Goal: Complete application form: Complete application form

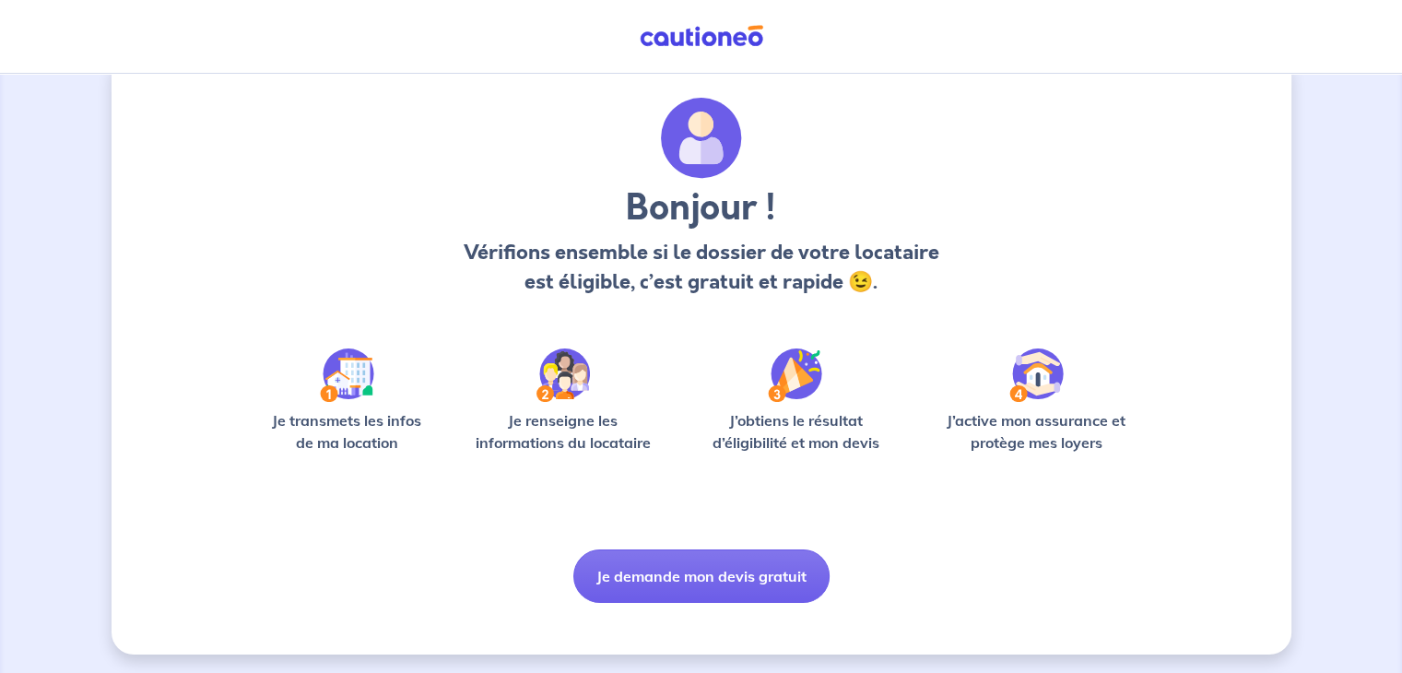
scroll to position [46, 0]
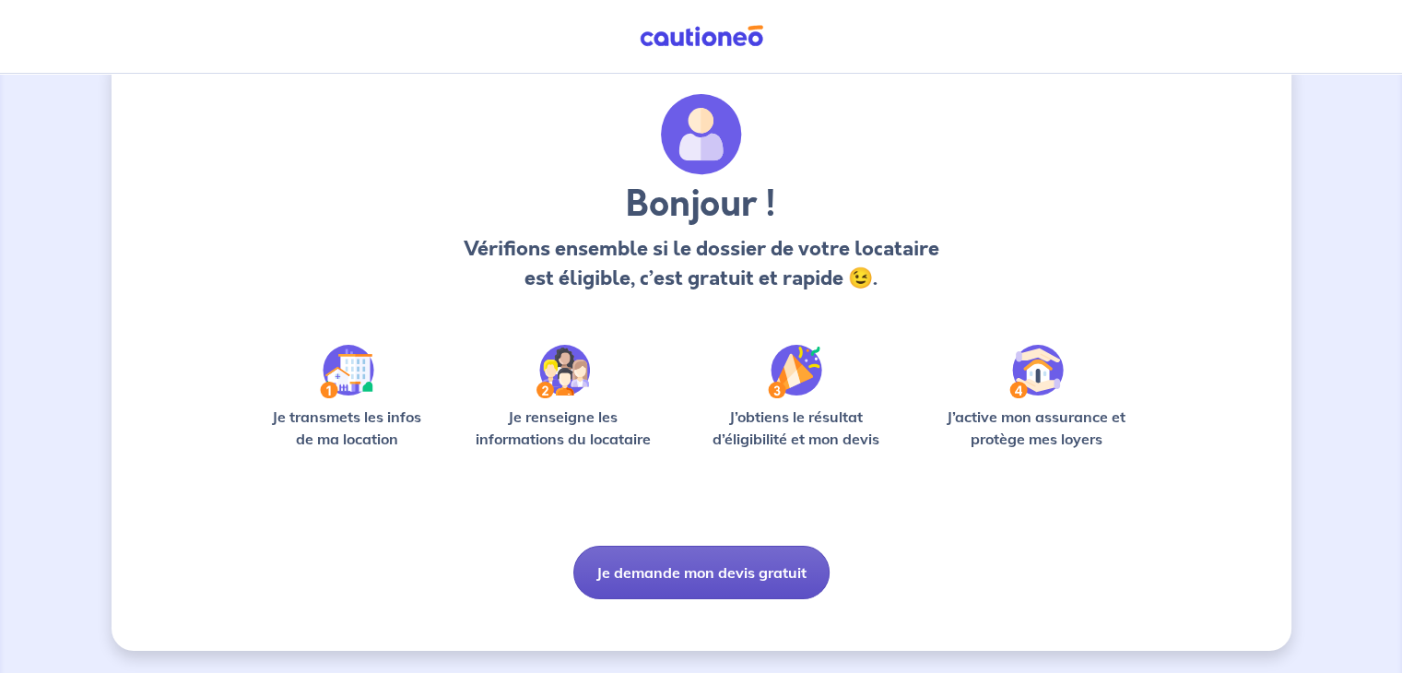
click at [713, 567] on button "Je demande mon devis gratuit" at bounding box center [702, 572] width 256 height 53
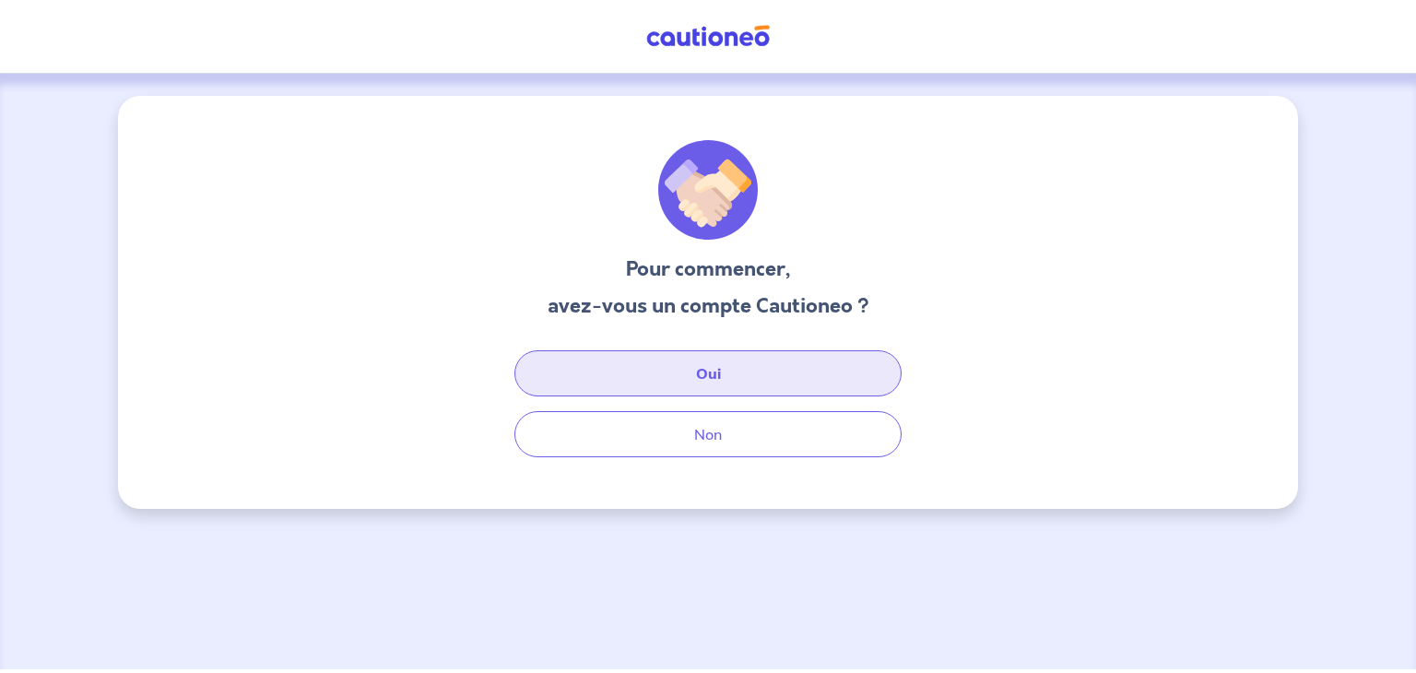
click at [690, 383] on button "Oui" at bounding box center [708, 373] width 387 height 46
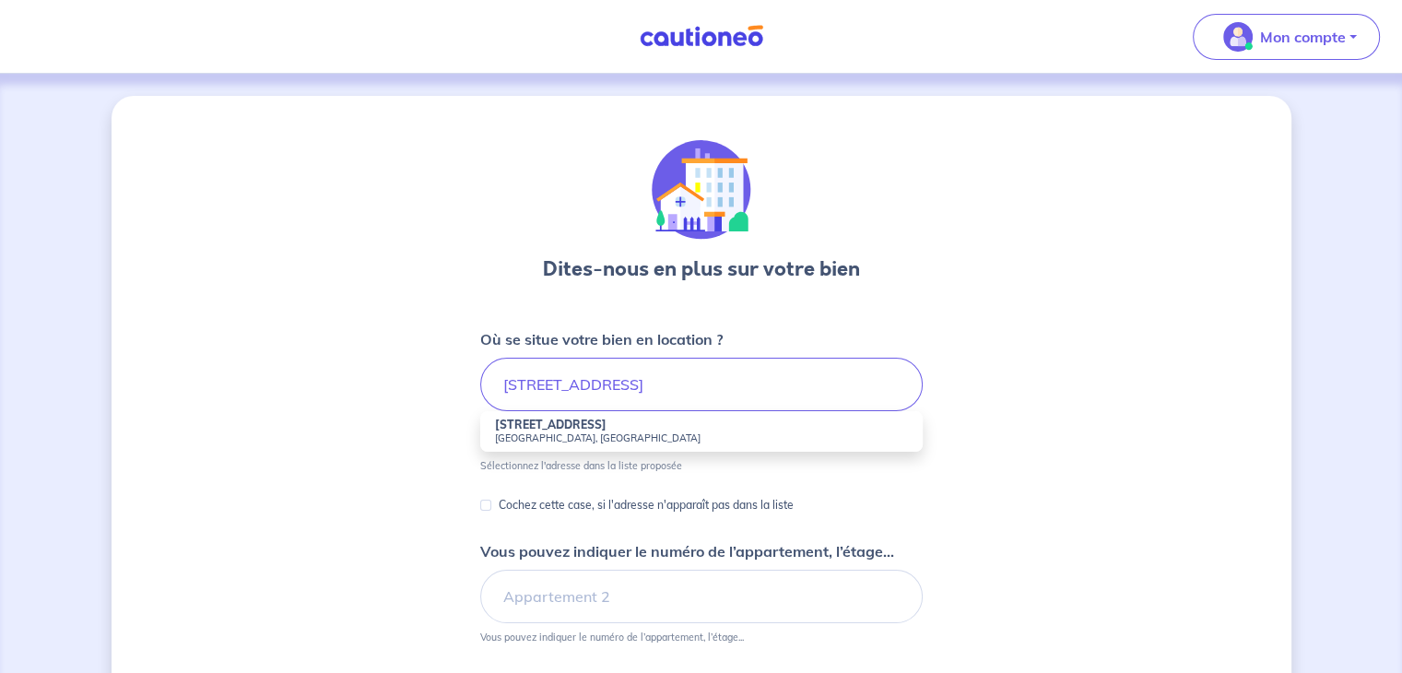
click at [573, 432] on small "[GEOGRAPHIC_DATA], [GEOGRAPHIC_DATA]" at bounding box center [701, 438] width 413 height 13
type input "[STREET_ADDRESS]"
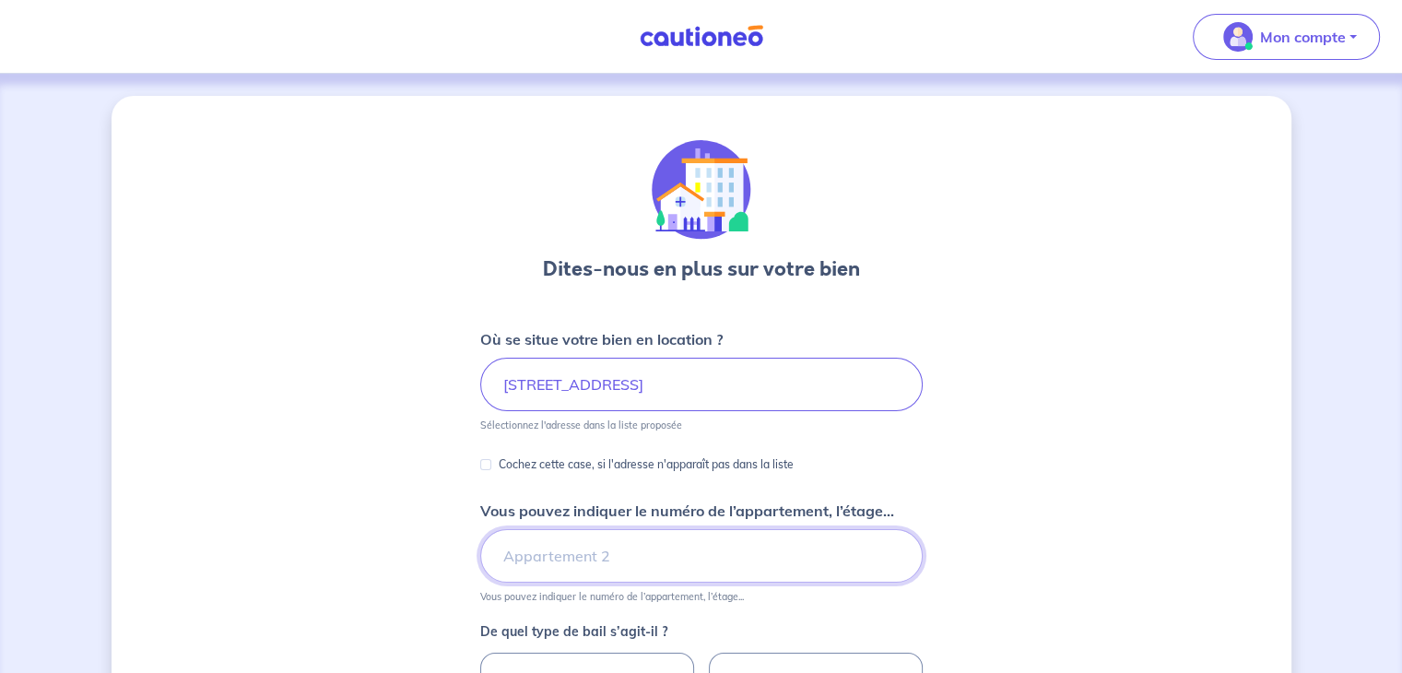
click at [605, 563] on input "Vous pouvez indiquer le numéro de l’appartement, l’étage..." at bounding box center [701, 555] width 443 height 53
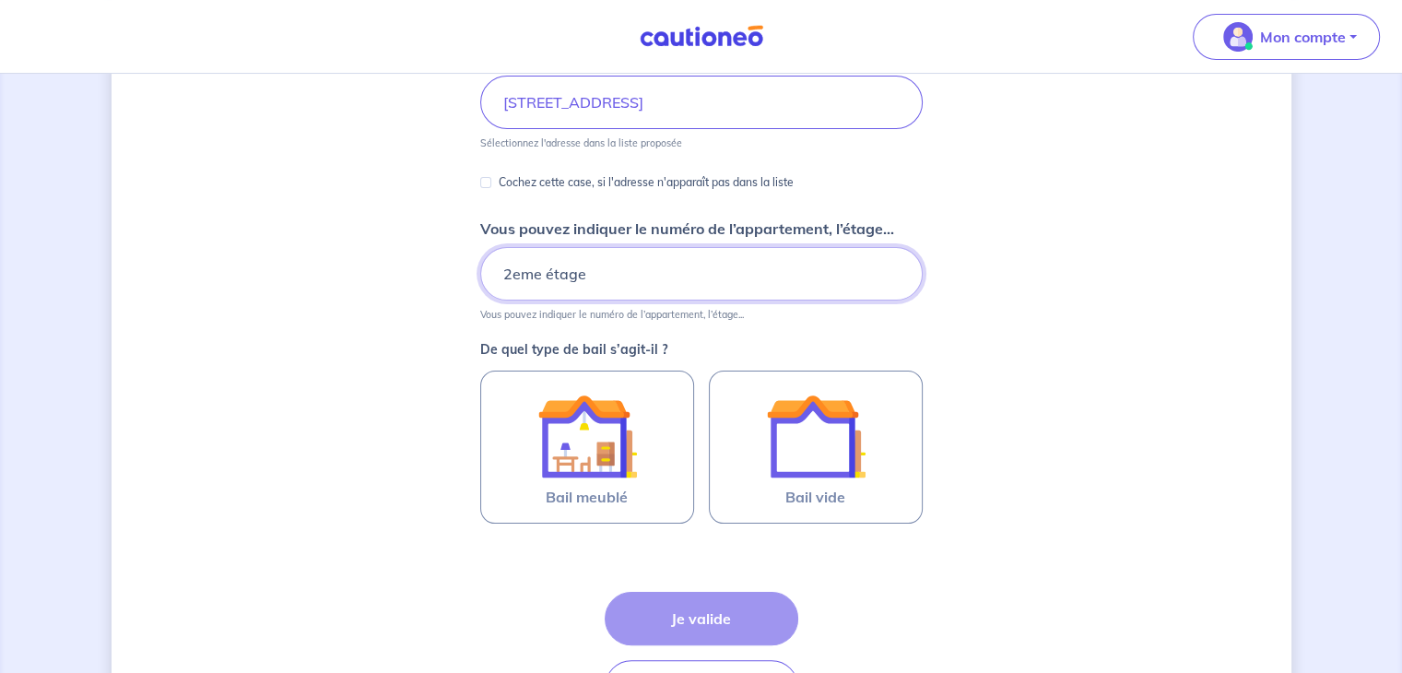
scroll to position [356, 0]
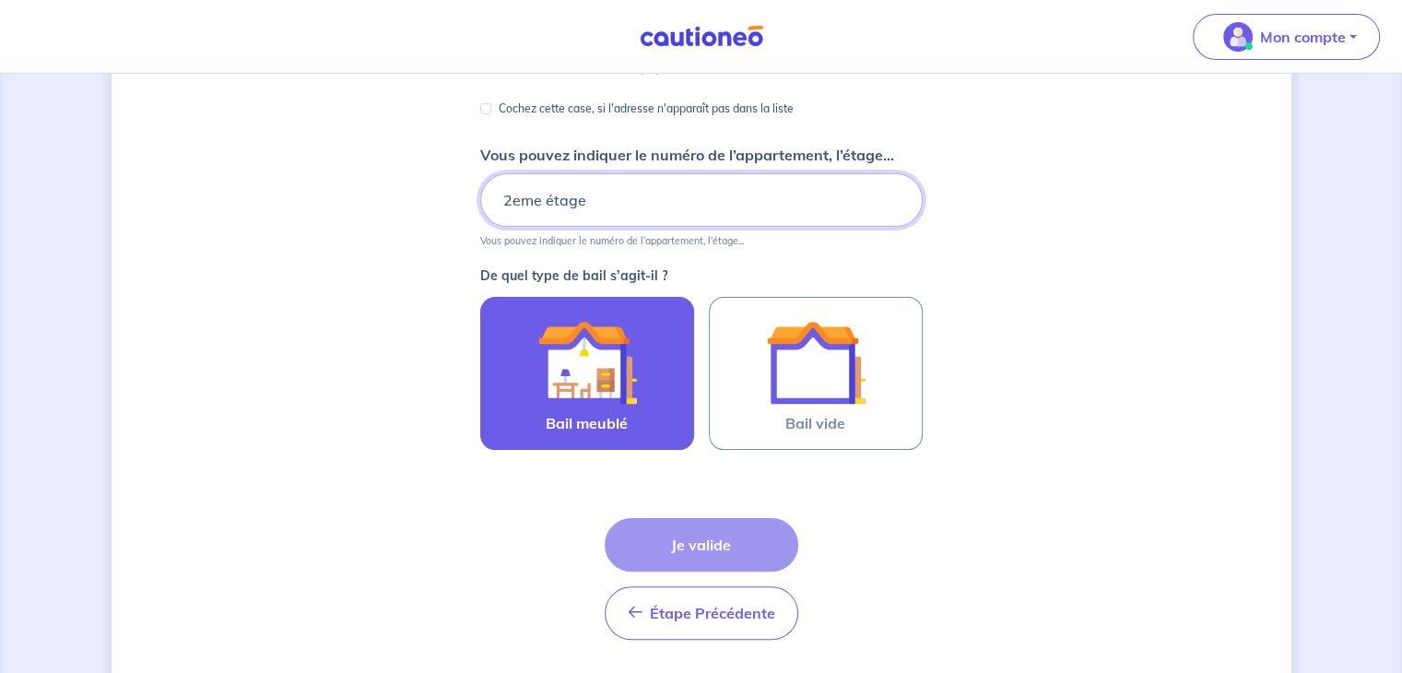
type input "2eme étage"
click at [660, 405] on label "Bail meublé" at bounding box center [587, 373] width 214 height 153
click at [0, 0] on input "Bail meublé" at bounding box center [0, 0] width 0 height 0
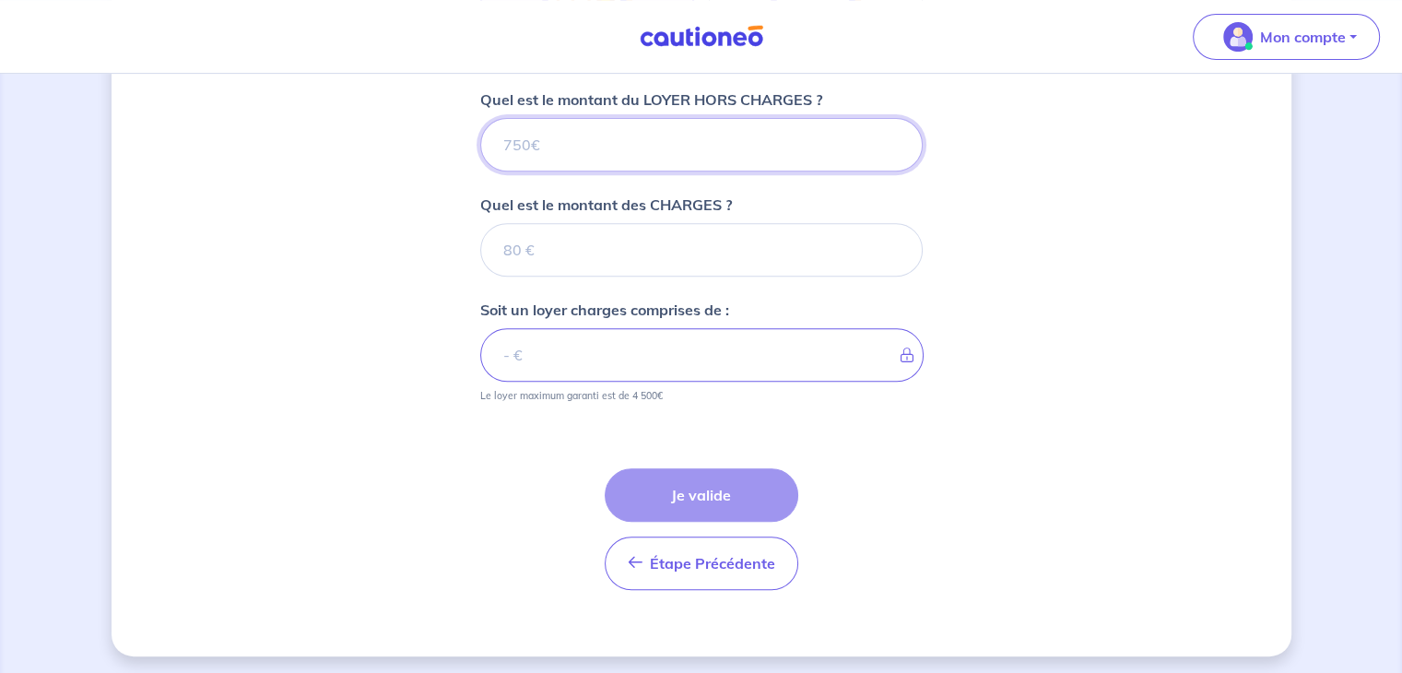
scroll to position [745, 0]
type input "1"
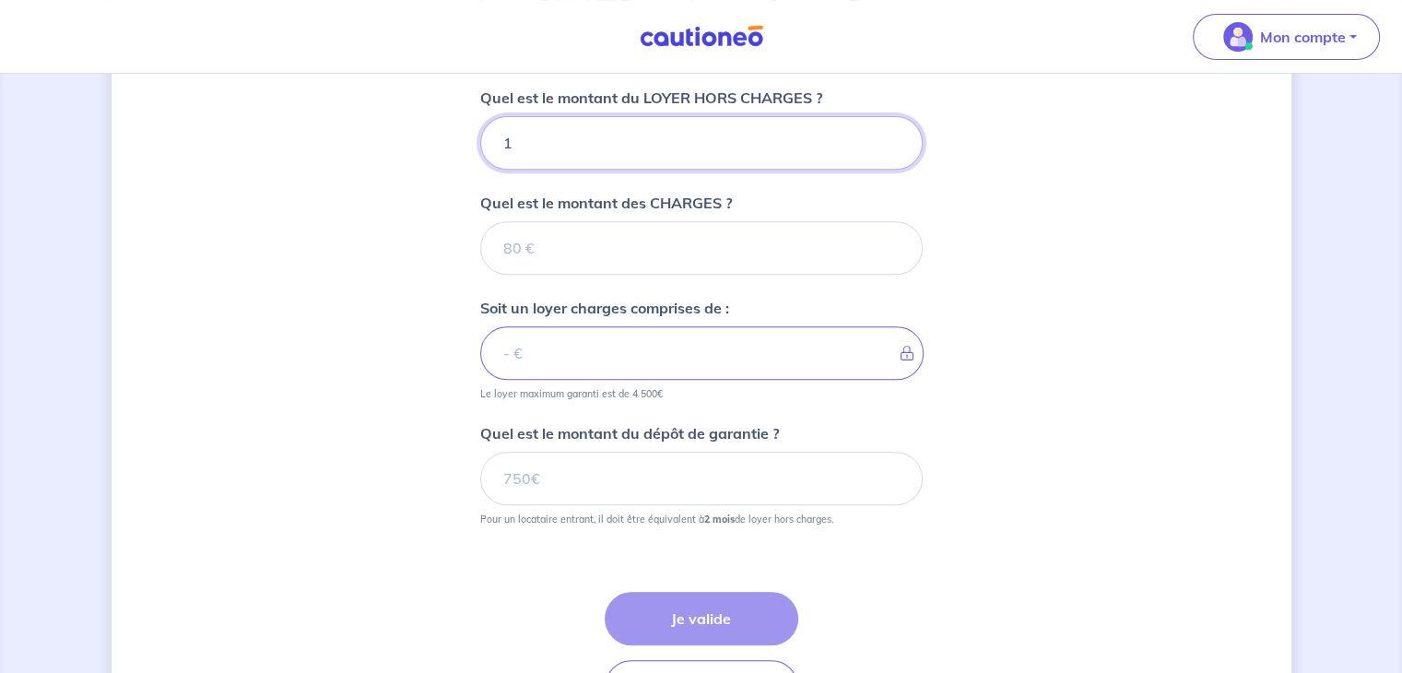
type input "13"
type input "1350"
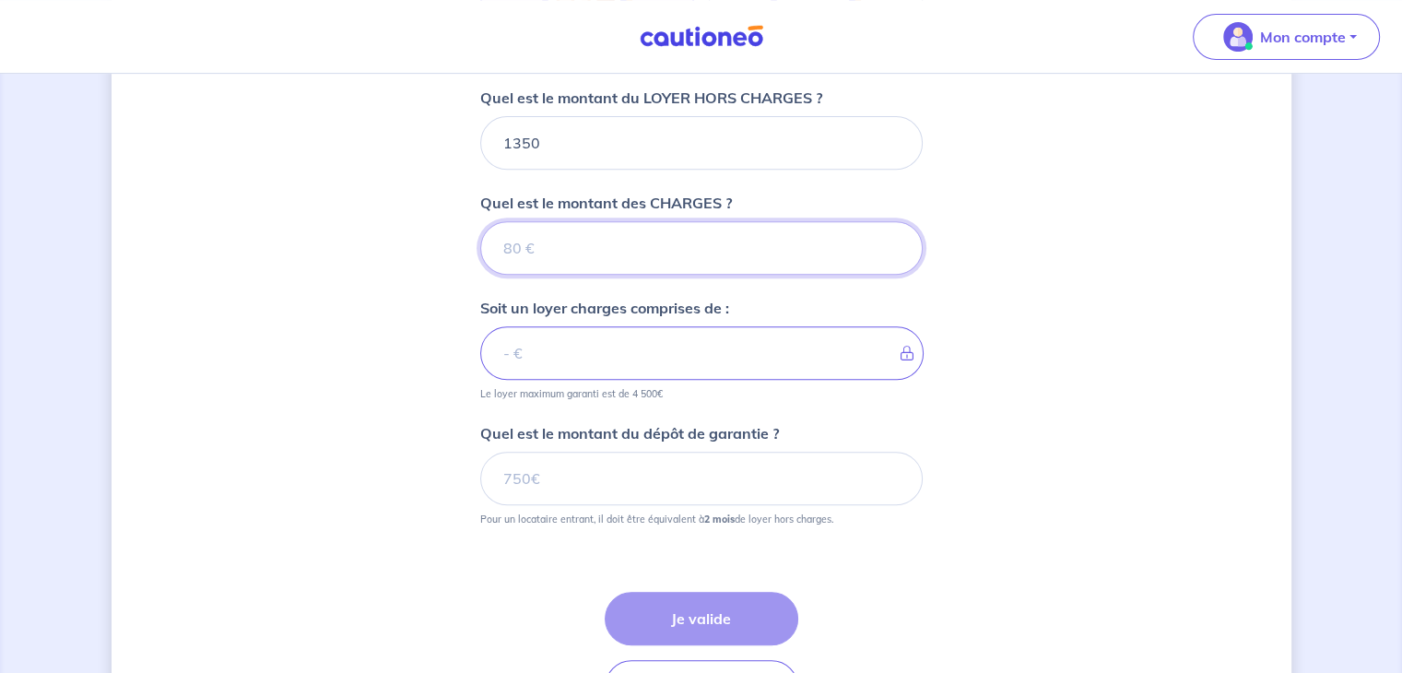
click at [609, 248] on input "Quel est le montant des CHARGES ?" at bounding box center [701, 247] width 443 height 53
type input "60"
type input "1410"
type input "60"
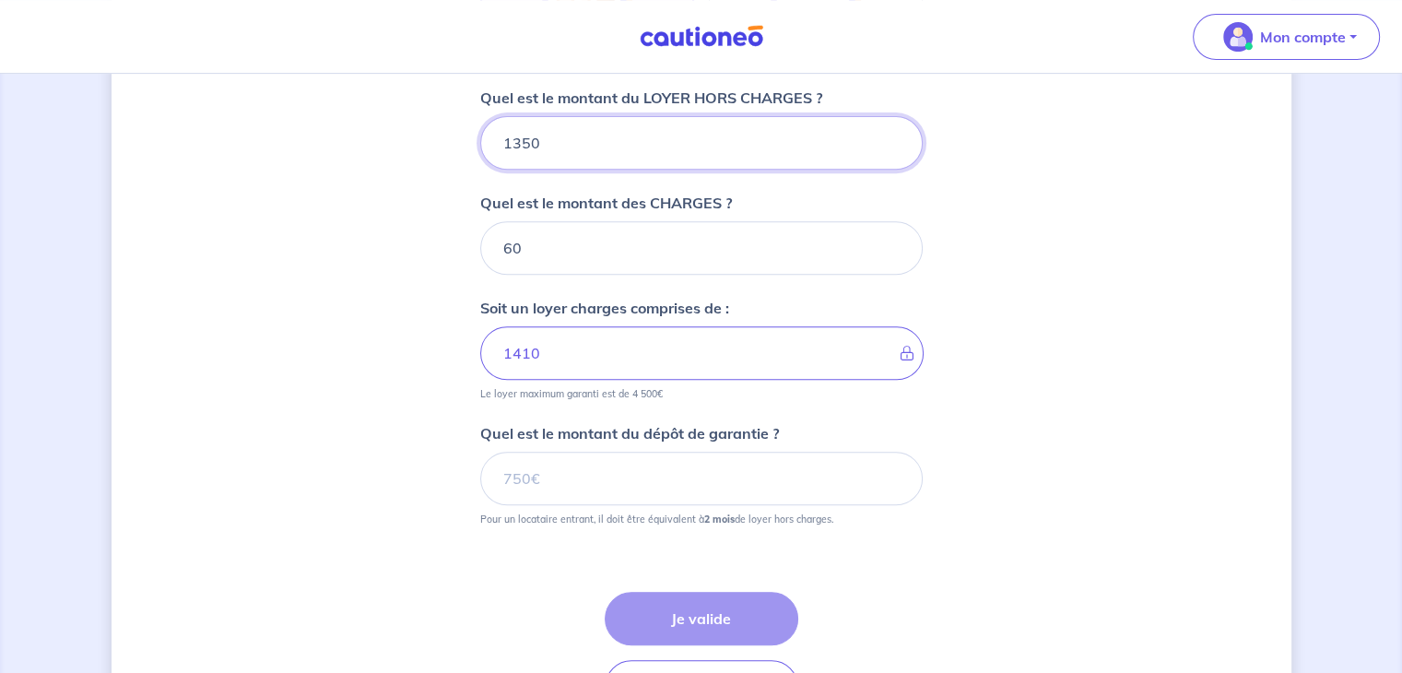
click at [554, 137] on input "1350" at bounding box center [701, 142] width 443 height 53
type input "13"
type input "73"
type input "133"
type input "193"
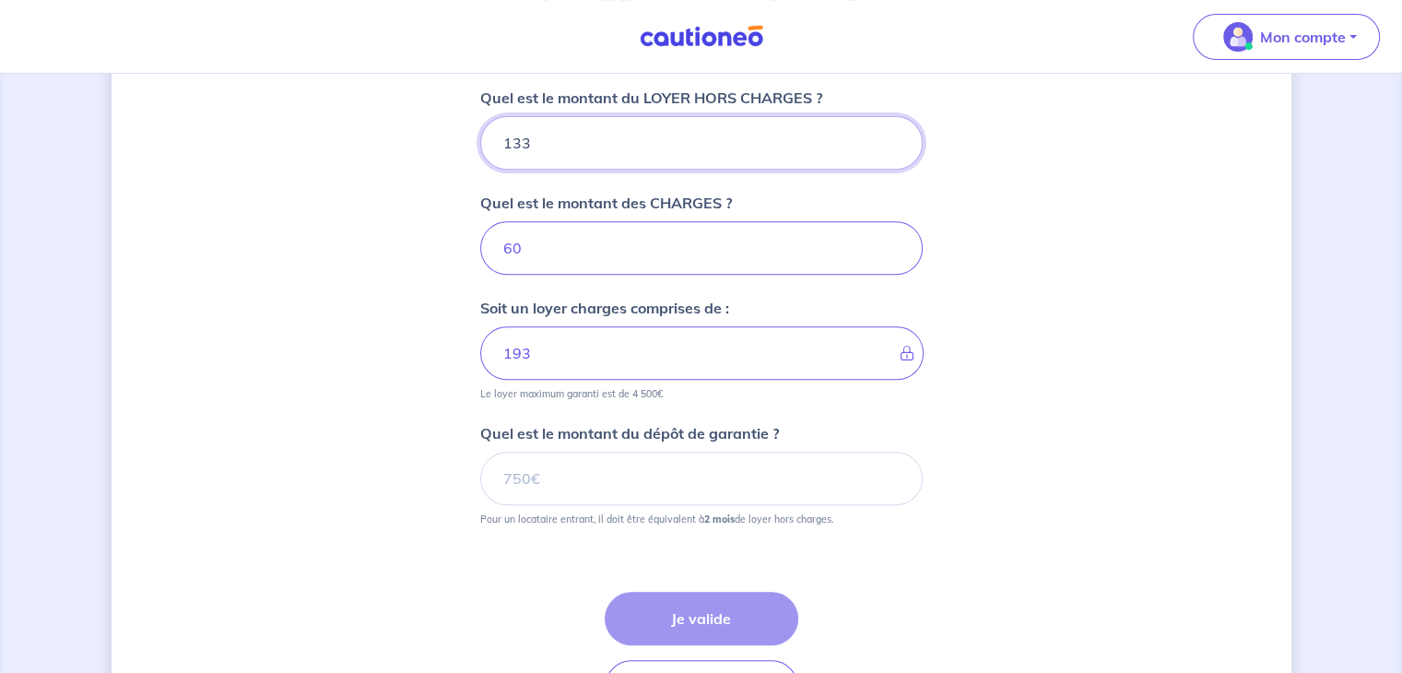
type input "13"
type input "73"
type input "134"
type input "194"
type input "1340"
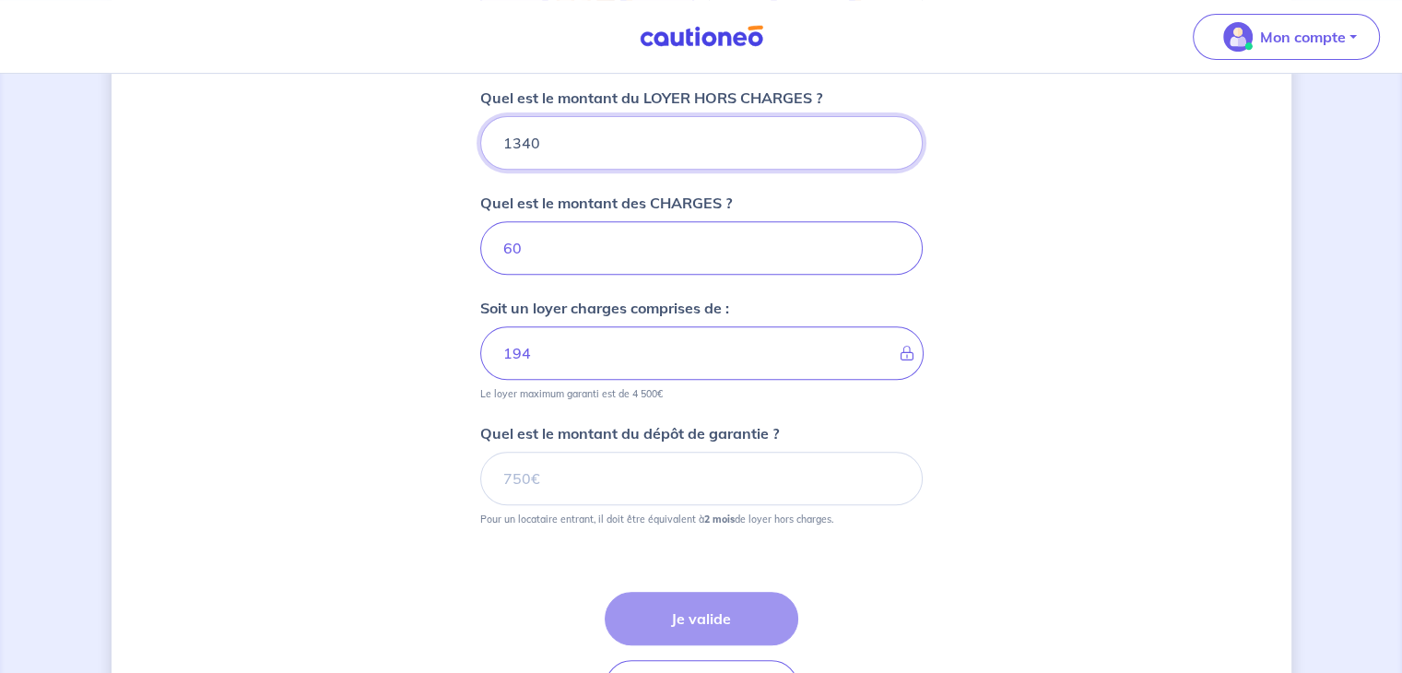
type input "1400"
type input "1340"
click at [586, 478] on input "Quel est le montant du dépôt de garantie ?" at bounding box center [701, 478] width 443 height 53
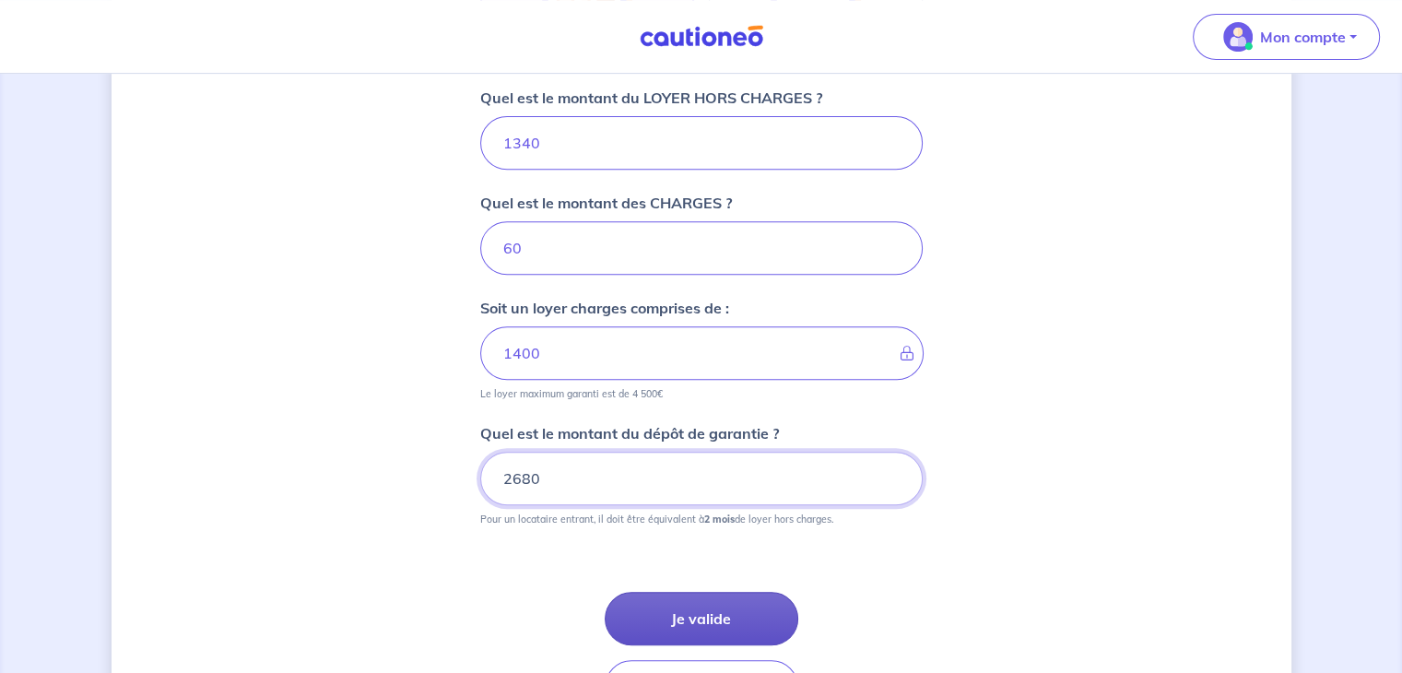
type input "2680"
click at [716, 618] on button "Je valide" at bounding box center [702, 618] width 194 height 53
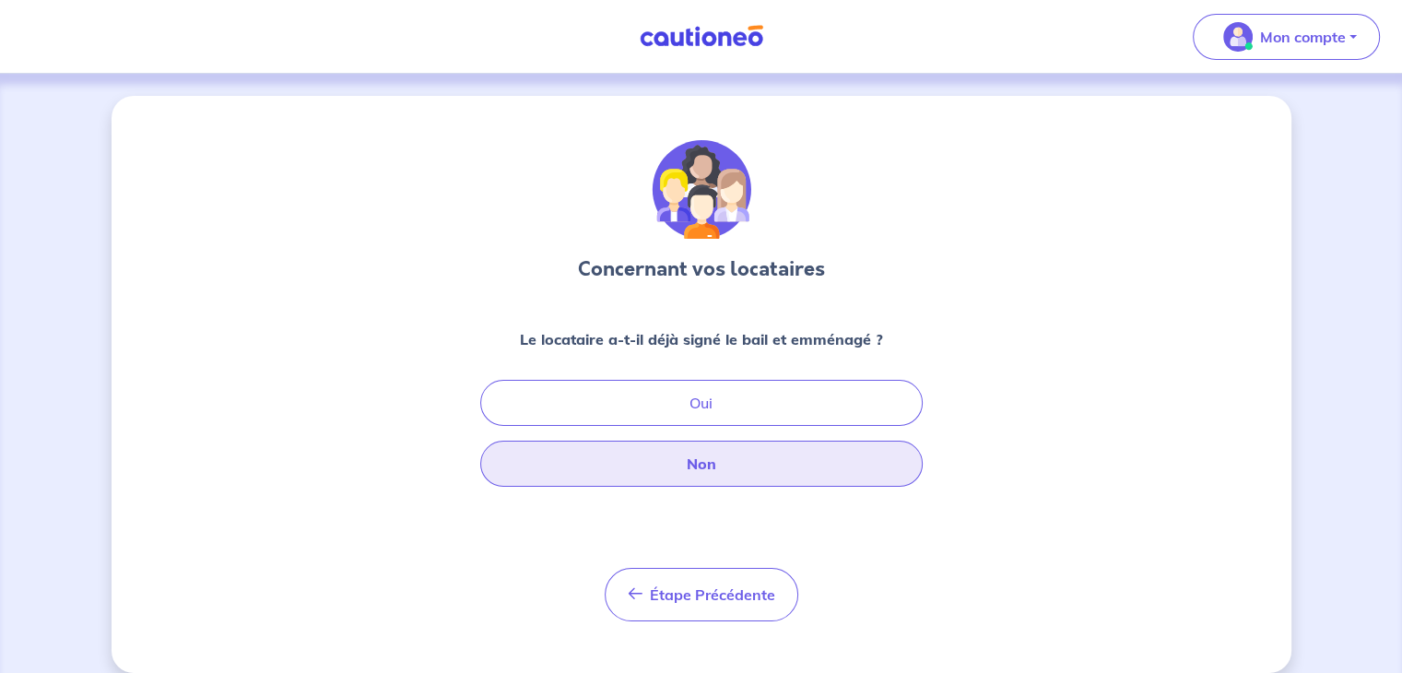
click at [725, 463] on button "Non" at bounding box center [701, 464] width 443 height 46
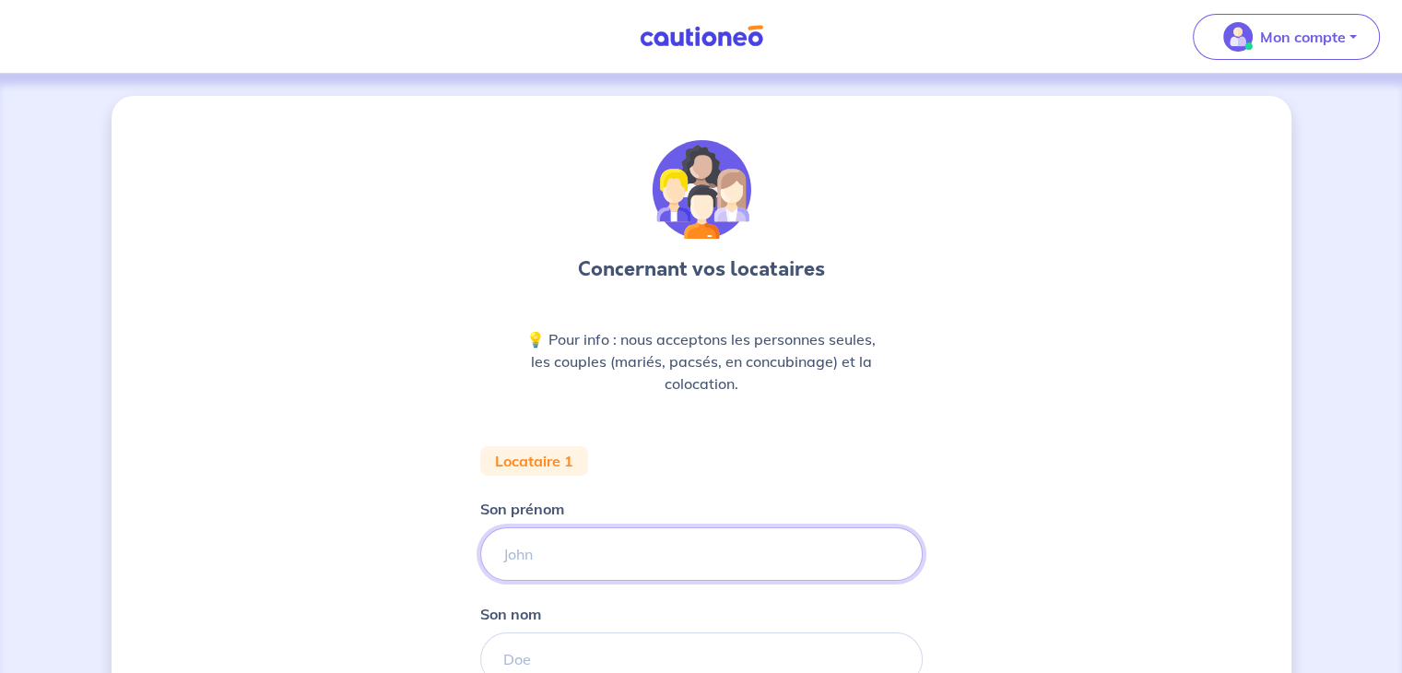
click at [641, 558] on input "Son prénom" at bounding box center [701, 553] width 443 height 53
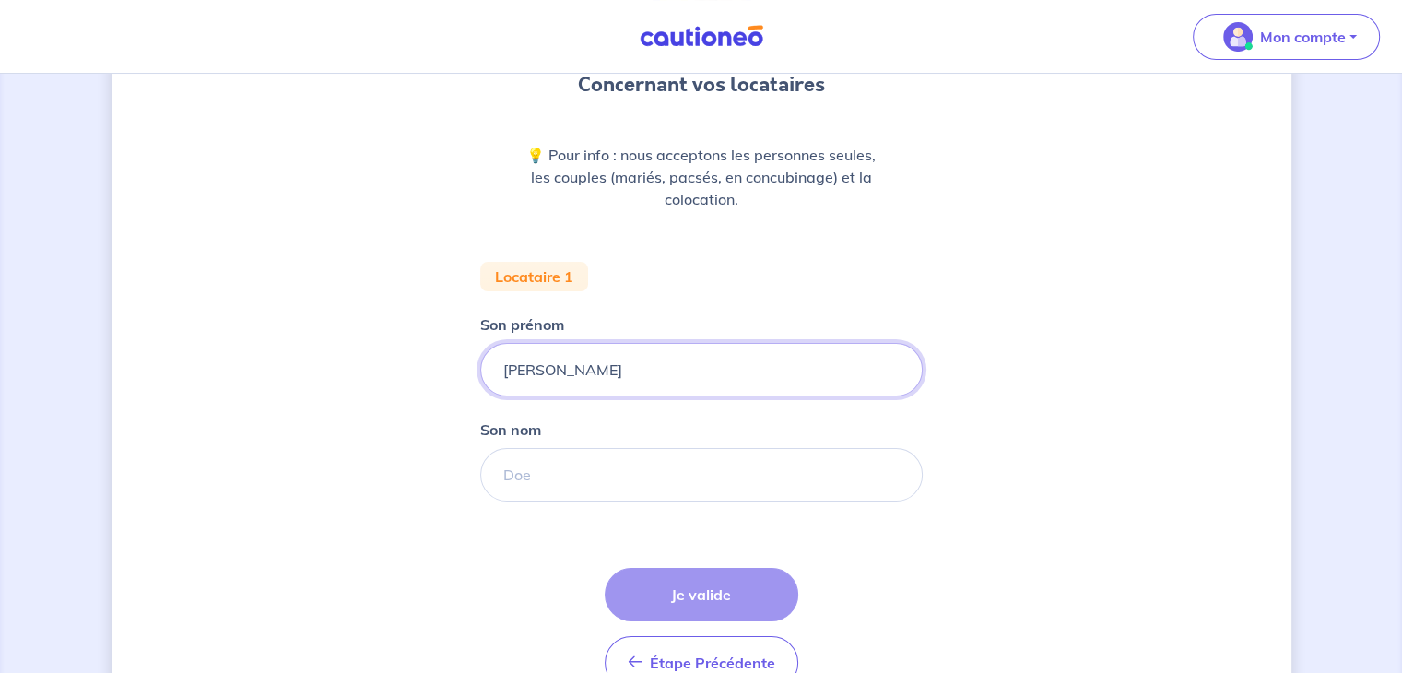
scroll to position [258, 0]
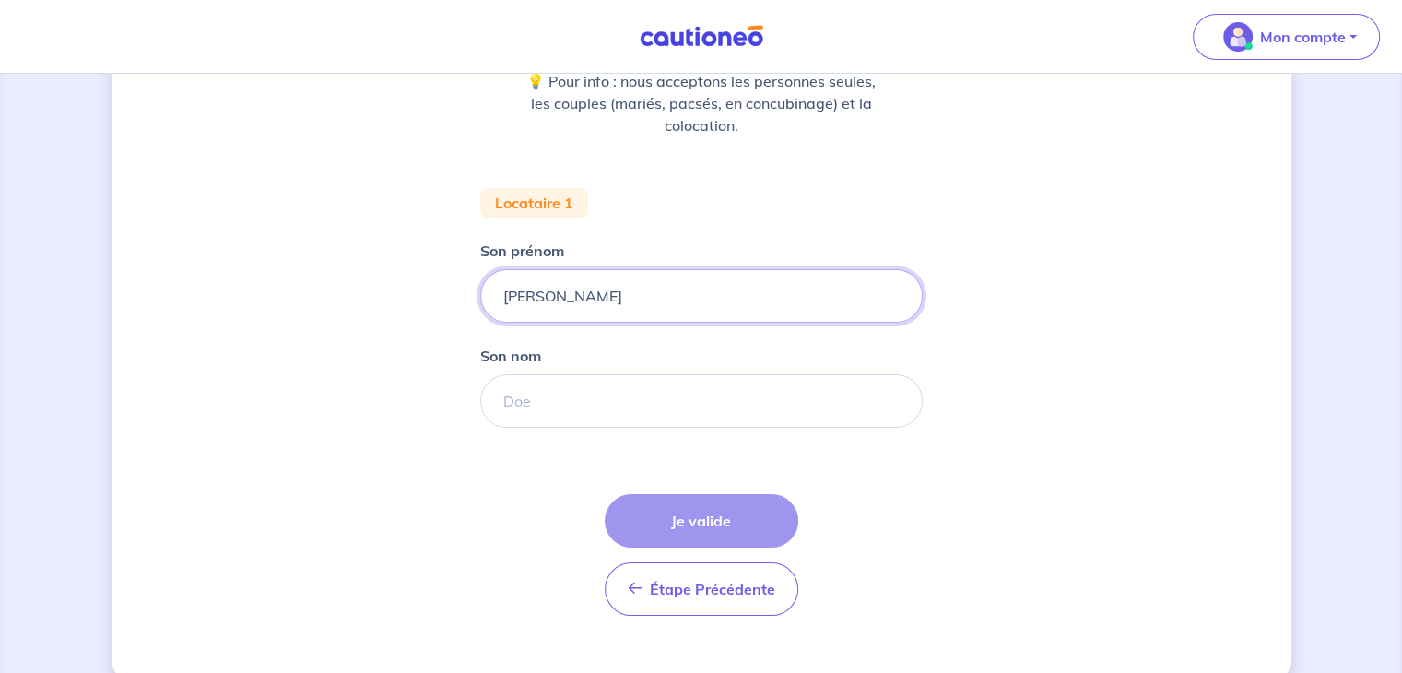
type input "[PERSON_NAME]"
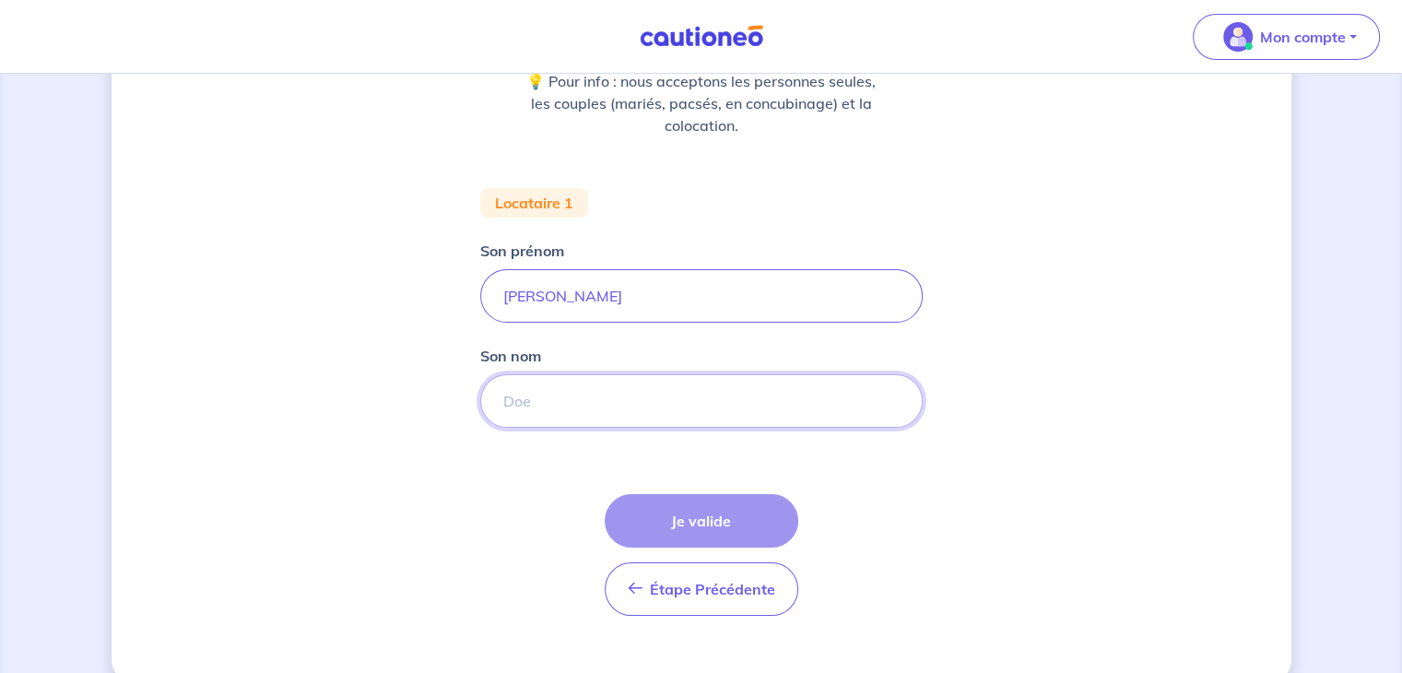
click at [611, 407] on input "Son nom" at bounding box center [701, 400] width 443 height 53
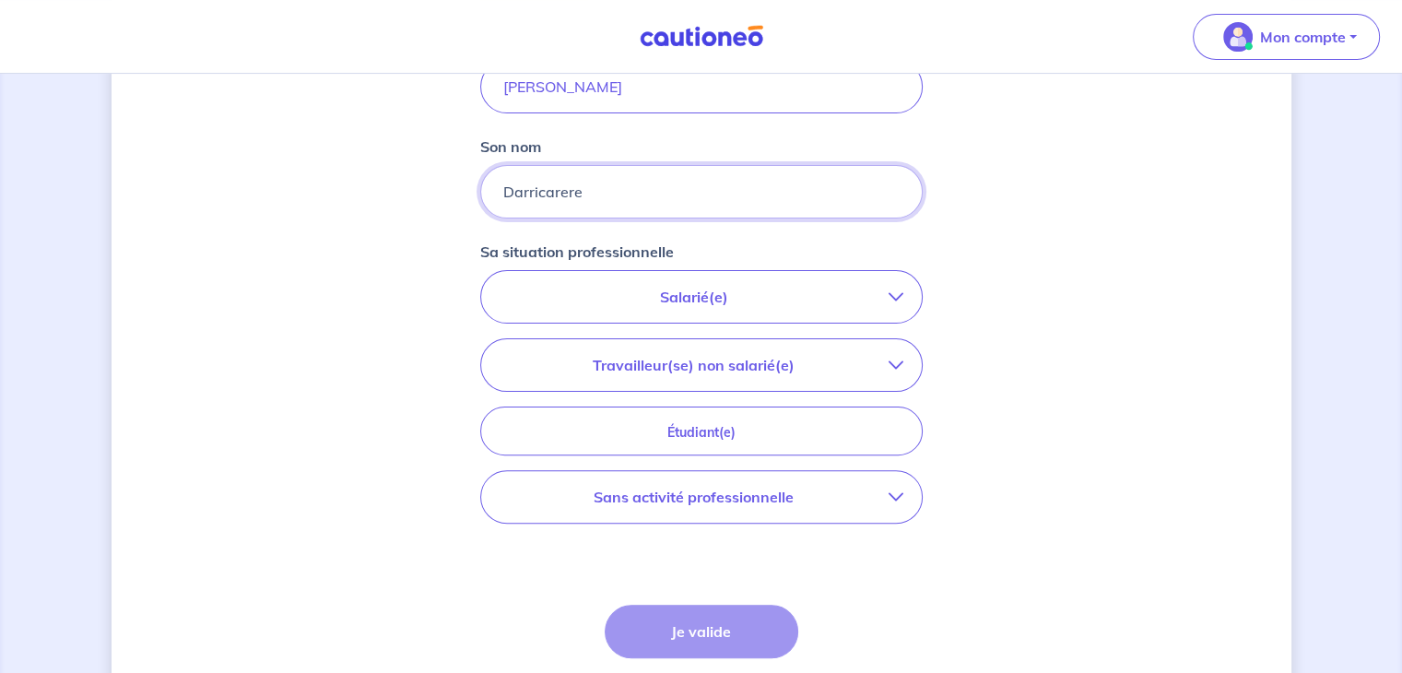
scroll to position [491, 0]
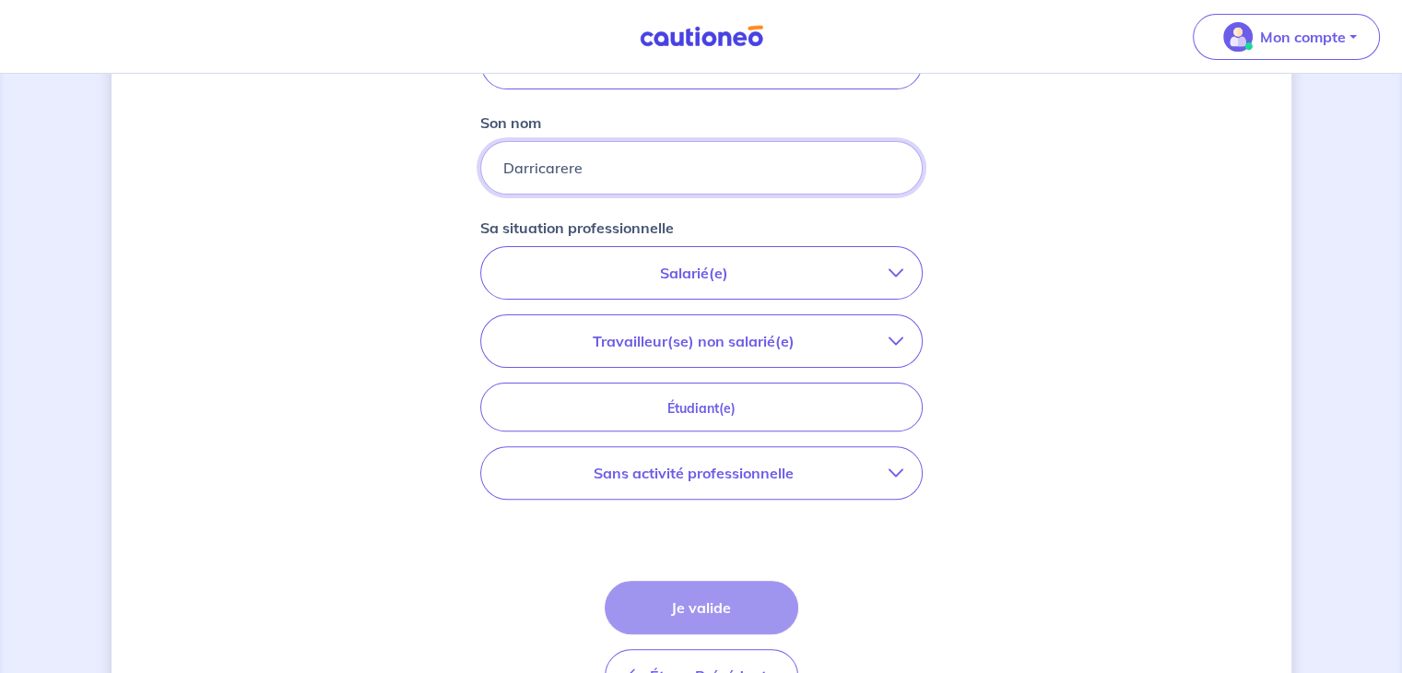
type input "Darricarere"
click at [680, 268] on p "Salarié(e)" at bounding box center [694, 273] width 389 height 22
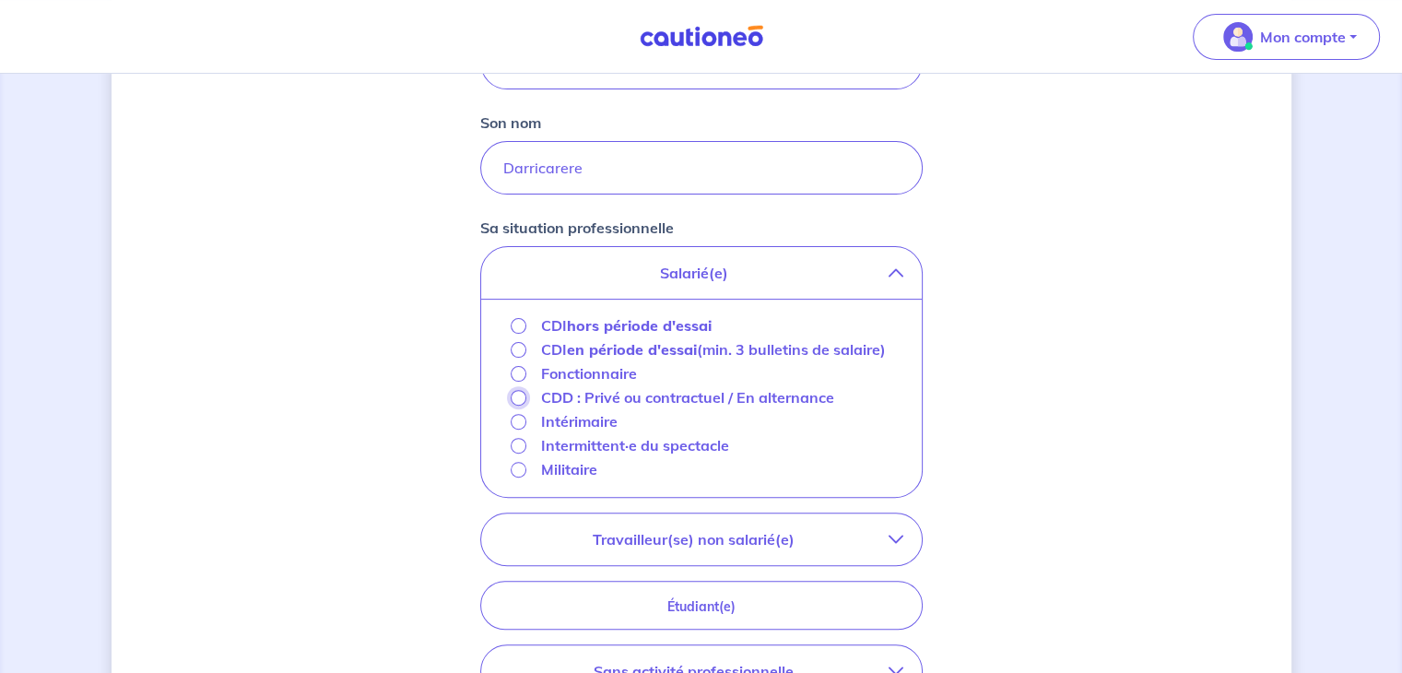
click at [517, 394] on input "CDD : Privé ou contractuel / En alternance" at bounding box center [519, 398] width 16 height 16
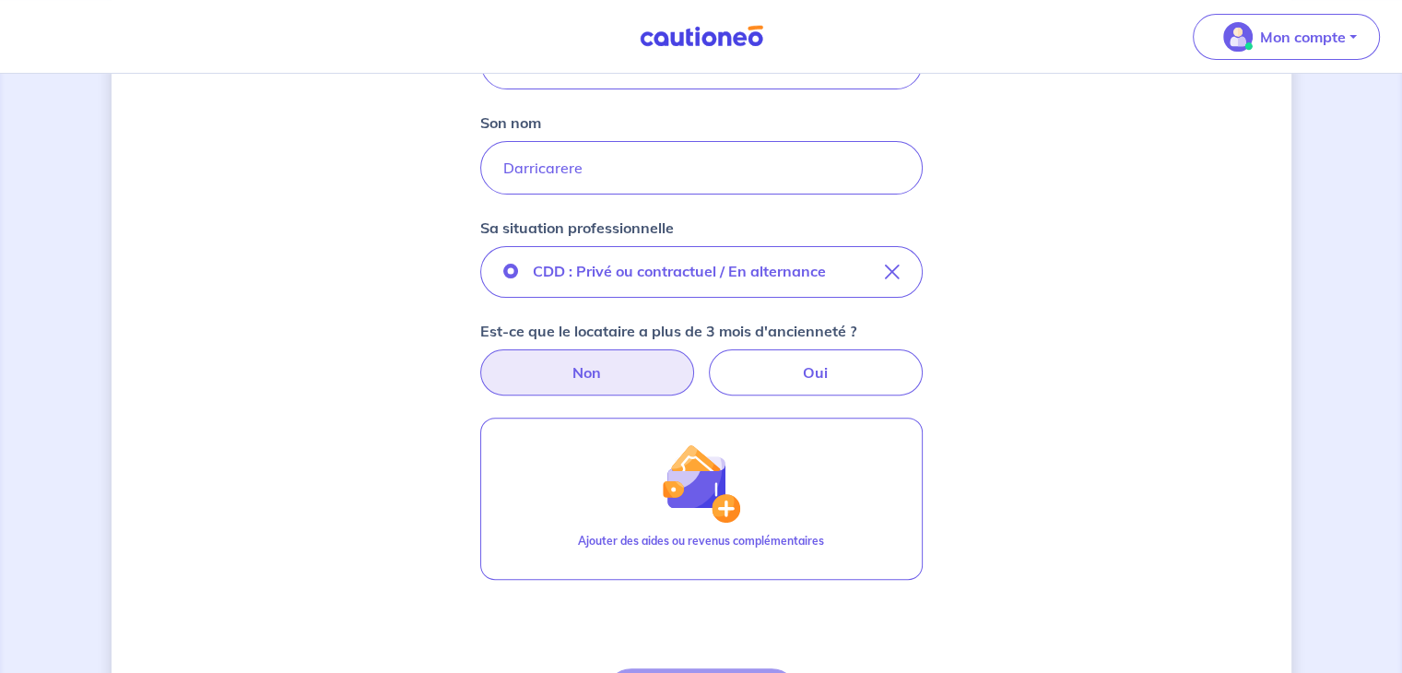
click at [627, 366] on label "Non" at bounding box center [587, 372] width 214 height 46
click at [695, 361] on input "Non" at bounding box center [701, 355] width 12 height 12
radio input "true"
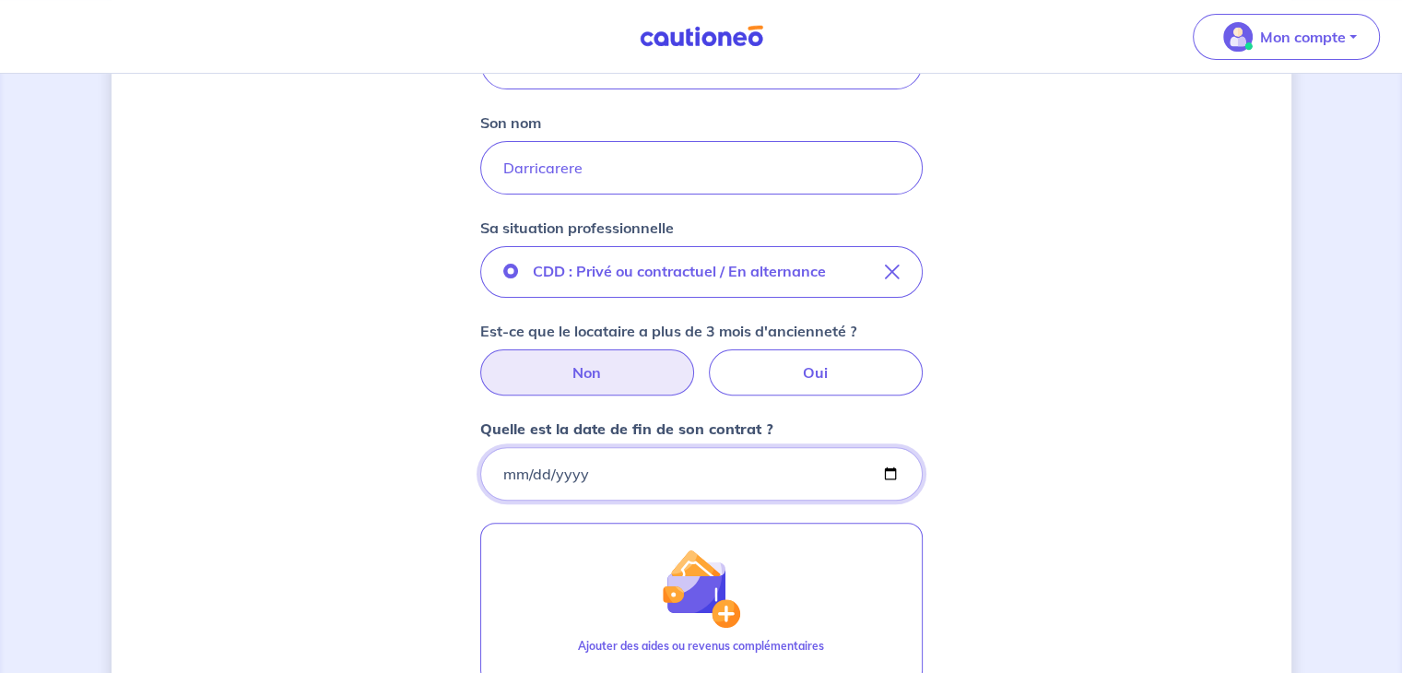
click at [772, 482] on input "Quelle est la date de fin de son contrat ?" at bounding box center [701, 473] width 443 height 53
click at [886, 467] on input "Quelle est la date de fin de son contrat ?" at bounding box center [701, 473] width 443 height 53
click at [683, 471] on input "Quelle est la date de fin de son contrat ?" at bounding box center [701, 473] width 443 height 53
click at [889, 466] on input "Quelle est la date de fin de son contrat ?" at bounding box center [701, 473] width 443 height 53
click at [643, 469] on input "Quelle est la date de fin de son contrat ?" at bounding box center [701, 473] width 443 height 53
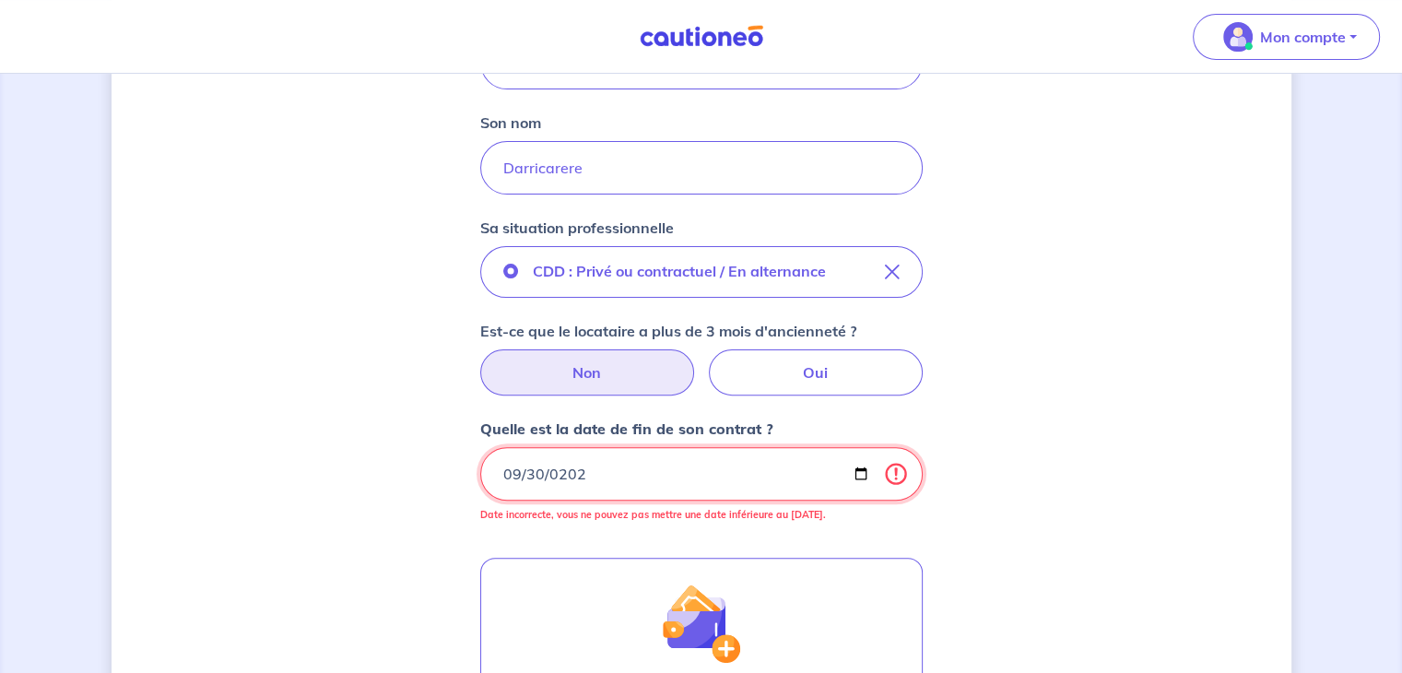
type input "[DATE]"
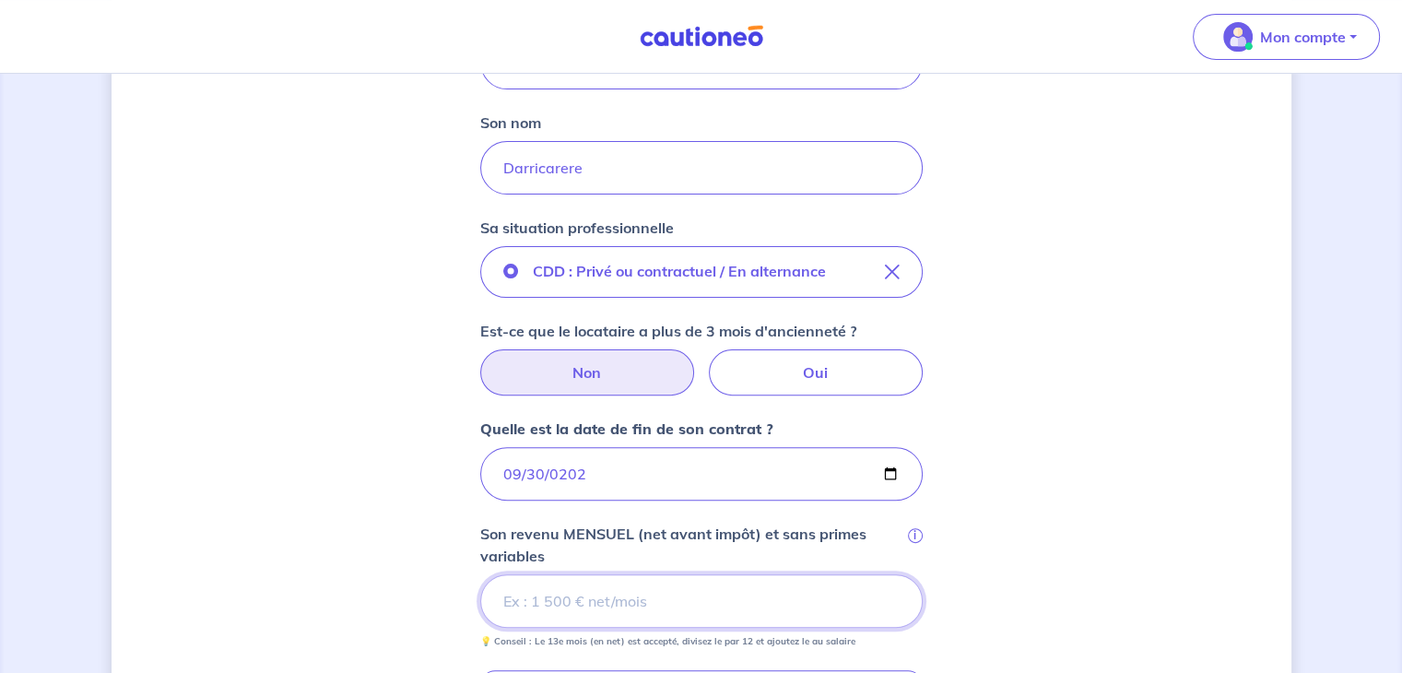
click at [600, 598] on input "Son revenu MENSUEL (net avant impôt) et sans primes variables i" at bounding box center [701, 600] width 443 height 53
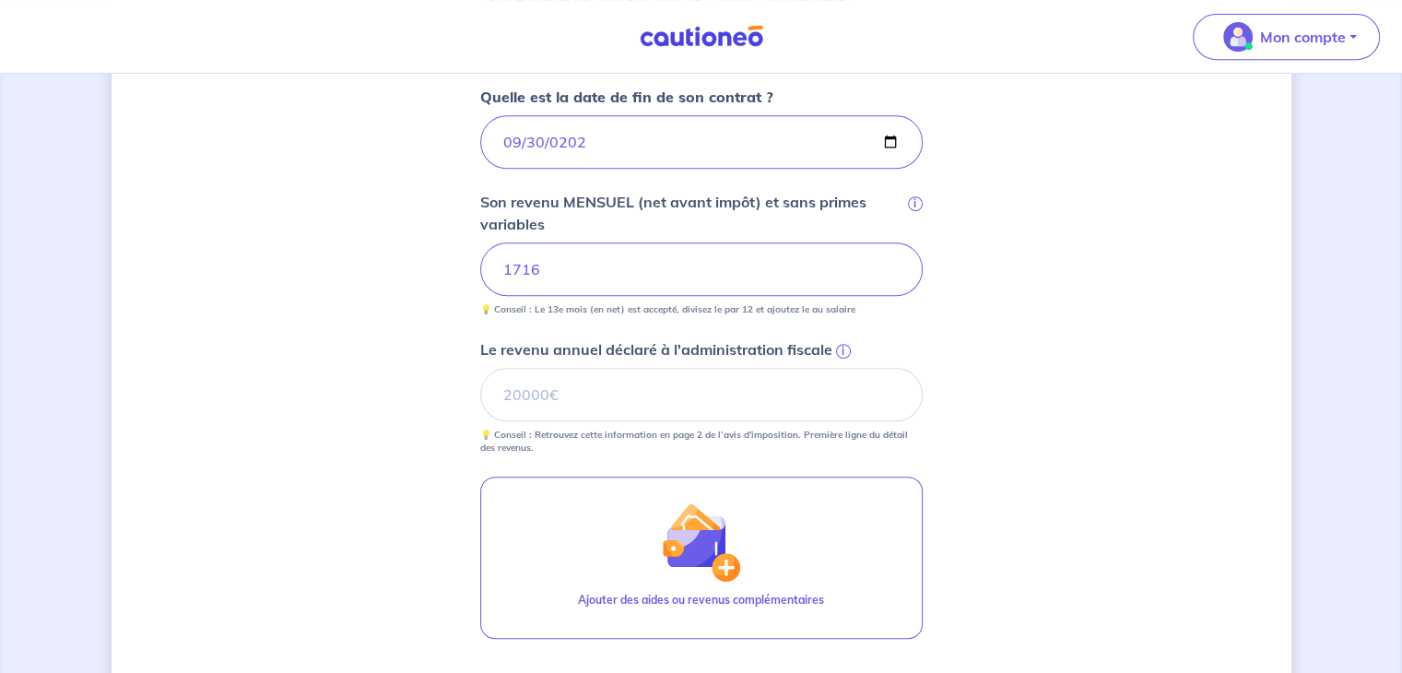
scroll to position [860, 0]
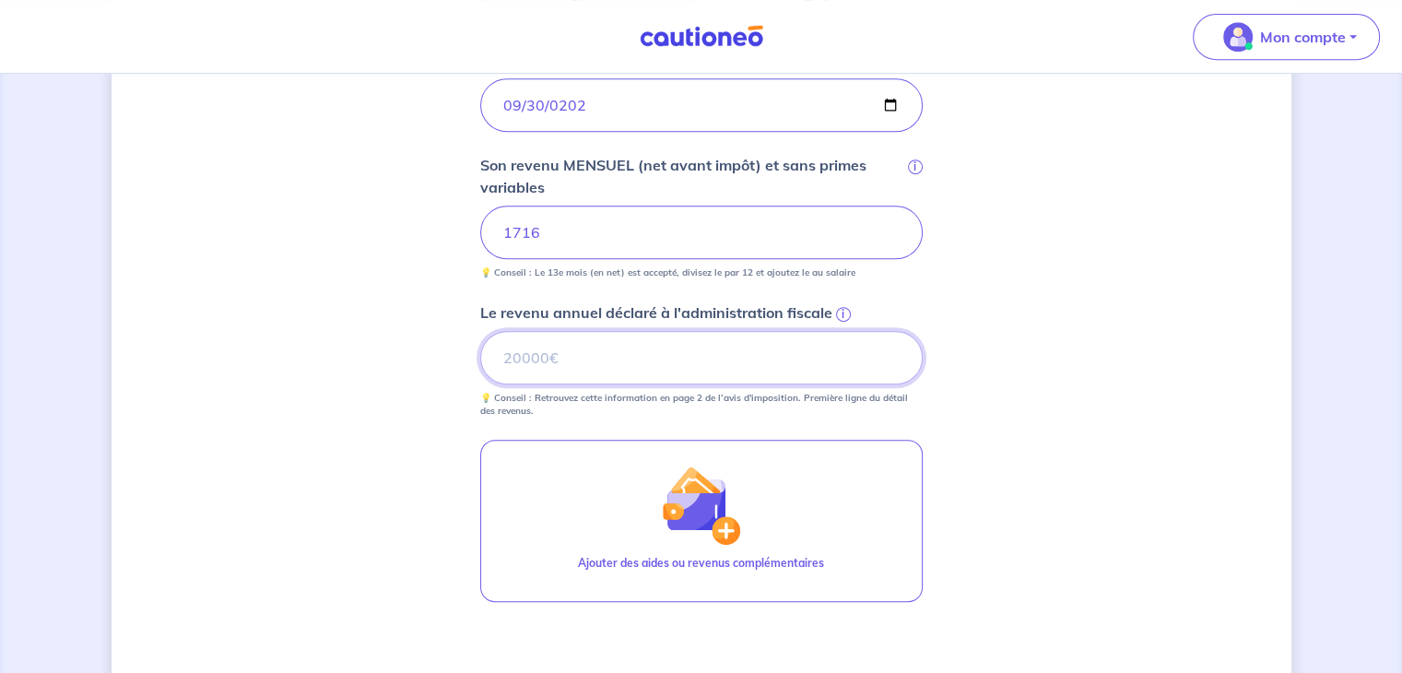
click at [616, 346] on input "Le revenu annuel déclaré à l'administration fiscale i" at bounding box center [701, 357] width 443 height 53
click at [893, 362] on input "0" at bounding box center [701, 357] width 443 height 53
click at [893, 354] on input "0.01" at bounding box center [701, 357] width 443 height 53
type input "0"
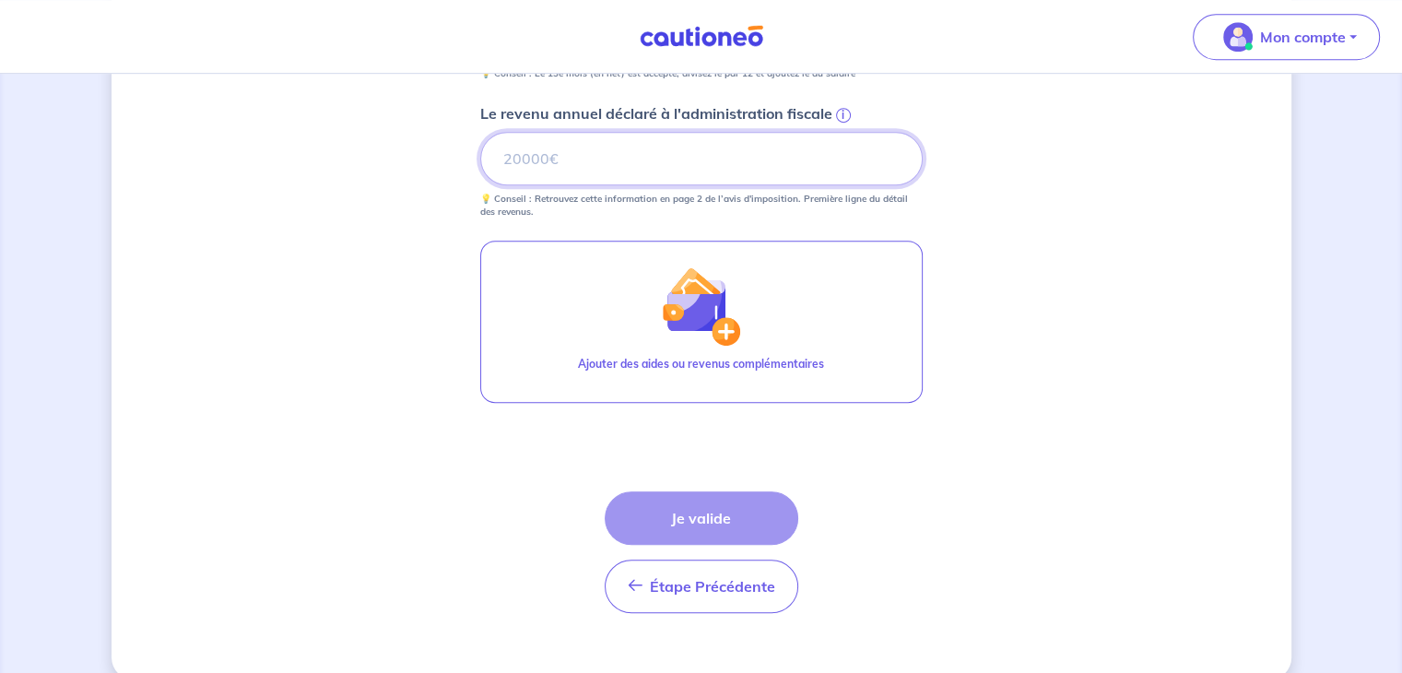
scroll to position [1084, 0]
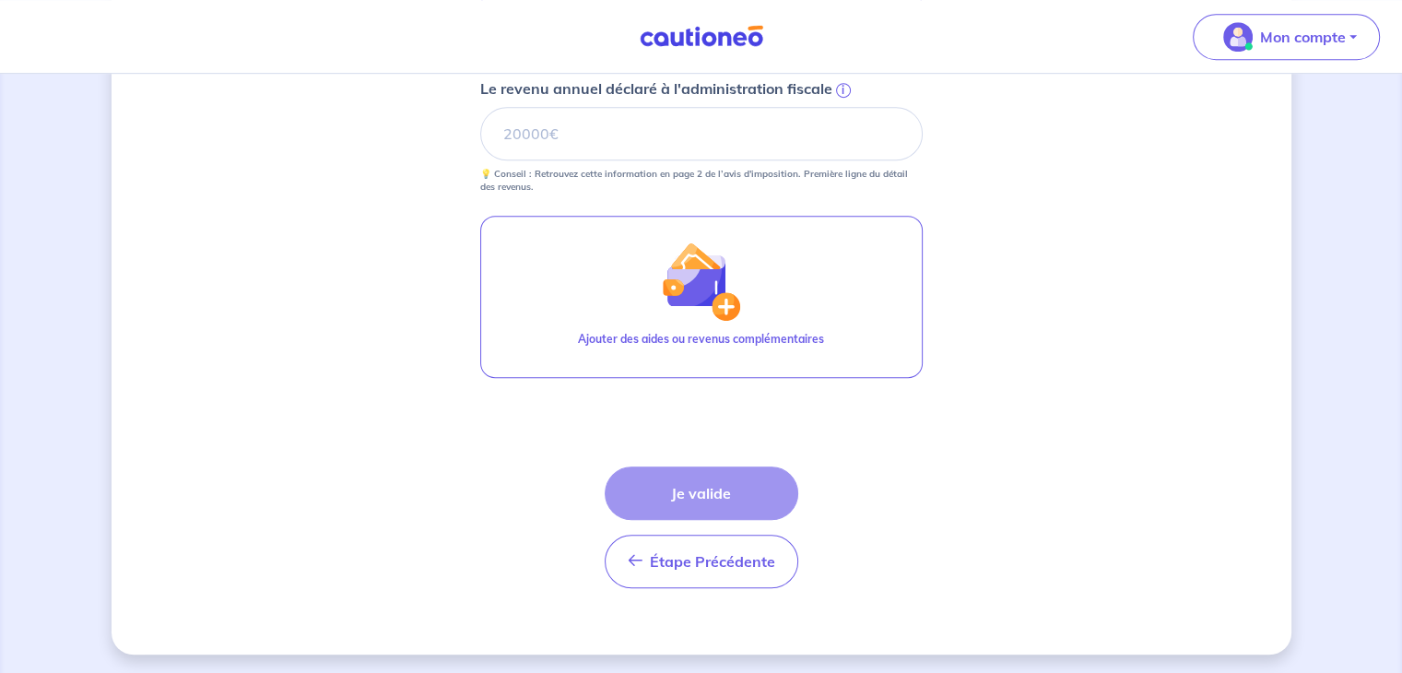
click at [701, 499] on div "Étape Précédente Précédent Je valide Je valide" at bounding box center [702, 528] width 194 height 122
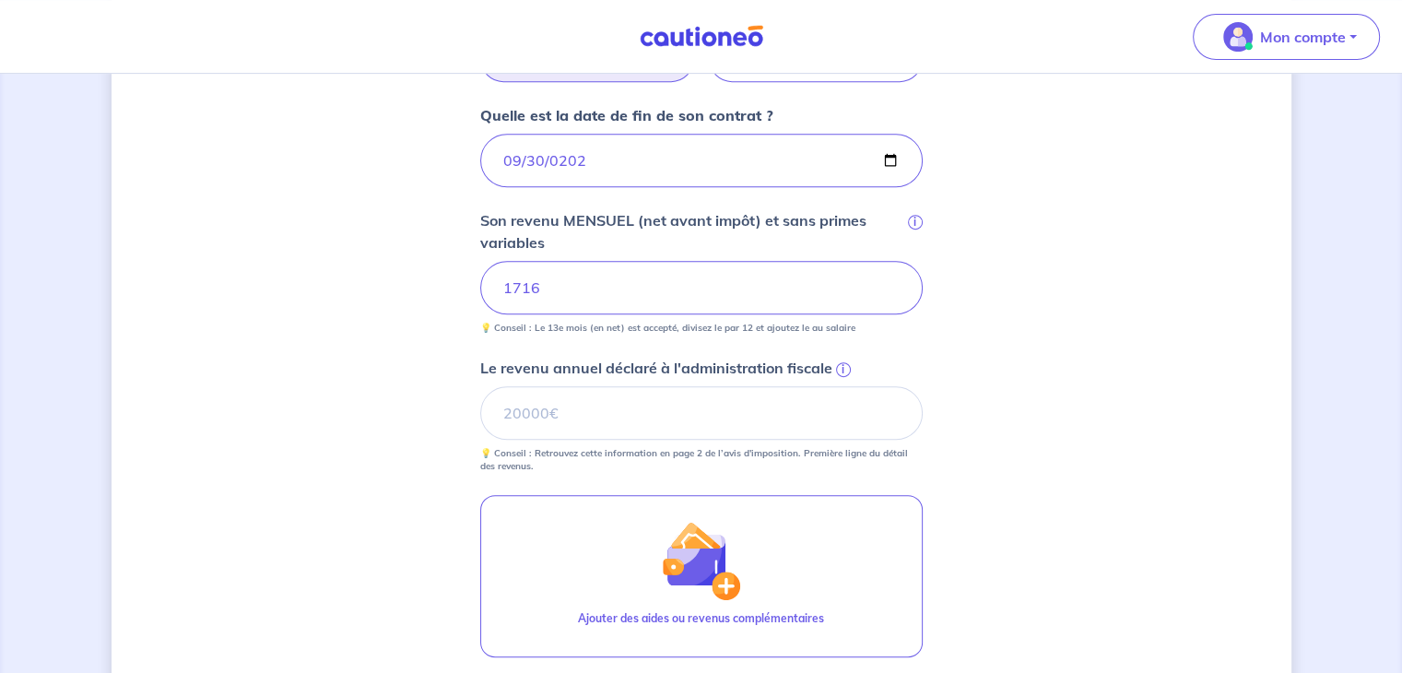
scroll to position [789, 0]
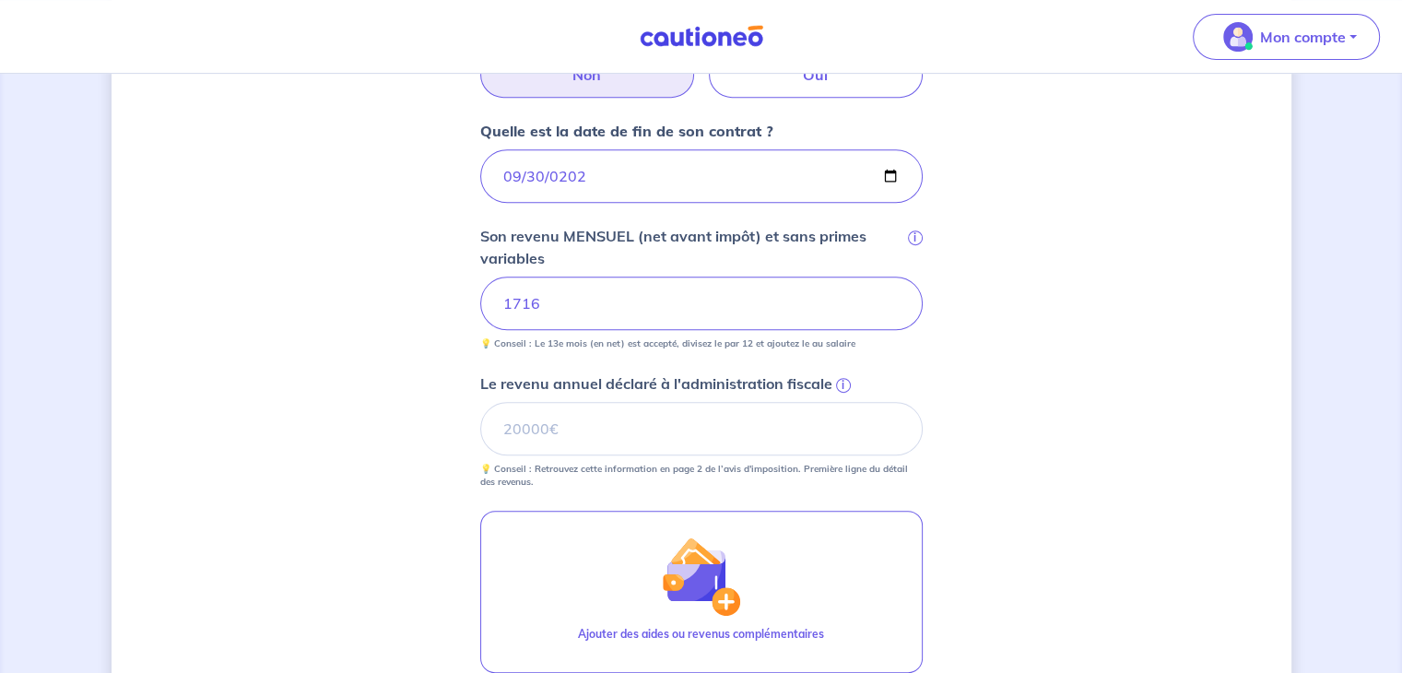
click at [845, 383] on span "i" at bounding box center [843, 385] width 15 height 15
click at [845, 402] on input "Le revenu annuel déclaré à l'administration fiscale i" at bounding box center [701, 428] width 443 height 53
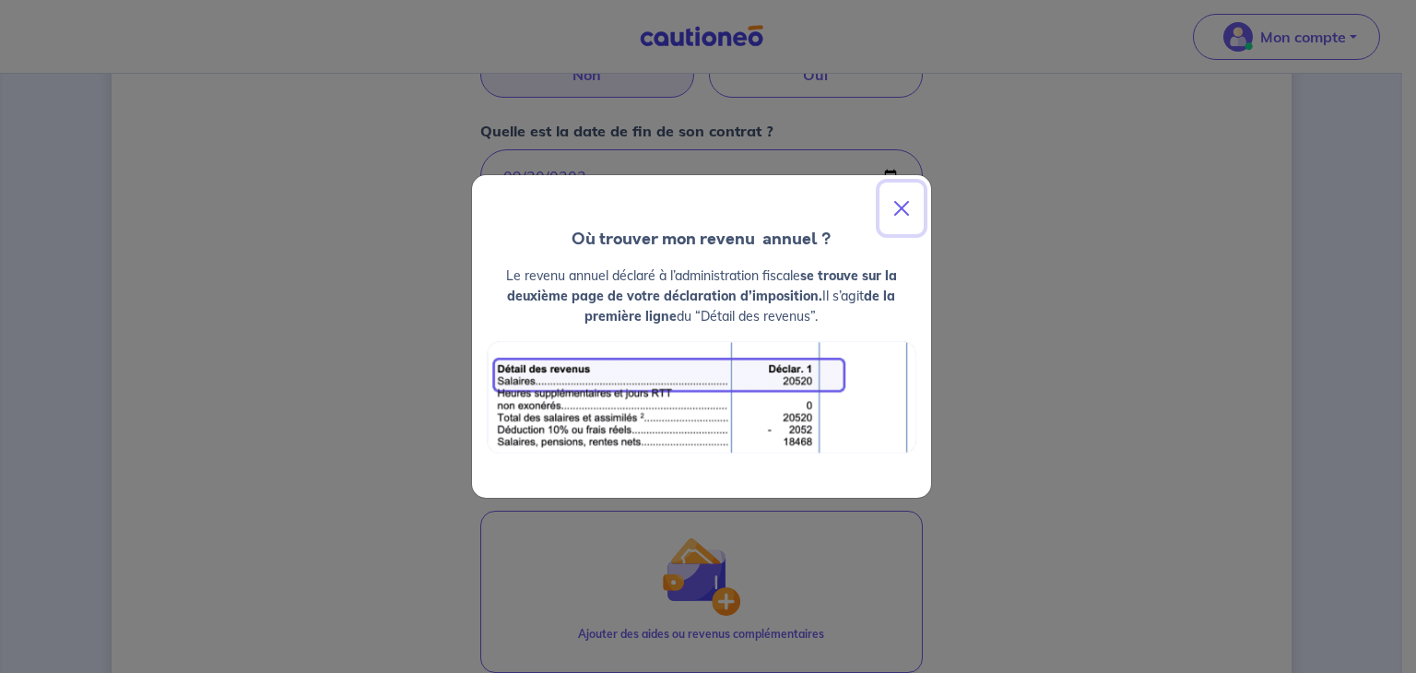
click at [900, 211] on button "Close" at bounding box center [902, 209] width 44 height 52
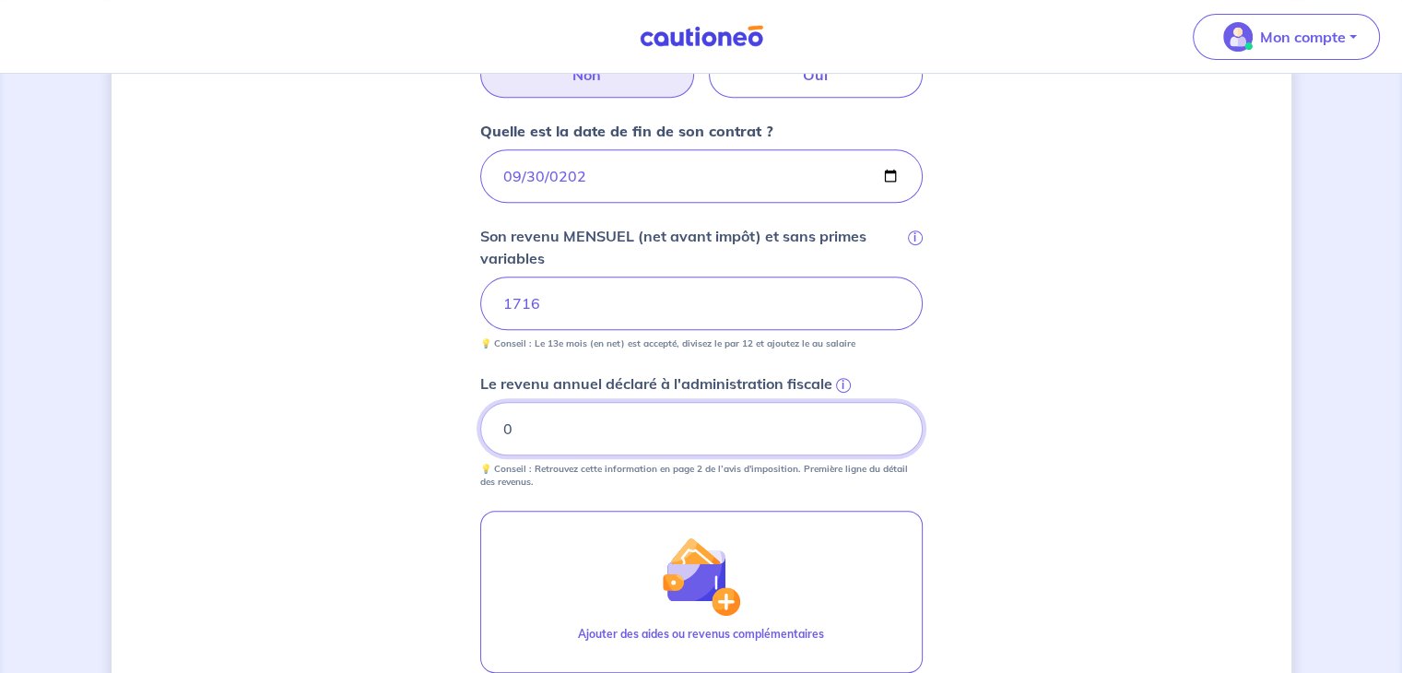
click at [894, 430] on input "0" at bounding box center [701, 428] width 443 height 53
click at [891, 423] on input "0.01" at bounding box center [701, 428] width 443 height 53
type input "0"
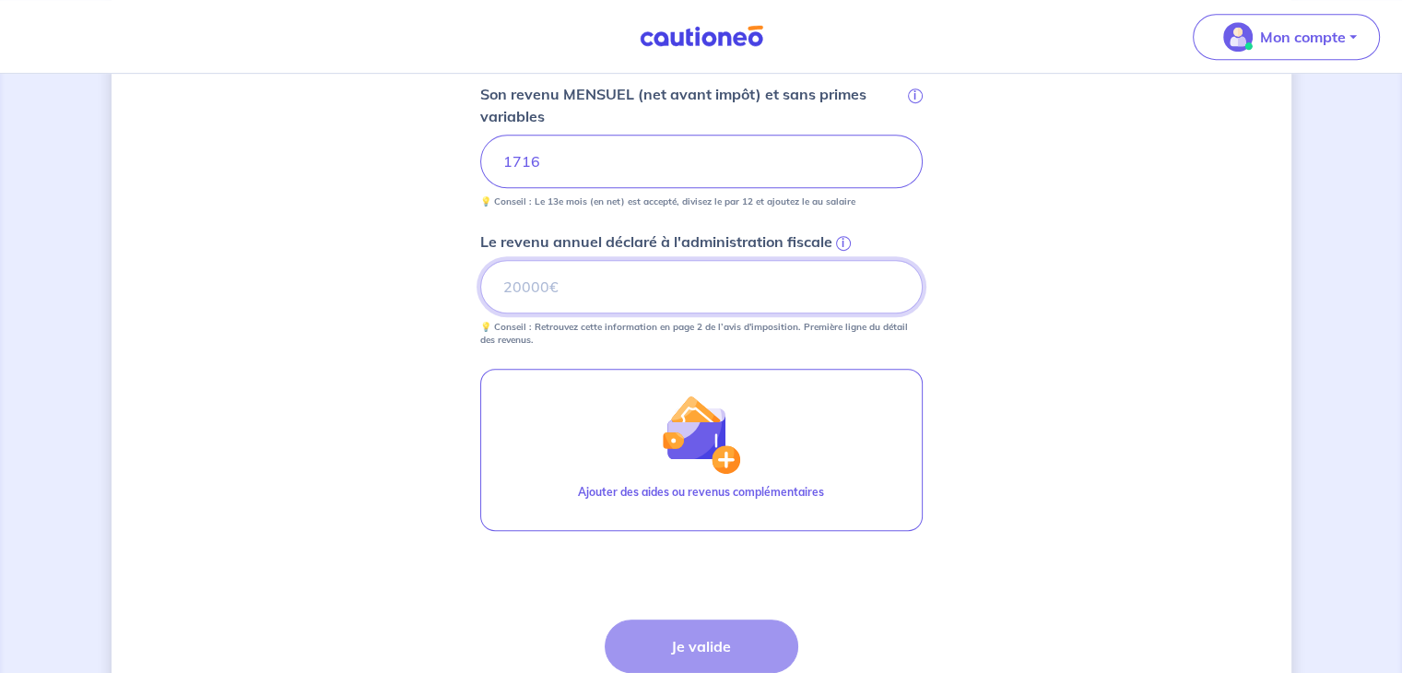
scroll to position [946, 0]
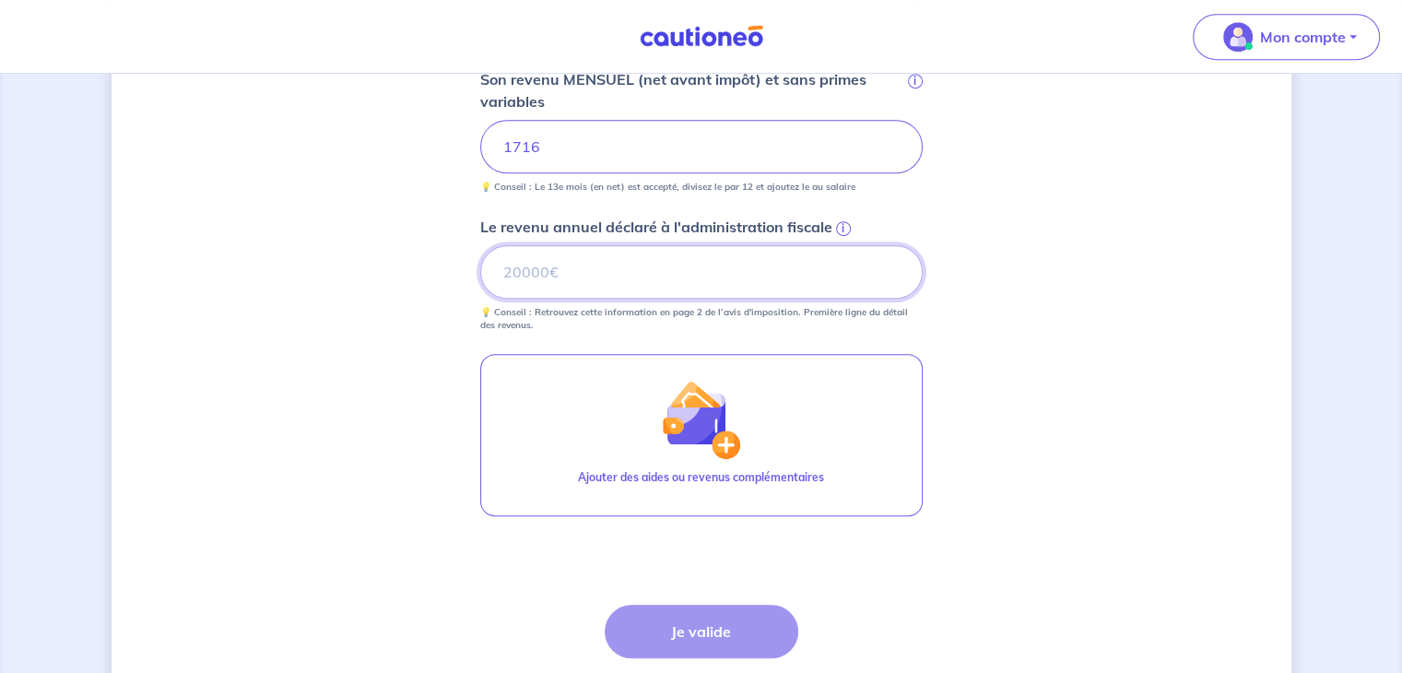
type input "3"
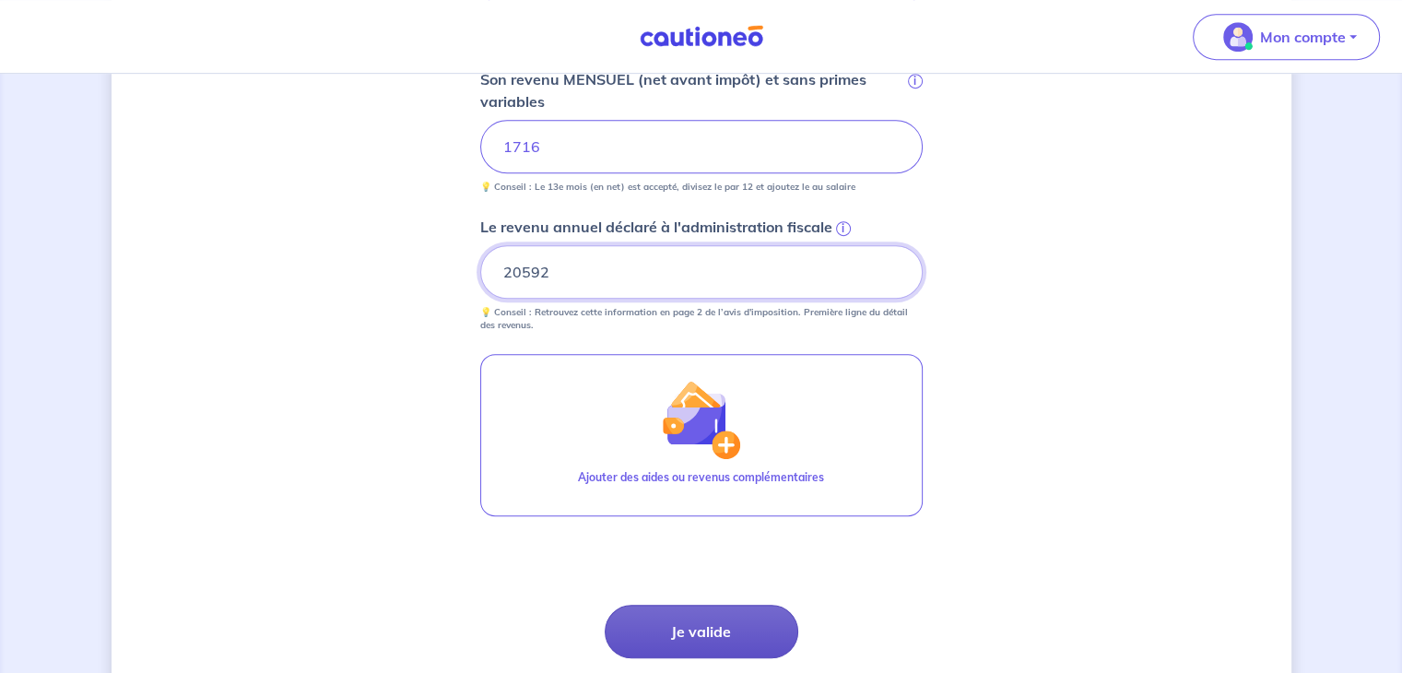
type input "20592"
click at [714, 630] on button "Je valide" at bounding box center [702, 631] width 194 height 53
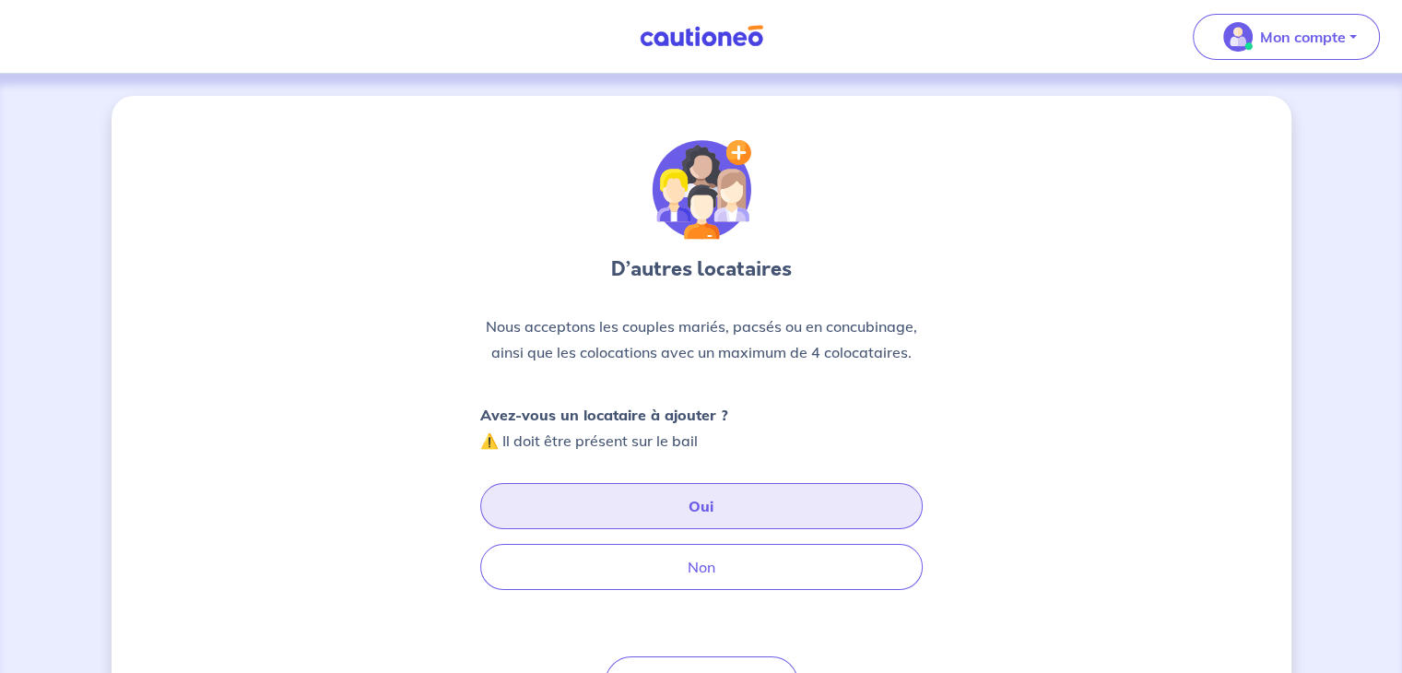
click at [697, 507] on button "Oui" at bounding box center [701, 506] width 443 height 46
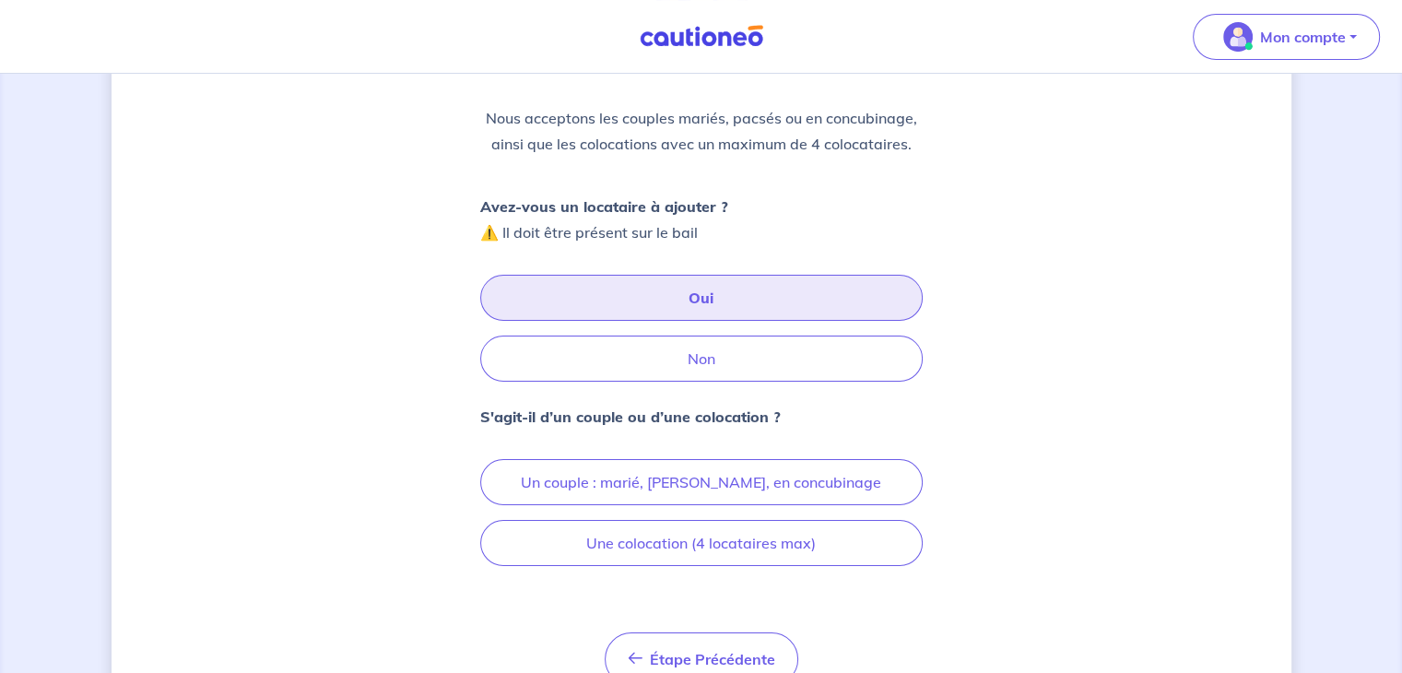
scroll to position [293, 0]
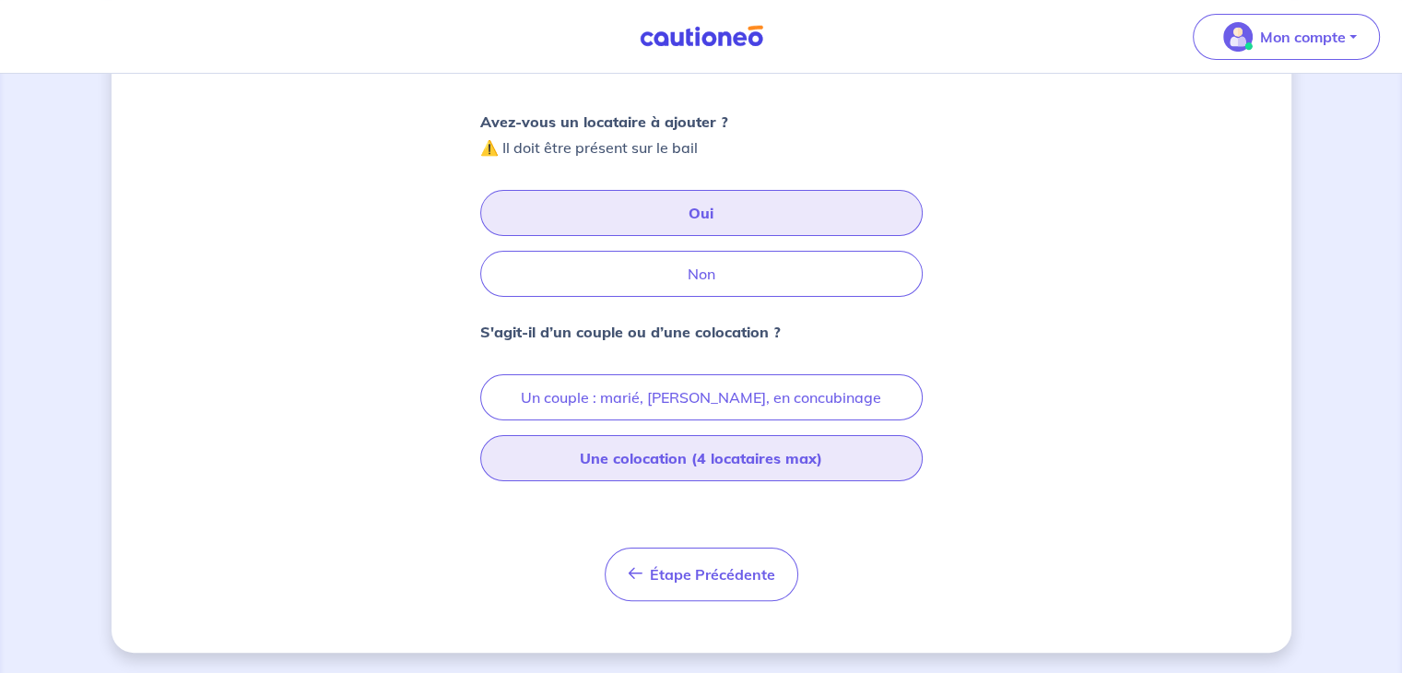
click at [775, 457] on button "Une colocation (4 locataires max)" at bounding box center [701, 458] width 443 height 46
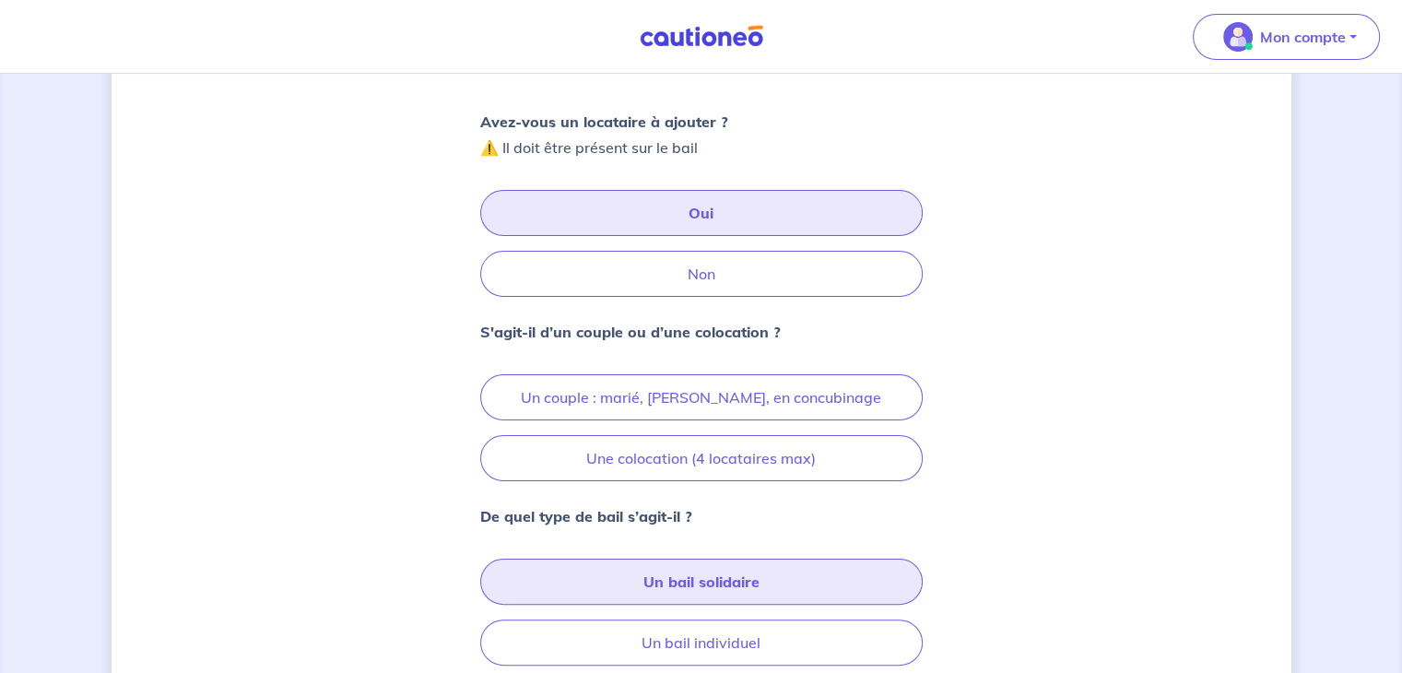
click at [773, 579] on button "Un bail solidaire" at bounding box center [701, 582] width 443 height 46
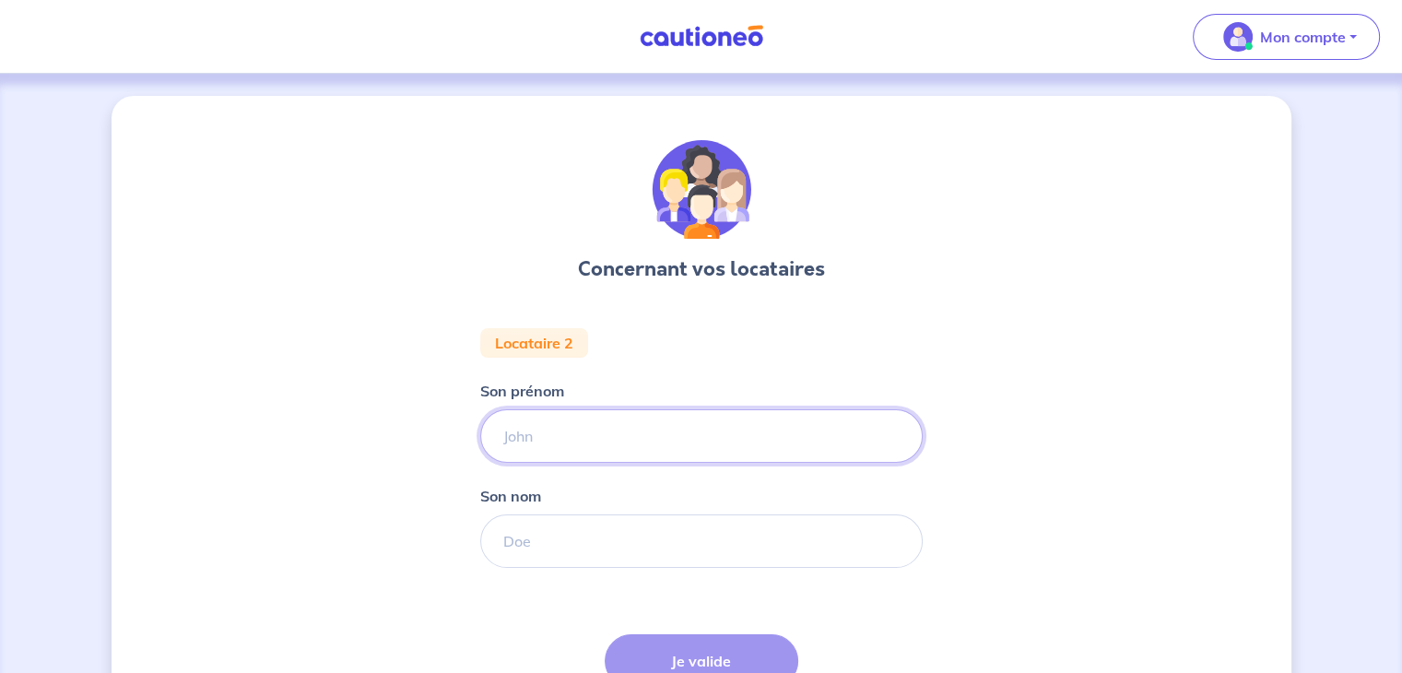
click at [641, 454] on input "Son prénom" at bounding box center [701, 435] width 443 height 53
type input "[PERSON_NAME]"
click at [576, 541] on input "Son nom" at bounding box center [701, 541] width 443 height 53
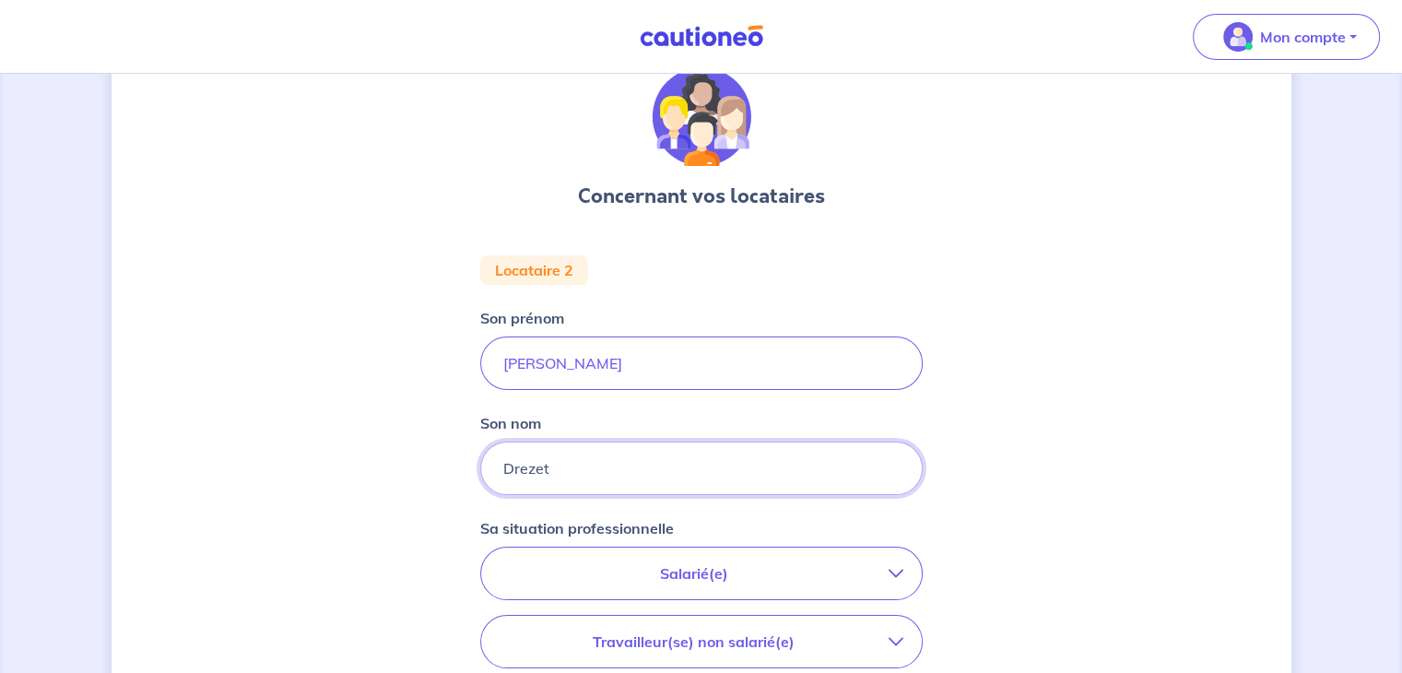
scroll to position [74, 0]
type input "Drezet"
click at [711, 569] on p "Salarié(e)" at bounding box center [694, 573] width 389 height 22
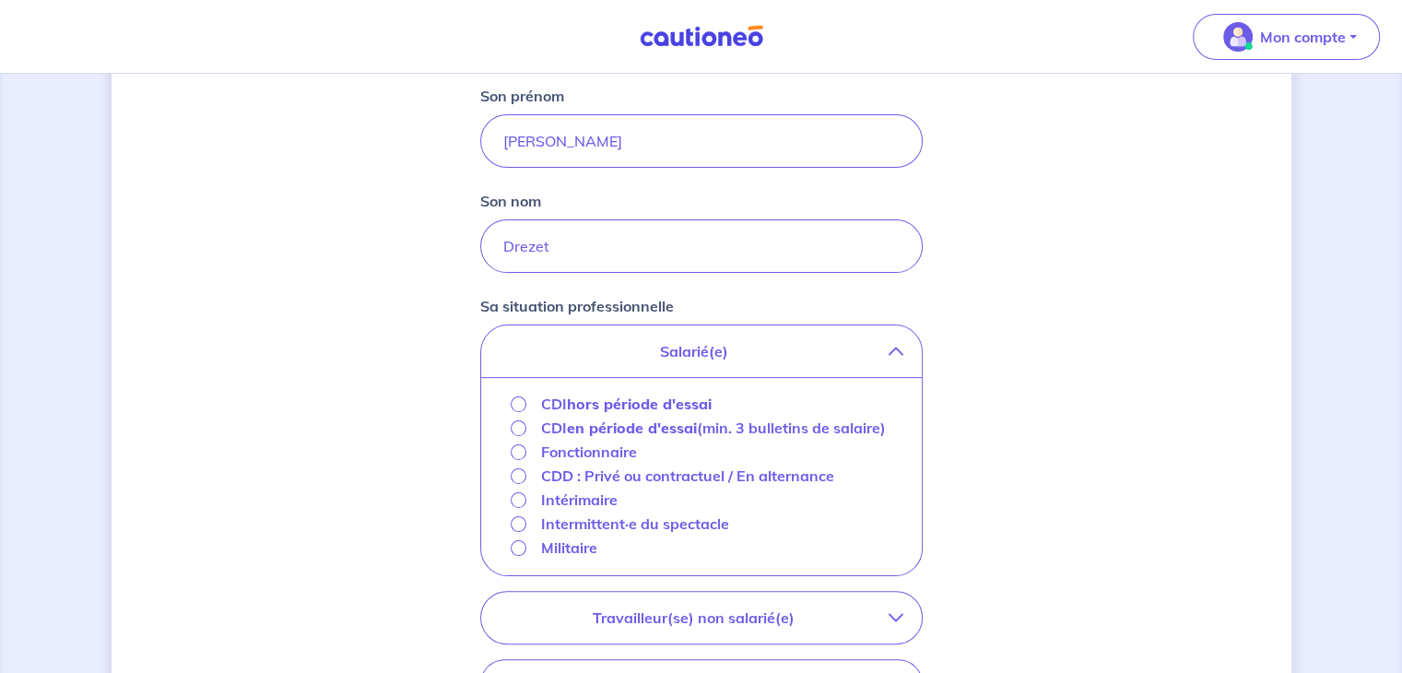
scroll to position [319, 0]
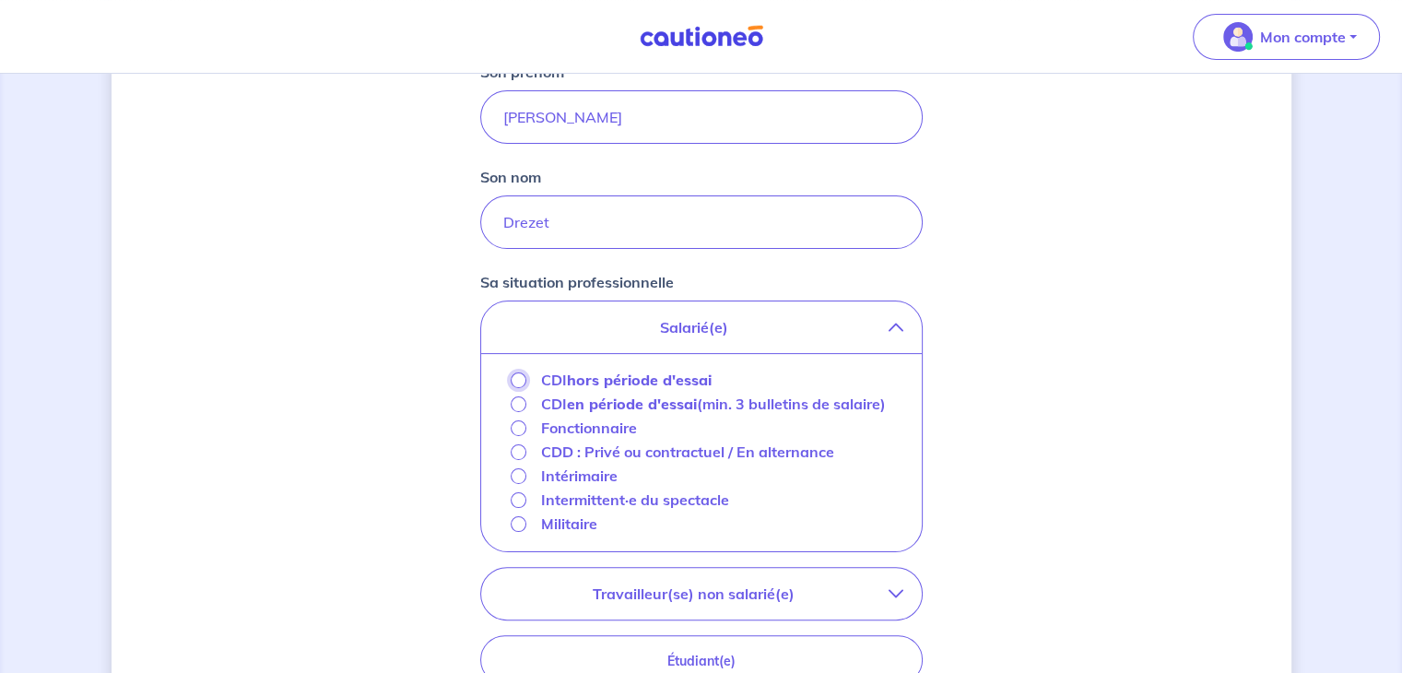
click at [520, 379] on input "CDI hors période d'essai" at bounding box center [519, 381] width 16 height 16
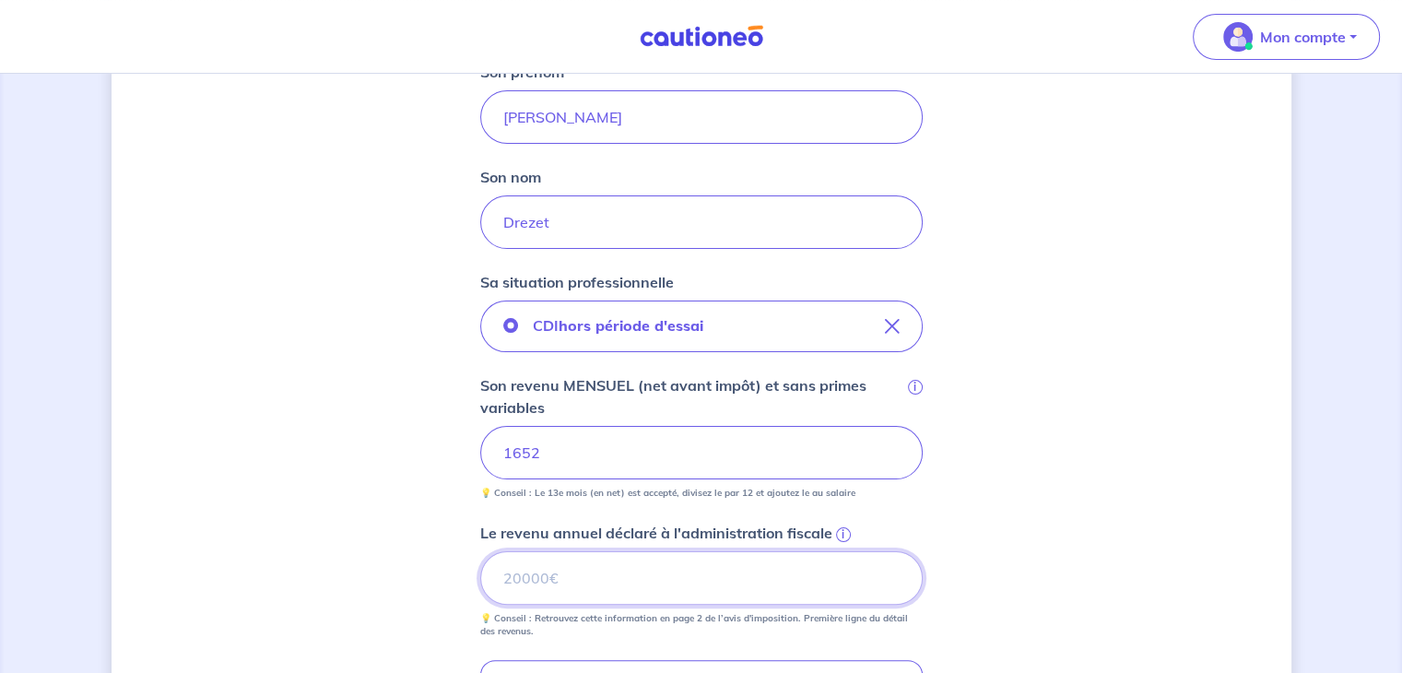
click at [541, 581] on input "Le revenu annuel déclaré à l'administration fiscale i" at bounding box center [701, 577] width 443 height 53
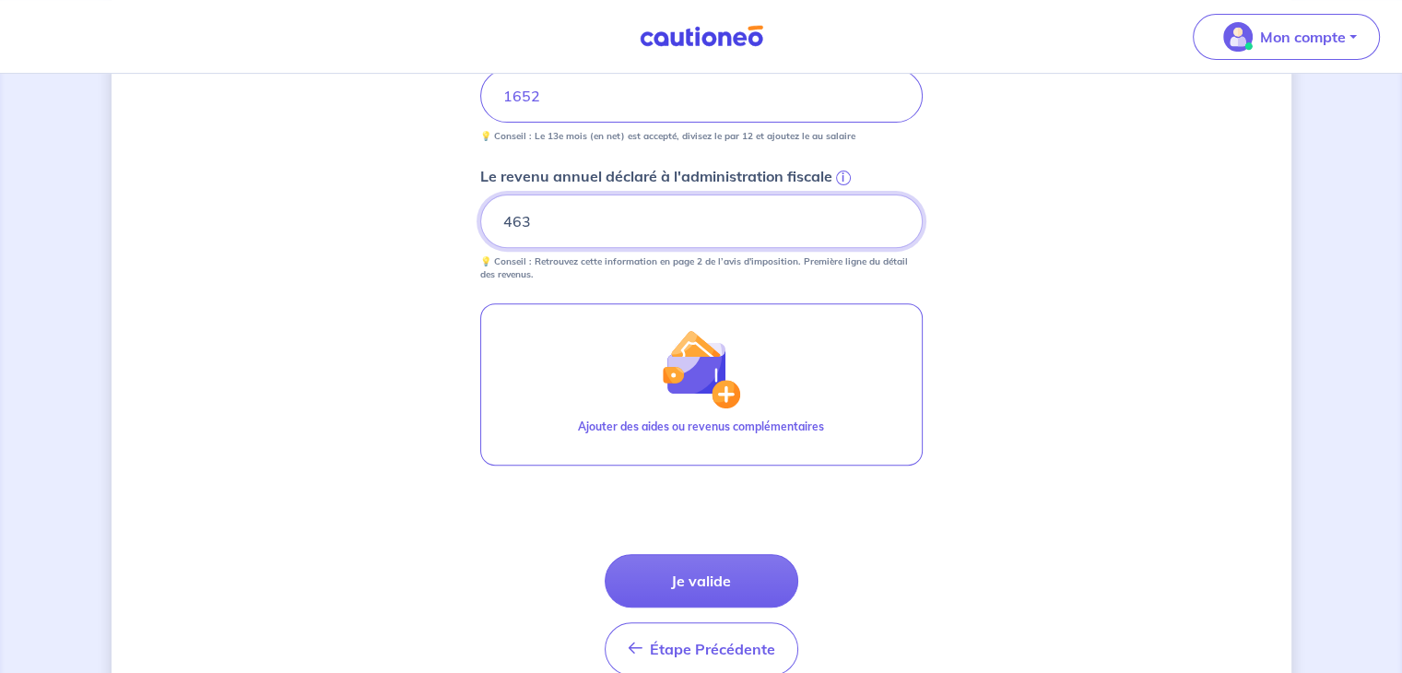
scroll to position [750, 0]
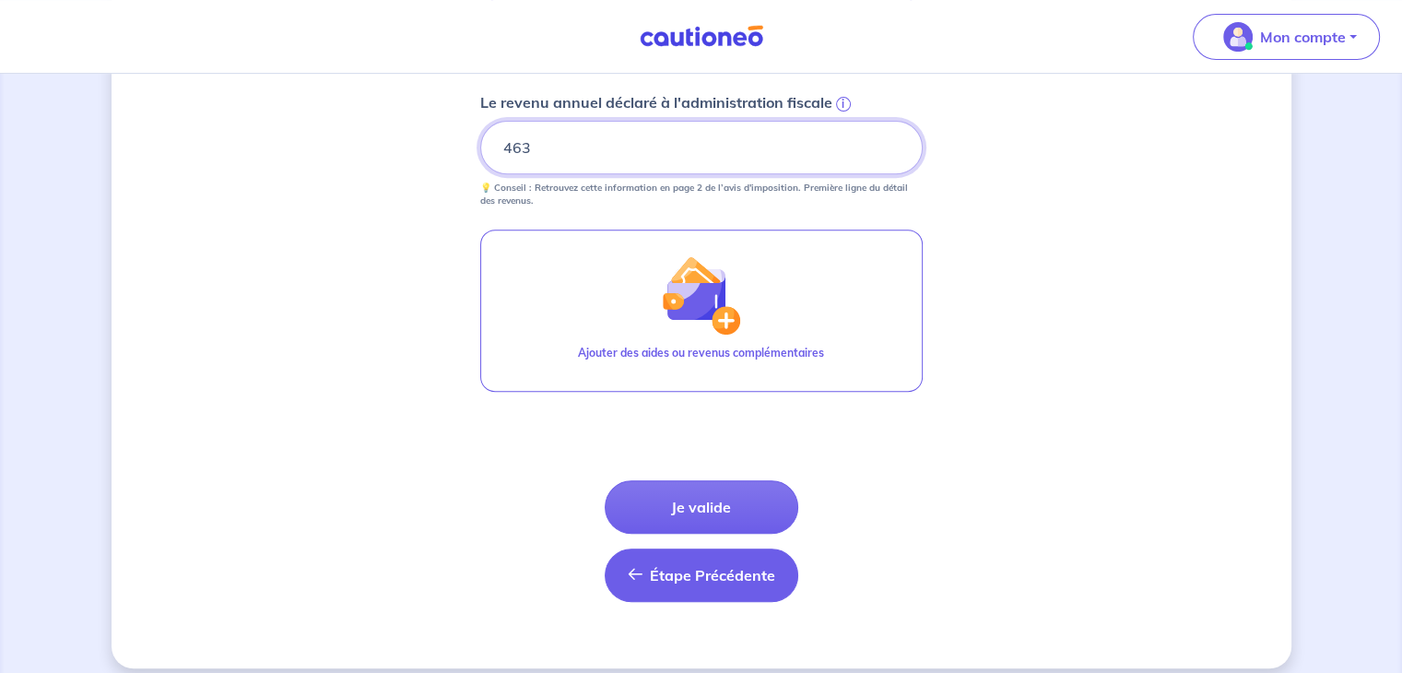
type input "463"
click at [694, 586] on button "Étape Précédente Précédent" at bounding box center [702, 575] width 194 height 53
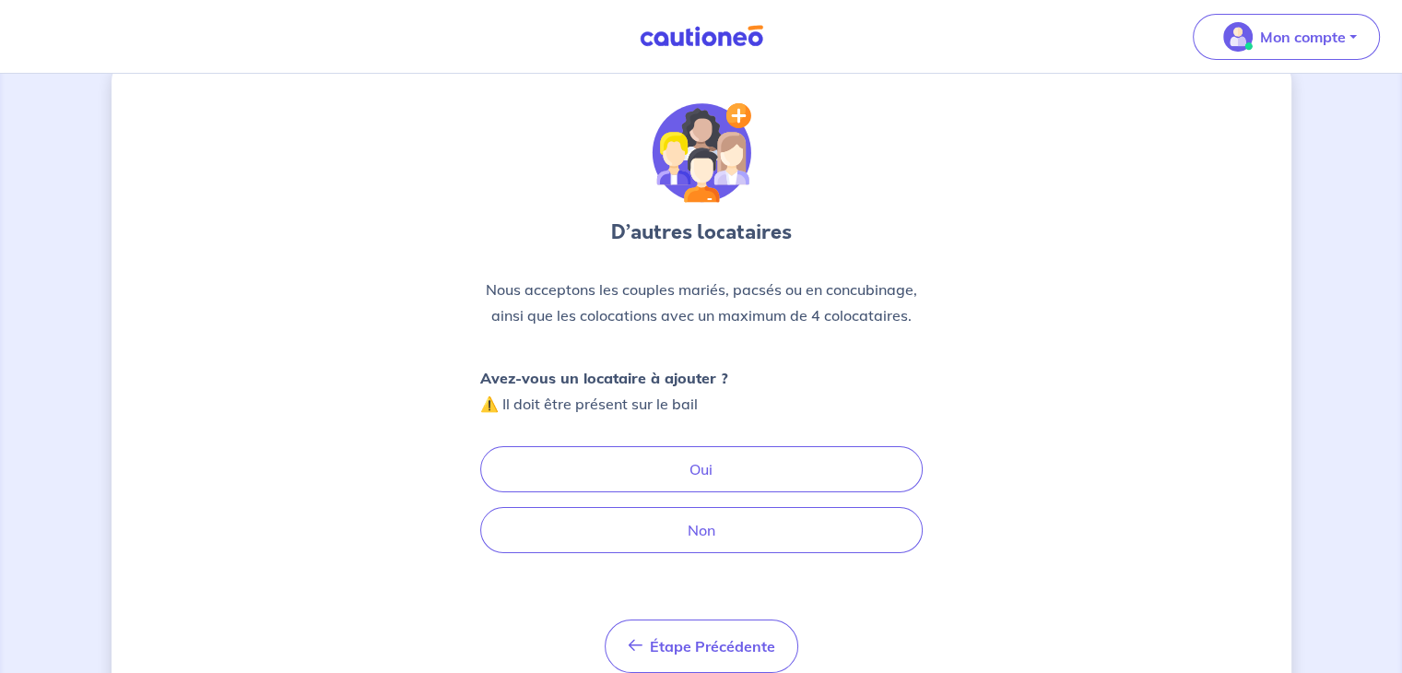
scroll to position [110, 0]
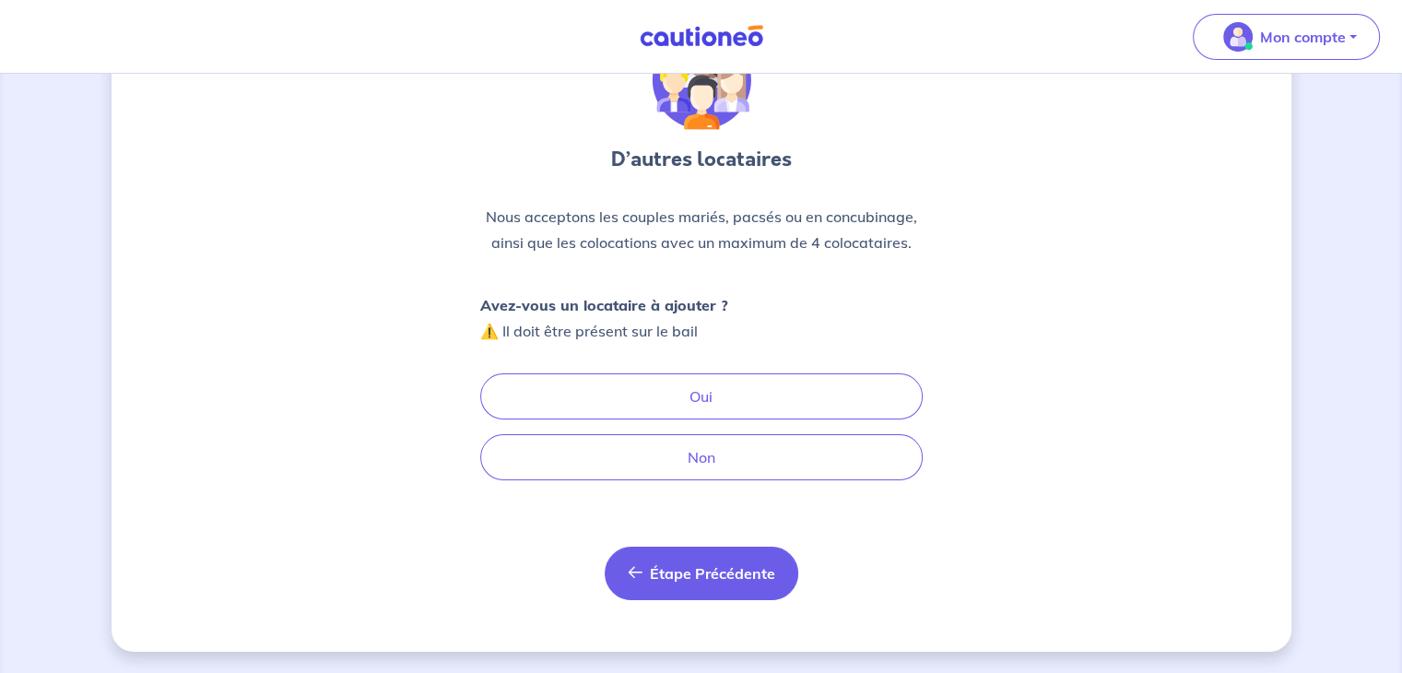
click at [730, 564] on span "Étape Précédente" at bounding box center [712, 573] width 125 height 18
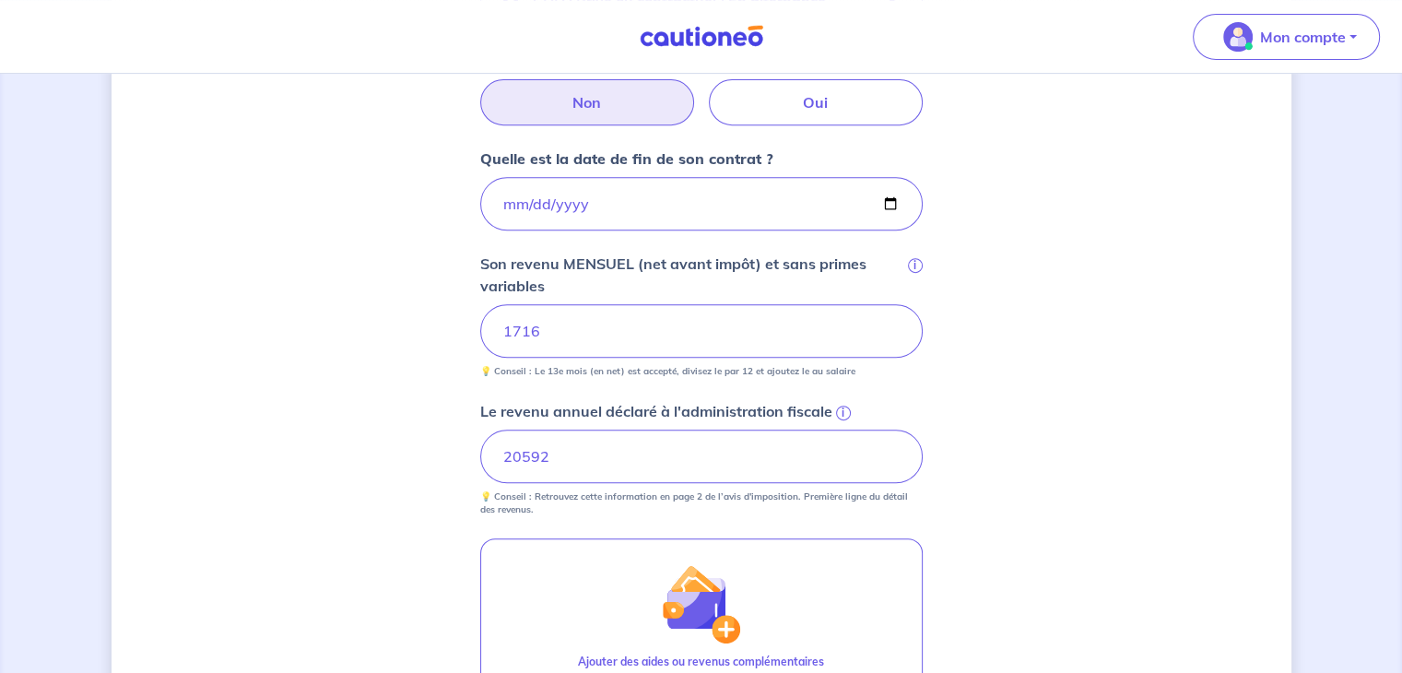
scroll to position [885, 0]
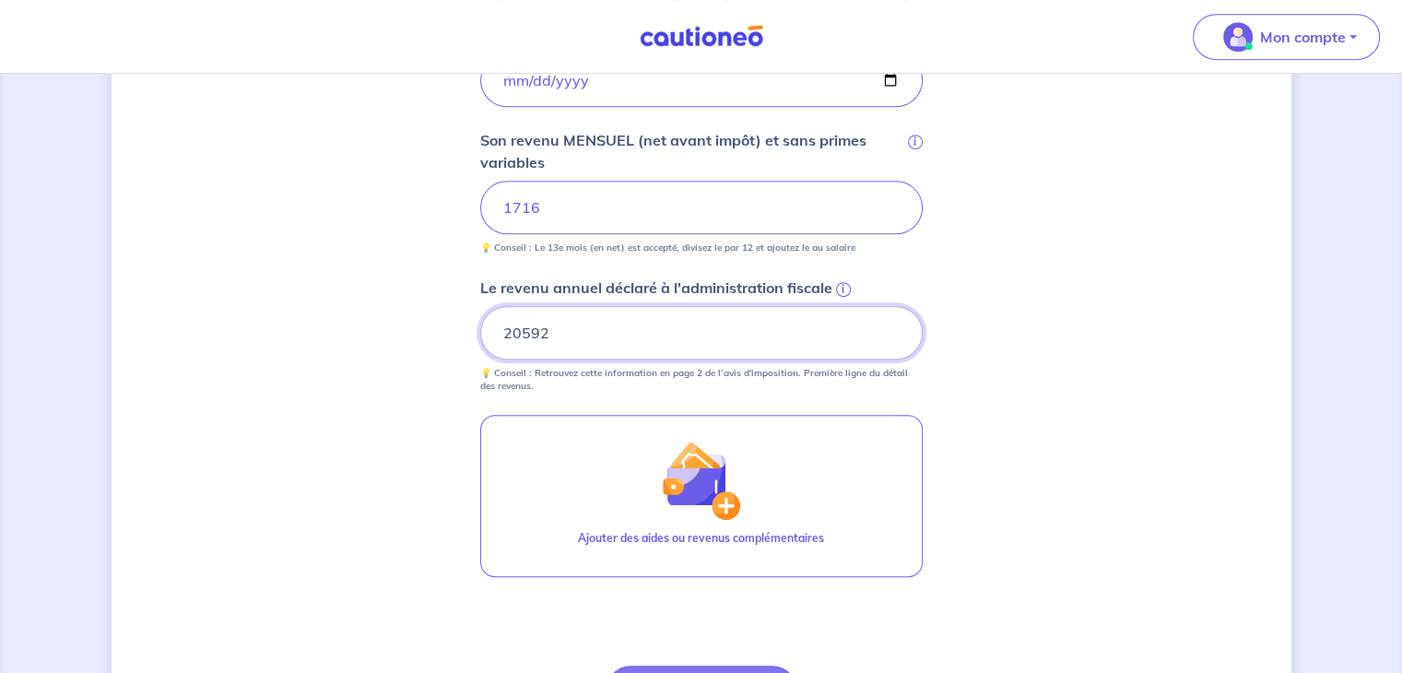
click at [657, 337] on input "20592" at bounding box center [701, 332] width 443 height 53
type input "2"
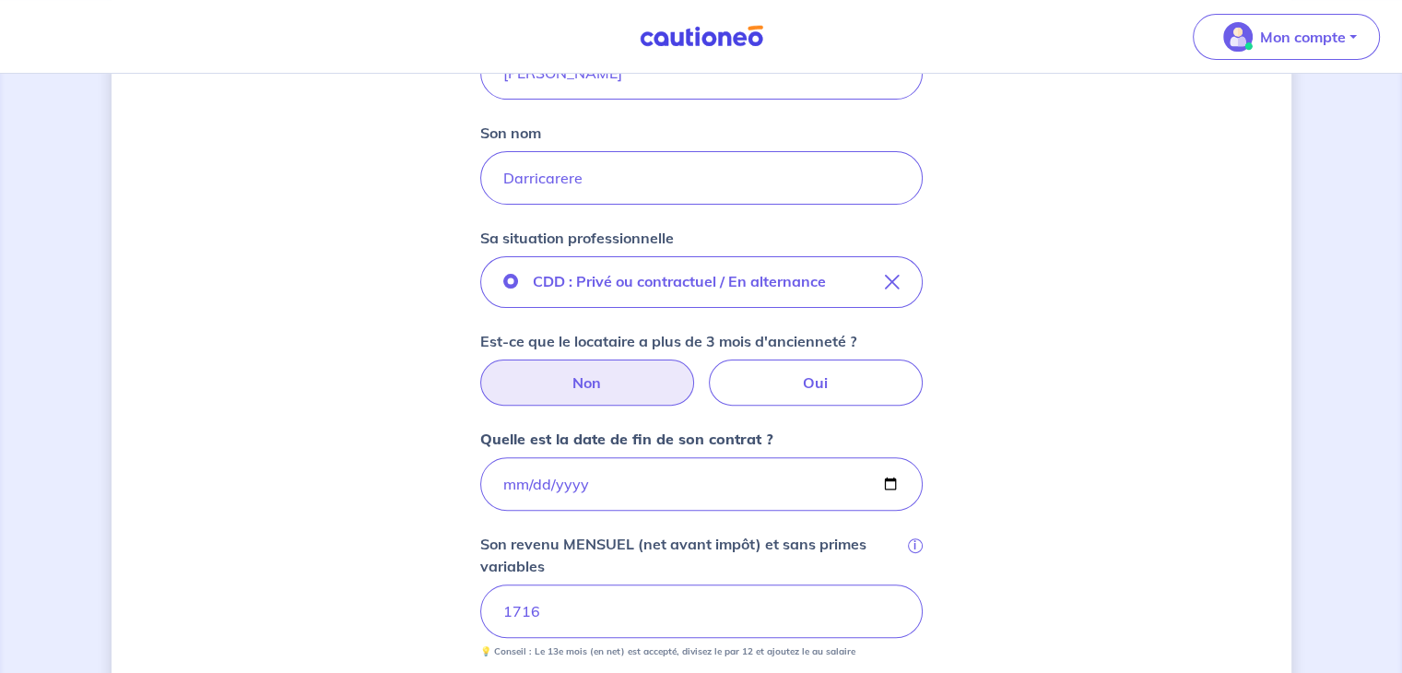
scroll to position [454, 0]
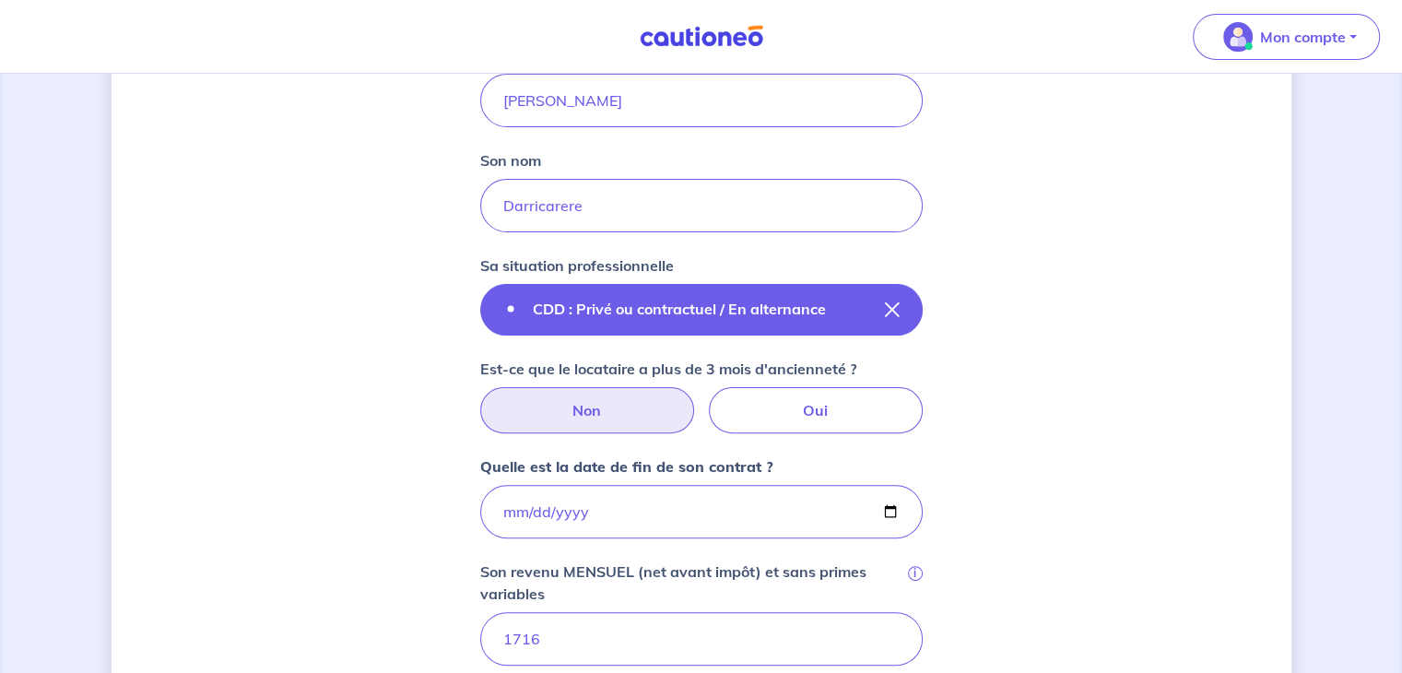
type input "0"
click at [887, 307] on icon "button" at bounding box center [892, 309] width 15 height 15
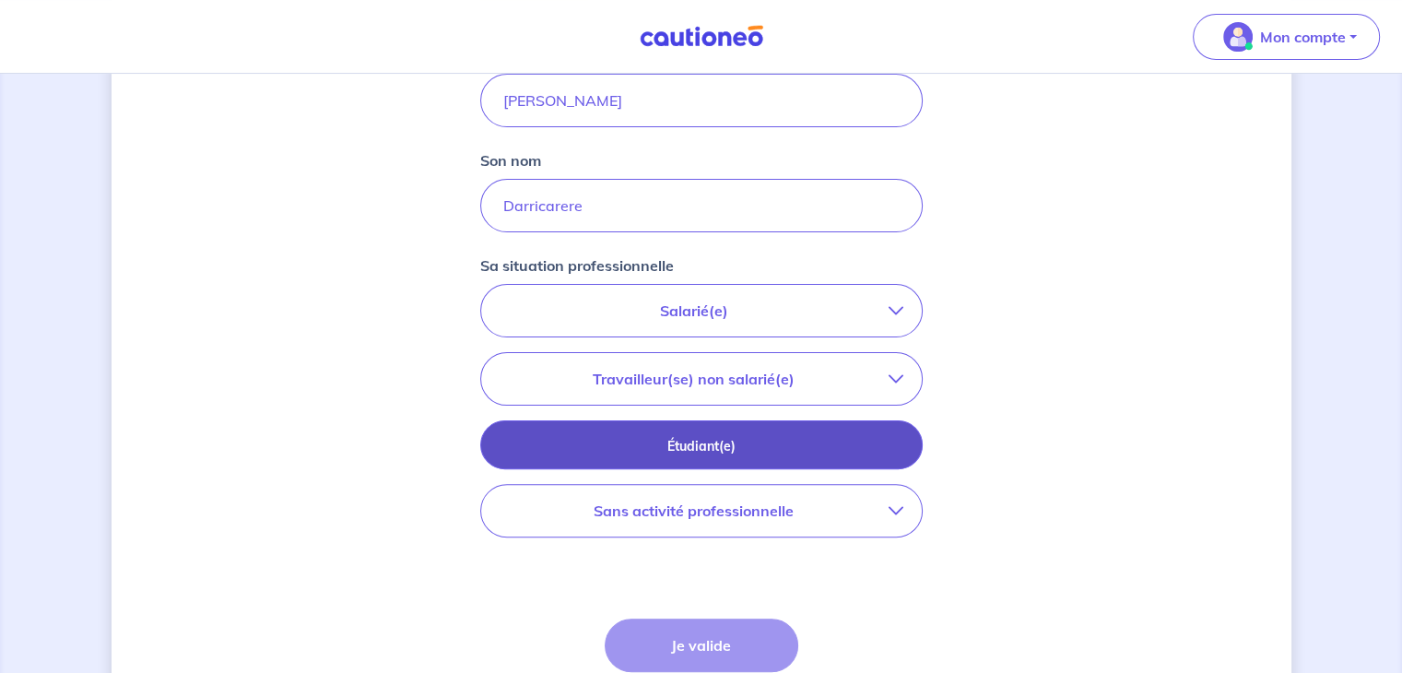
click at [771, 436] on p "Étudiant(e)" at bounding box center [701, 446] width 396 height 20
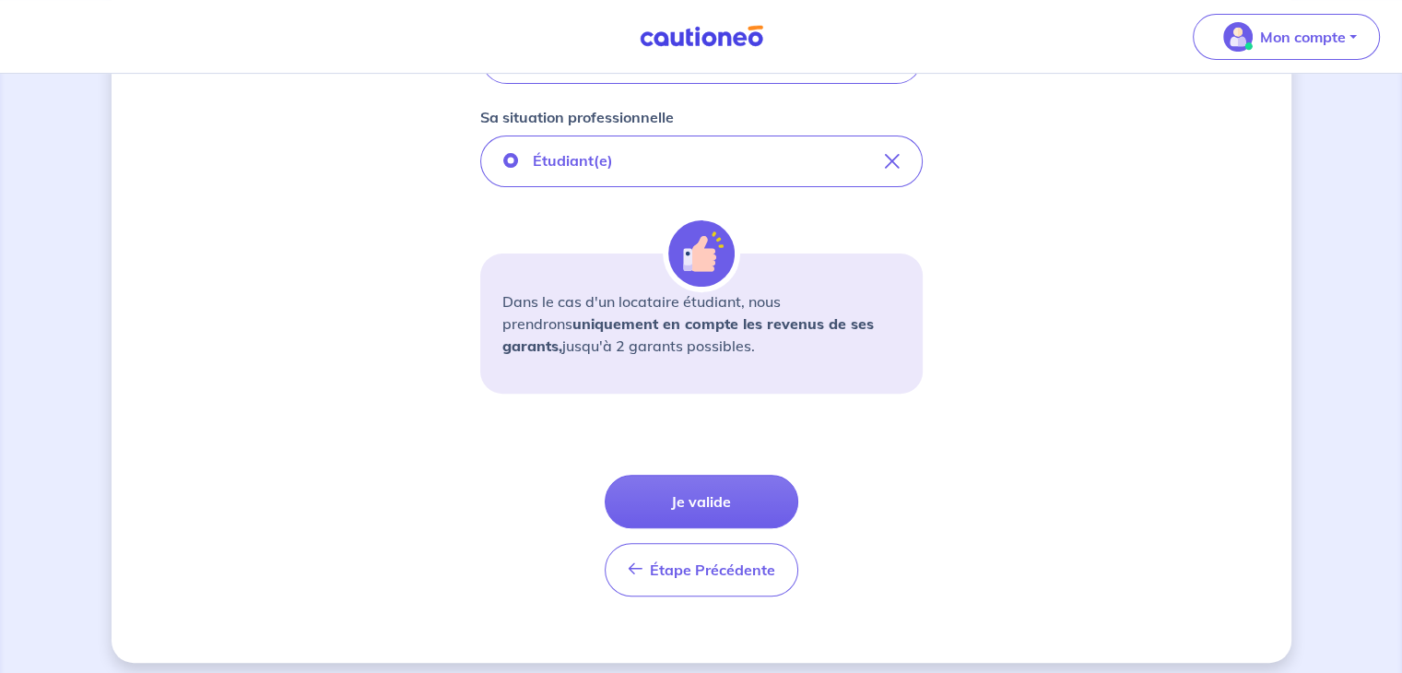
scroll to position [612, 0]
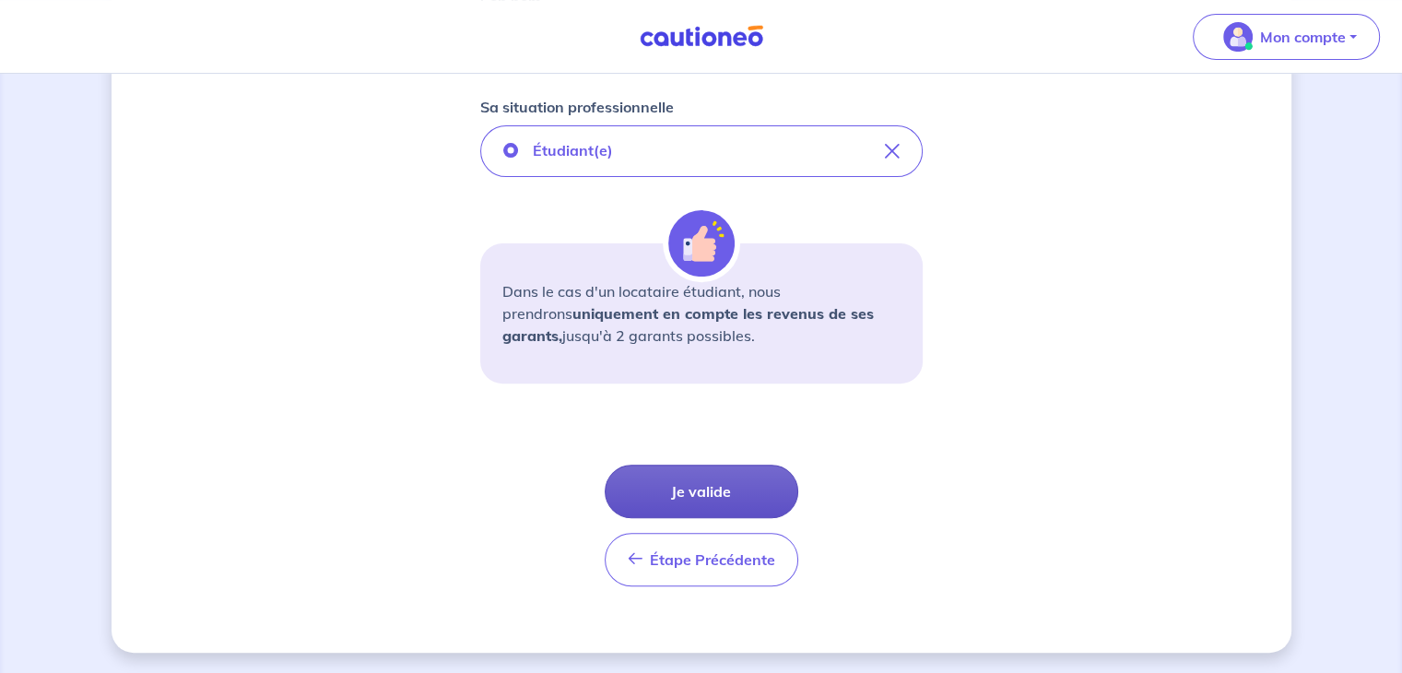
click at [735, 480] on button "Je valide" at bounding box center [702, 491] width 194 height 53
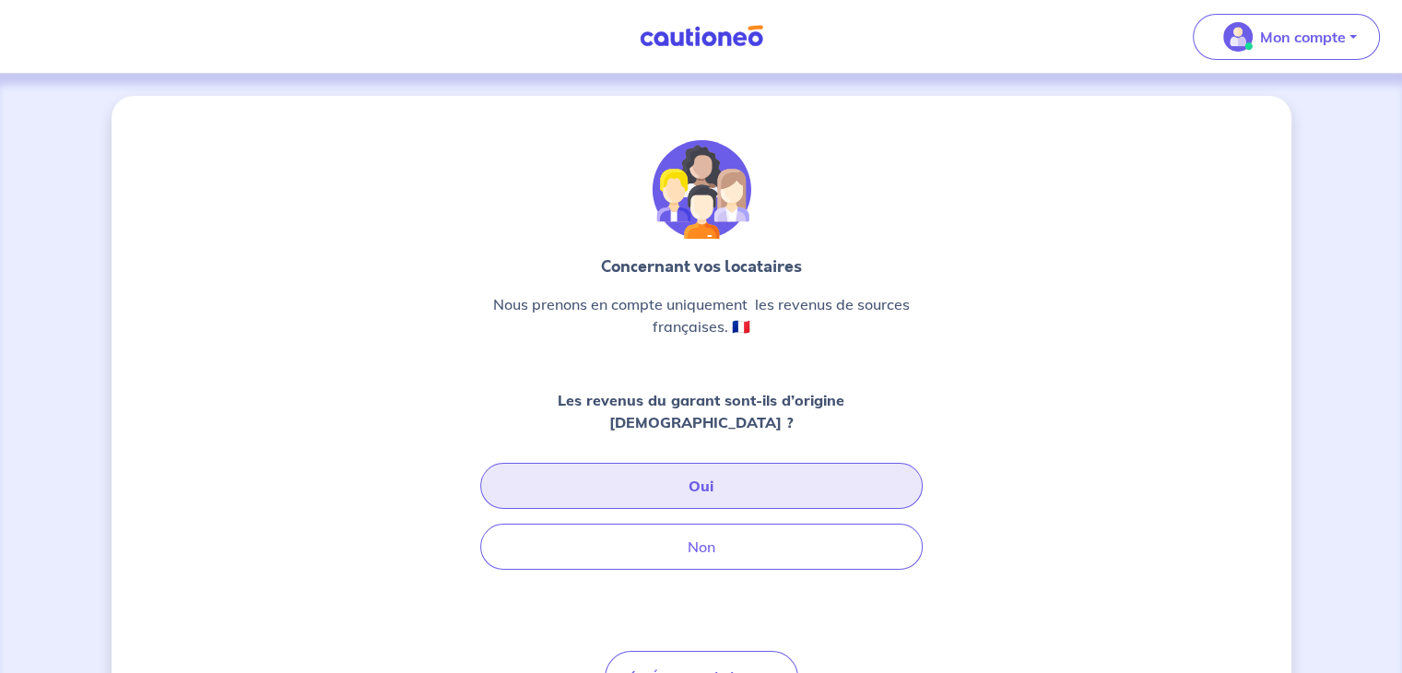
click at [735, 480] on button "Oui" at bounding box center [701, 486] width 443 height 46
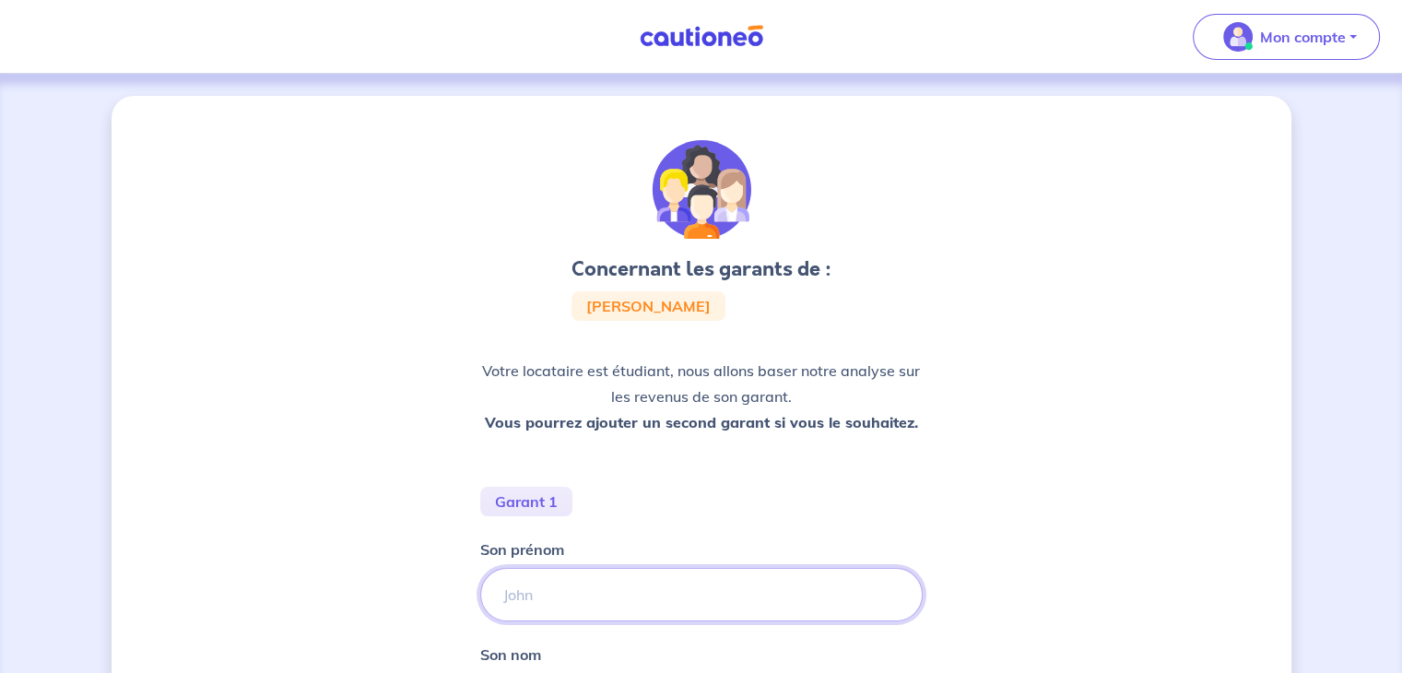
click at [684, 576] on input "Son prénom" at bounding box center [701, 594] width 443 height 53
click at [616, 590] on input "Son prénom" at bounding box center [701, 594] width 443 height 53
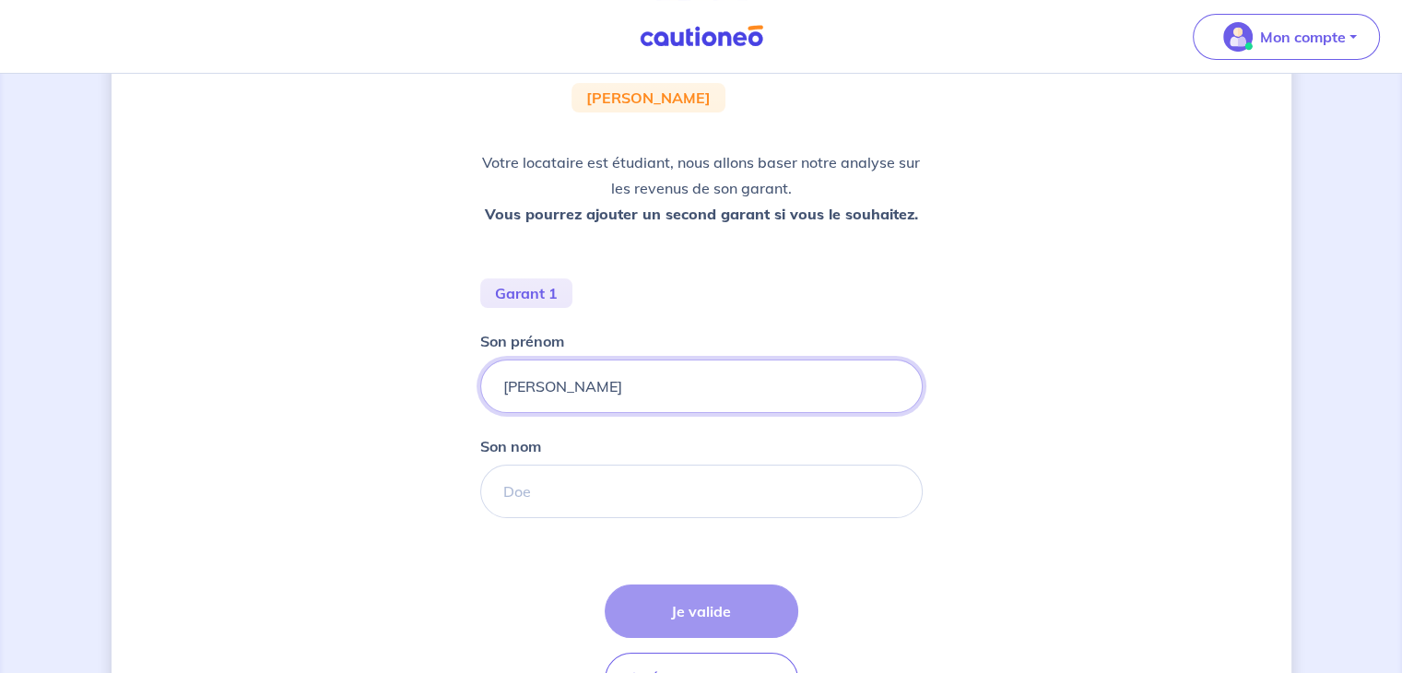
scroll to position [270, 0]
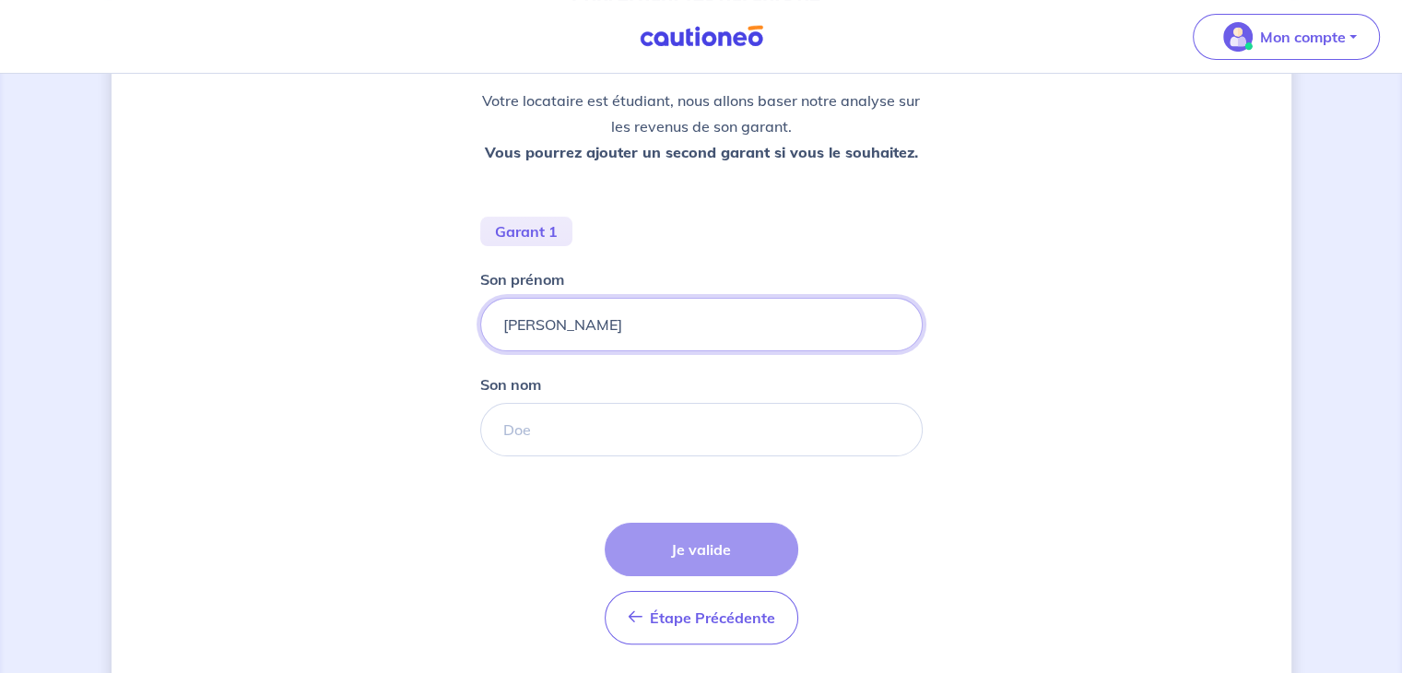
type input "[PERSON_NAME]"
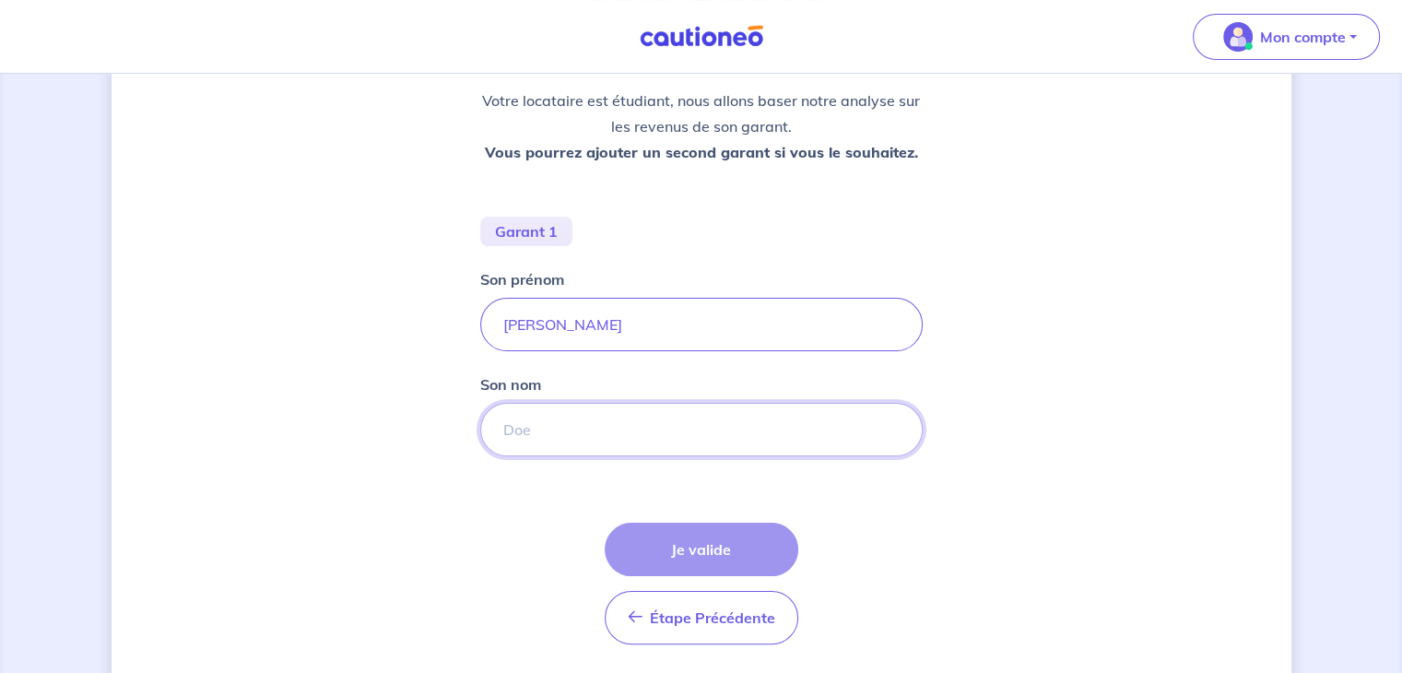
click at [597, 446] on input "Son nom" at bounding box center [701, 429] width 443 height 53
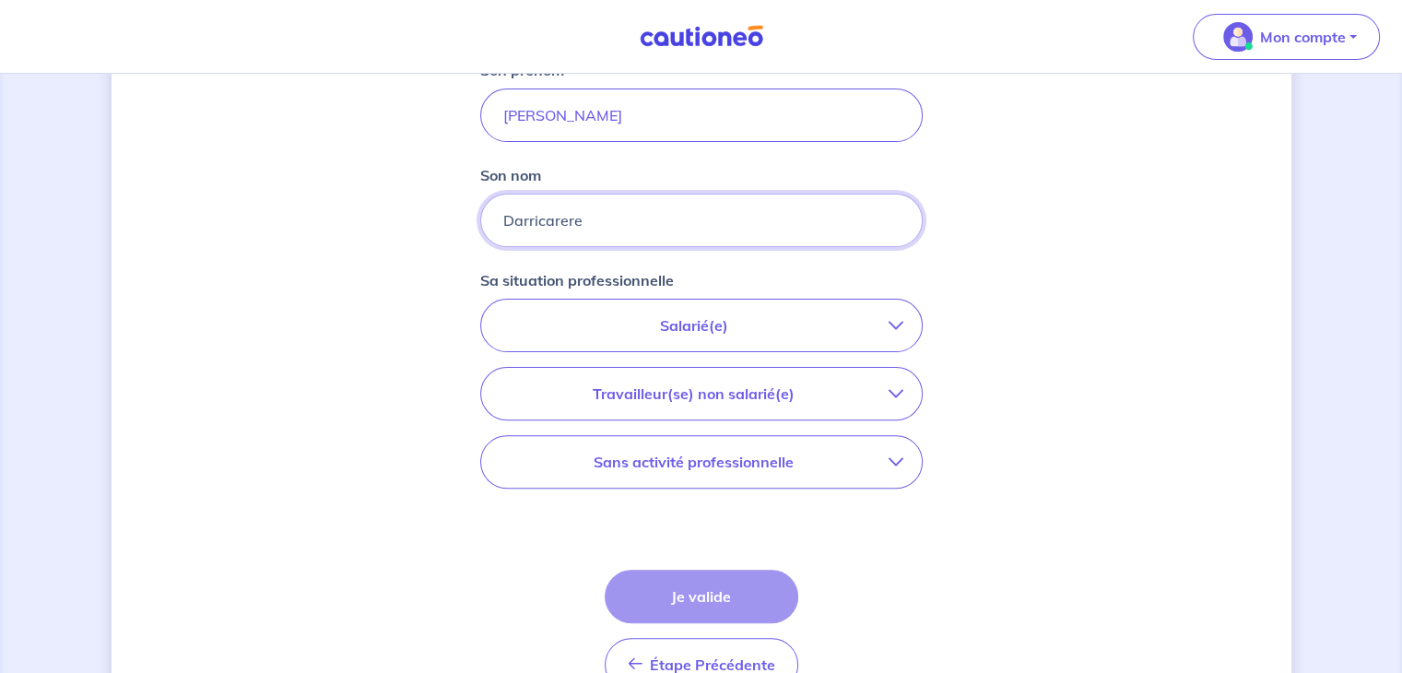
scroll to position [503, 0]
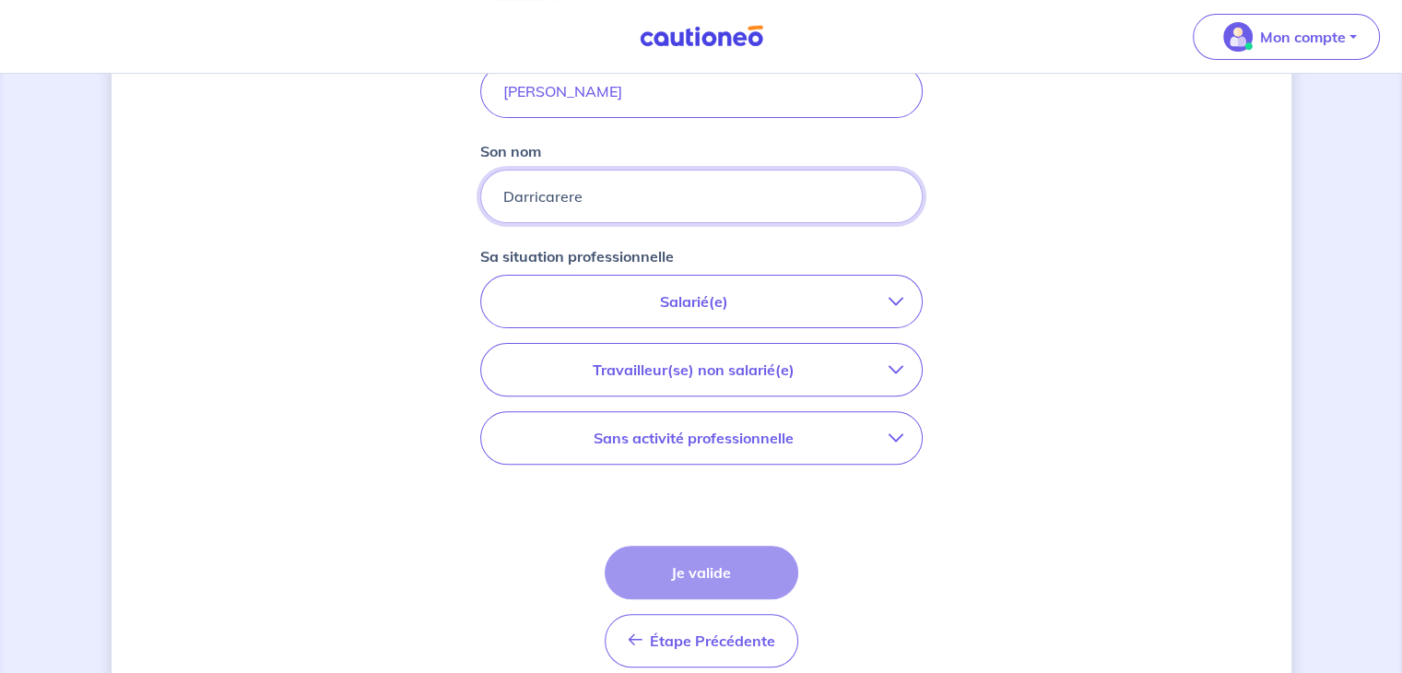
type input "Darricarere"
click at [746, 302] on p "Salarié(e)" at bounding box center [694, 301] width 389 height 22
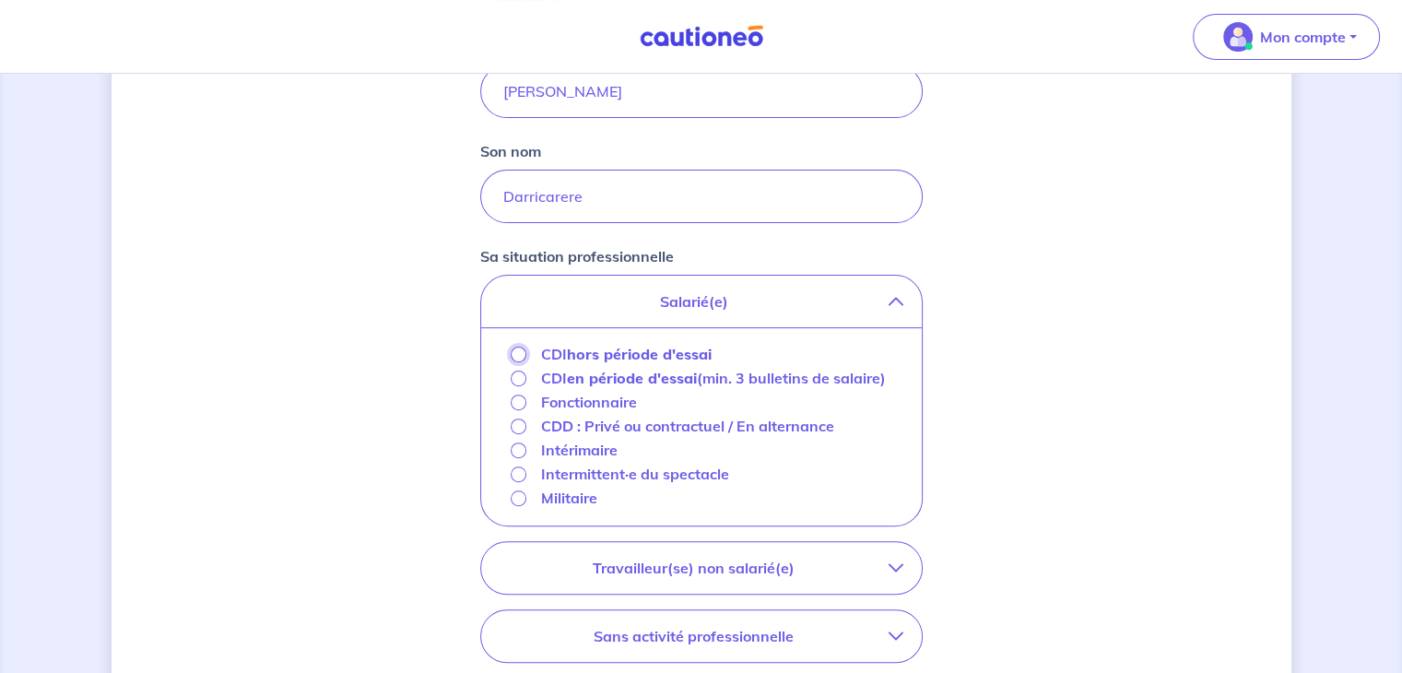
click at [519, 355] on input "CDI hors période d'essai" at bounding box center [519, 355] width 16 height 16
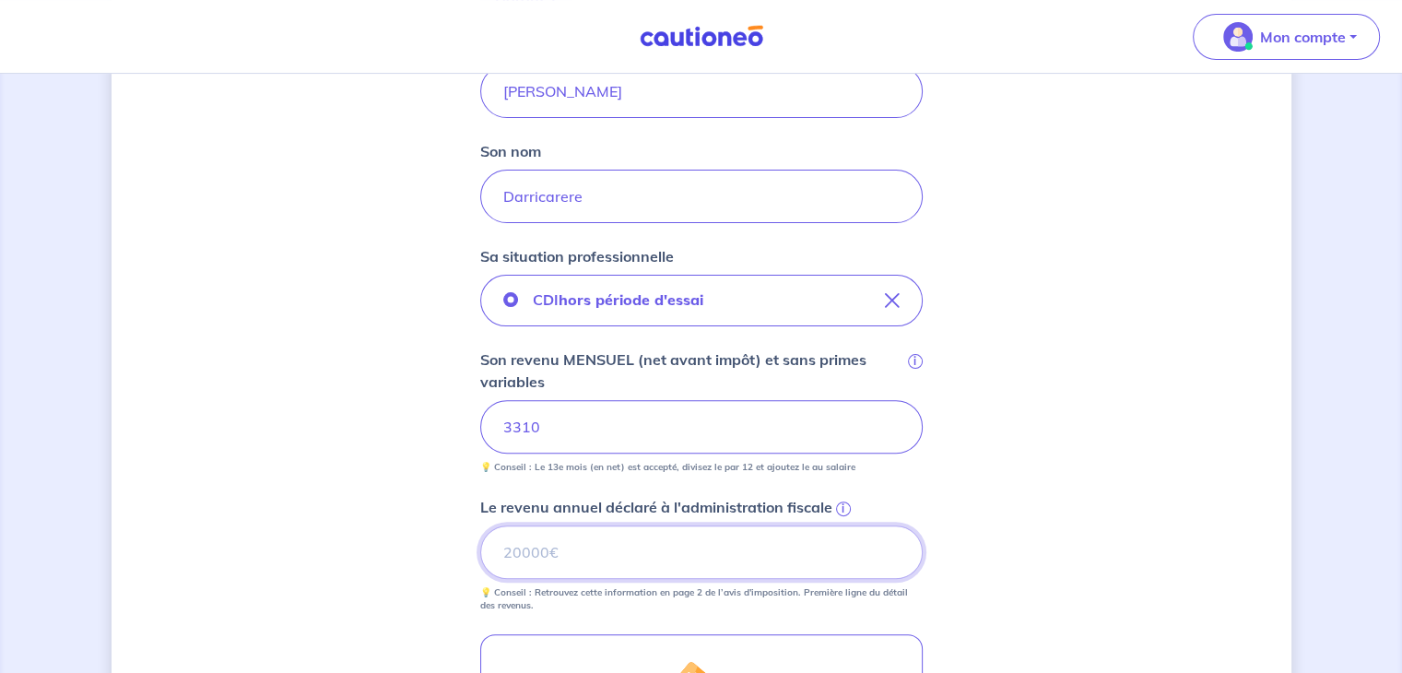
click at [690, 558] on input "Le revenu annuel déclaré à l'administration fiscale i" at bounding box center [701, 552] width 443 height 53
click at [590, 558] on input "Le revenu annuel déclaré à l'administration fiscale i" at bounding box center [701, 552] width 443 height 53
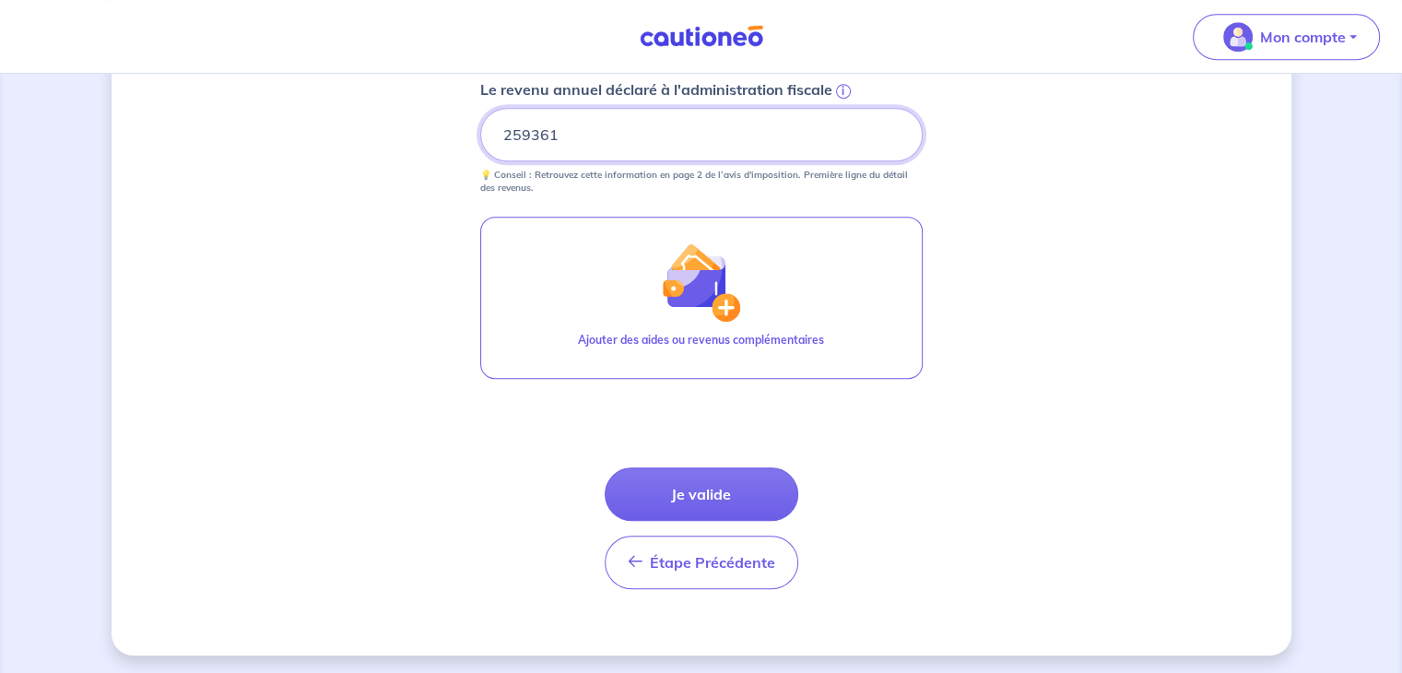
scroll to position [922, 0]
type input "259361"
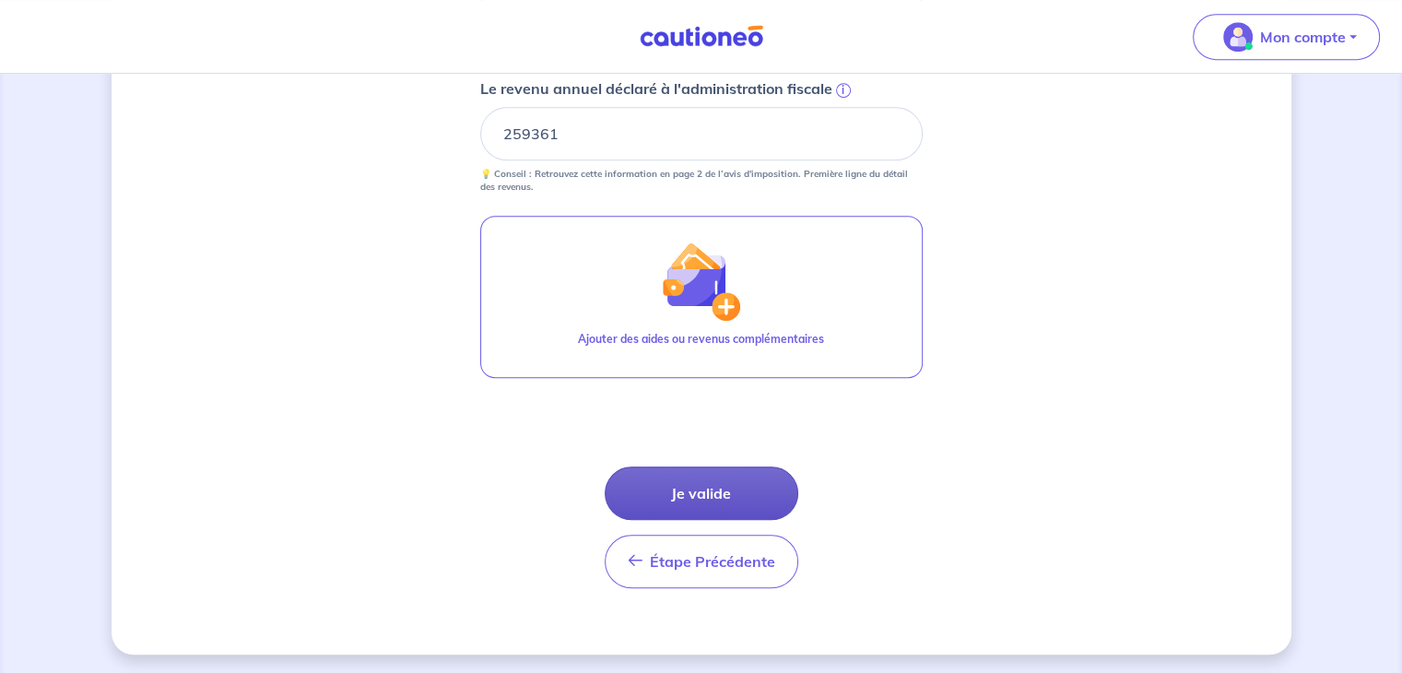
click at [701, 491] on button "Je valide" at bounding box center [702, 493] width 194 height 53
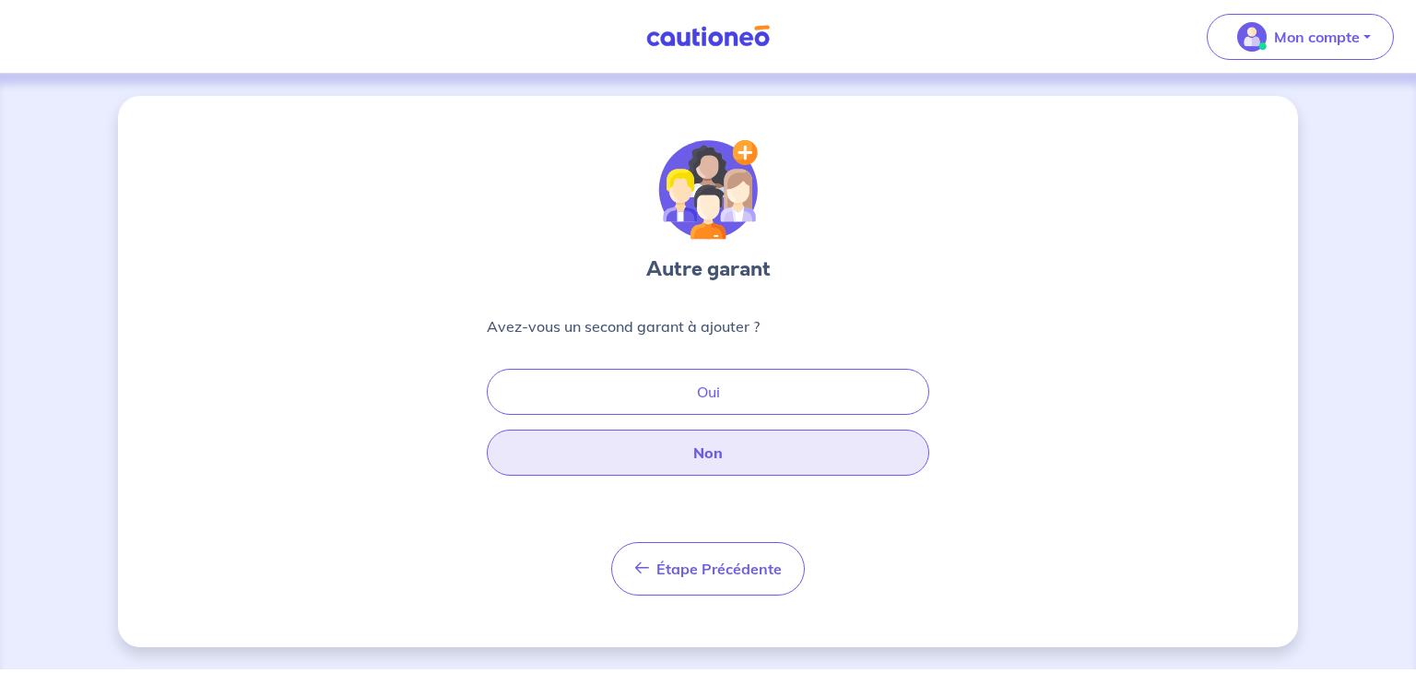
click at [719, 453] on button "Non" at bounding box center [708, 453] width 443 height 46
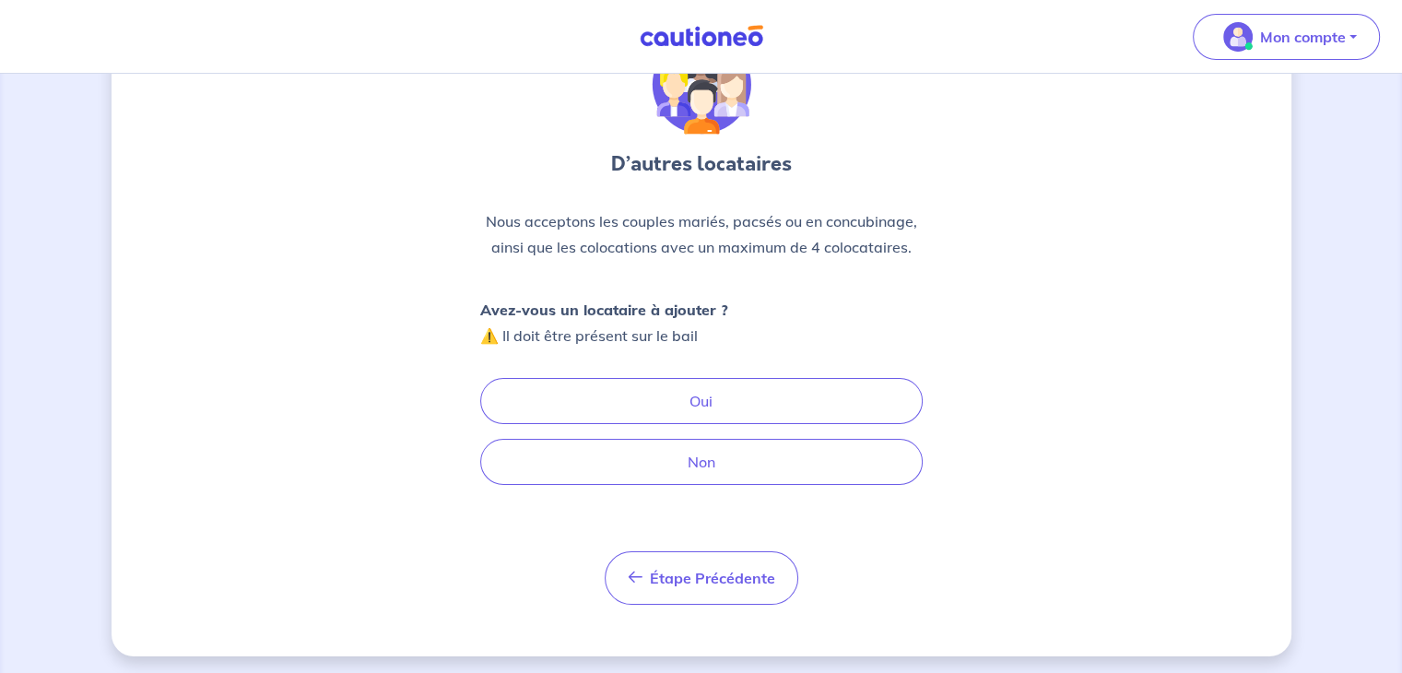
scroll to position [110, 0]
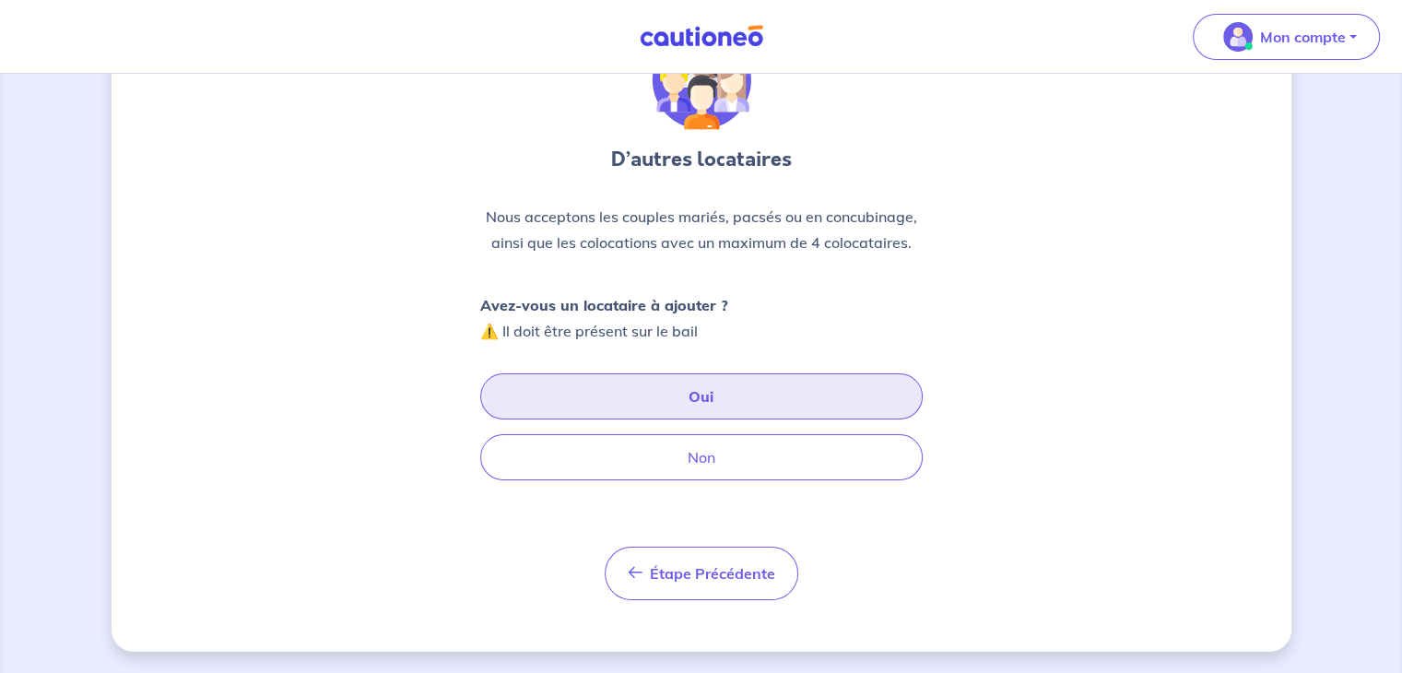
click at [734, 407] on button "Oui" at bounding box center [701, 396] width 443 height 46
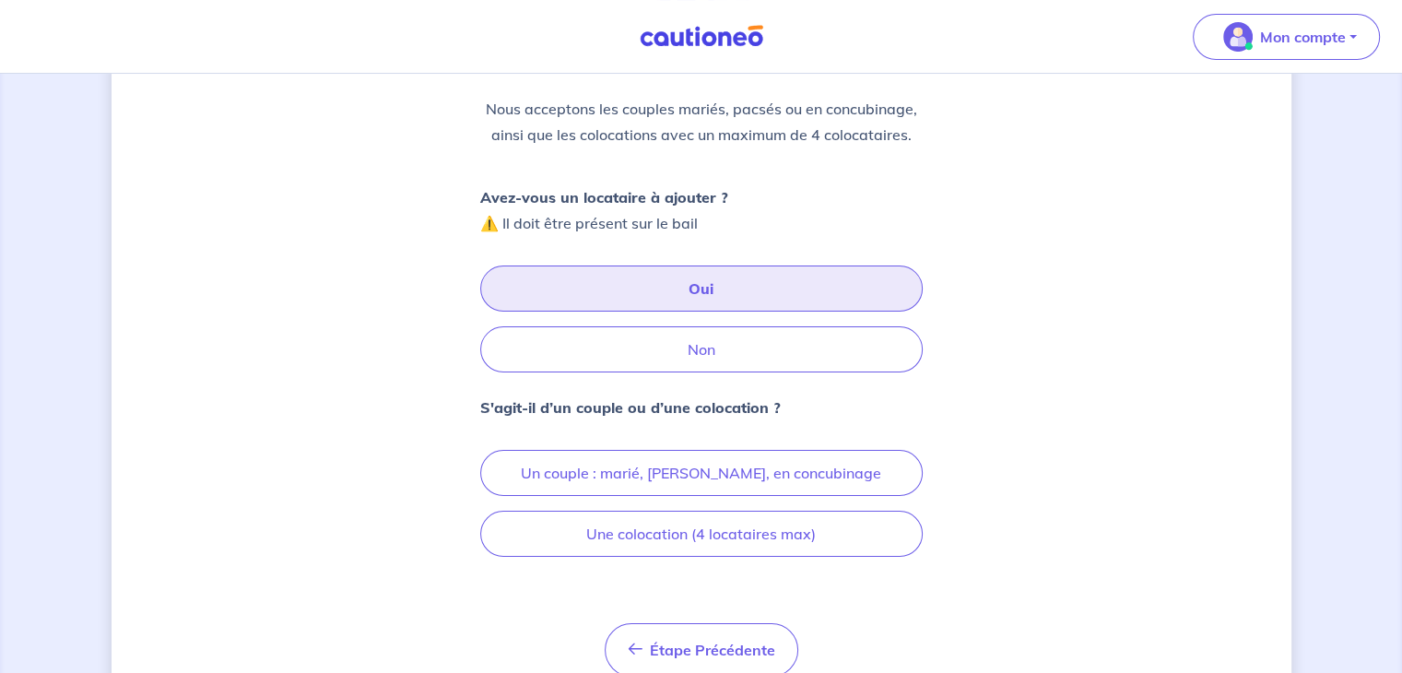
scroll to position [257, 0]
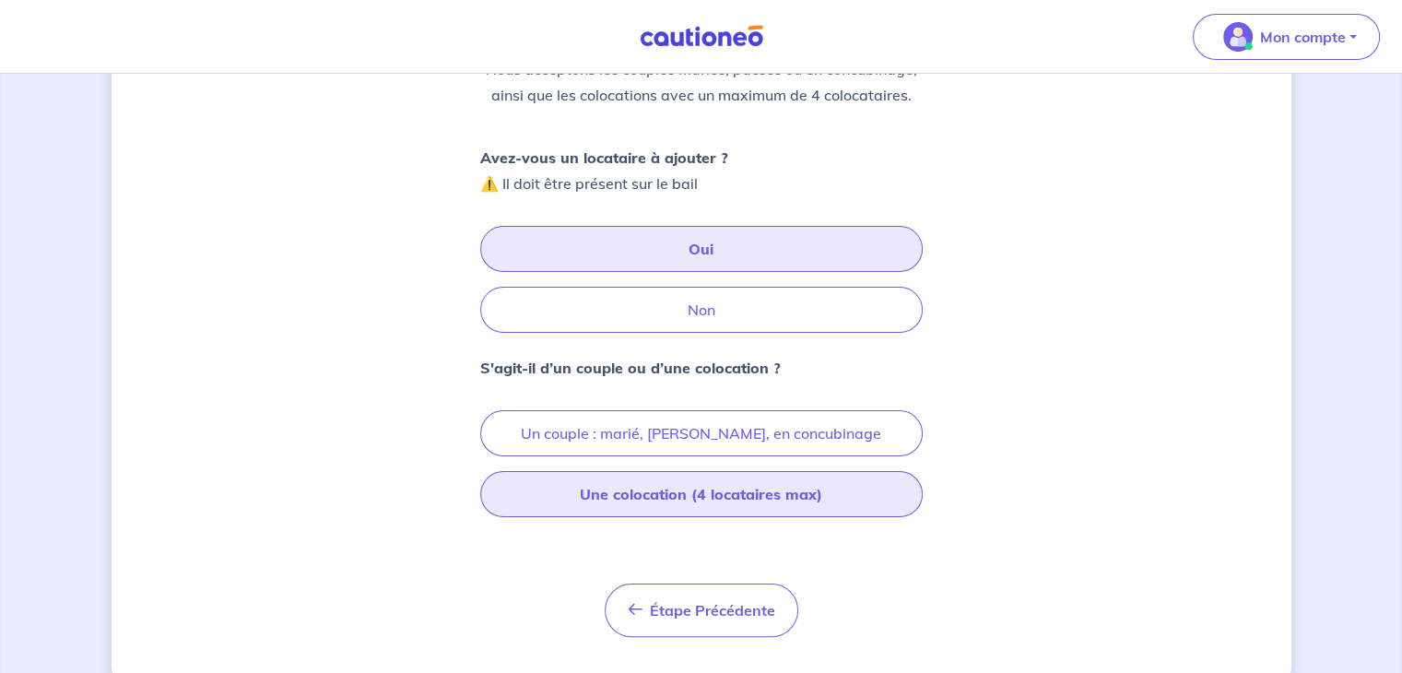
click at [752, 495] on button "Une colocation (4 locataires max)" at bounding box center [701, 494] width 443 height 46
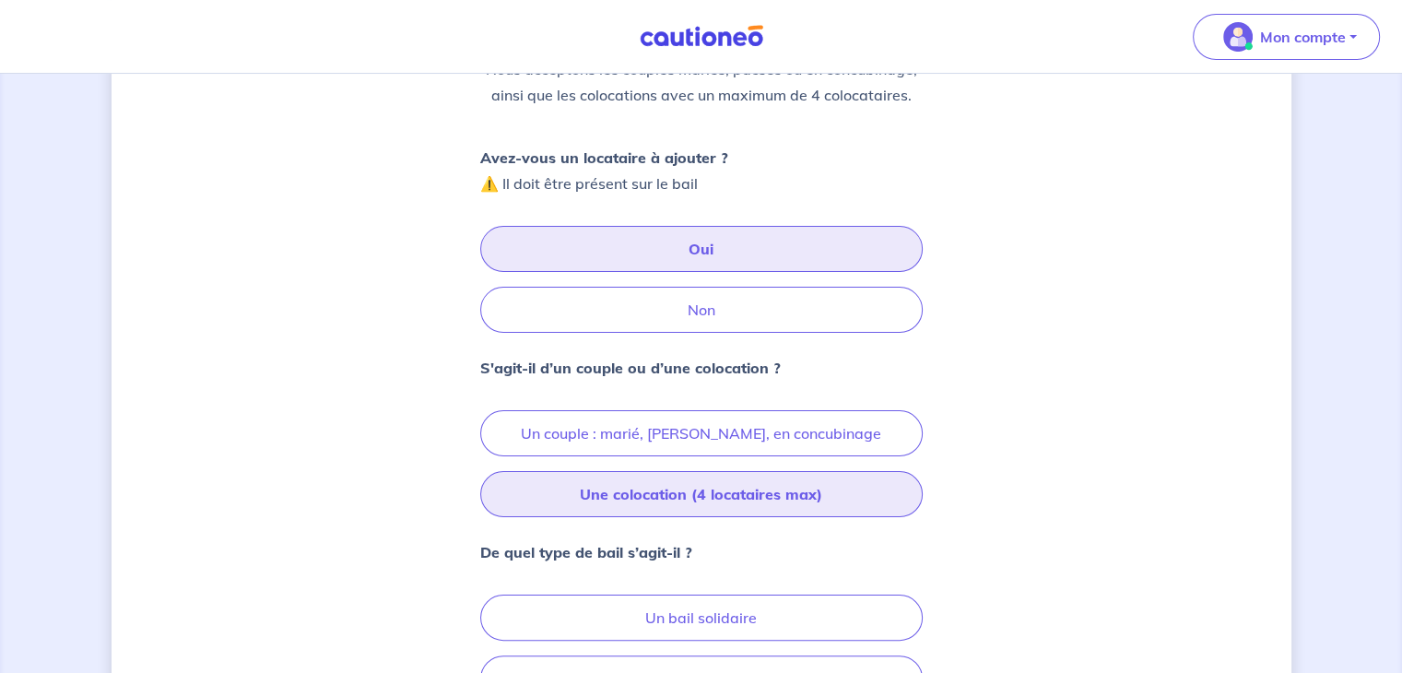
click at [788, 484] on button "Une colocation (4 locataires max)" at bounding box center [701, 494] width 443 height 46
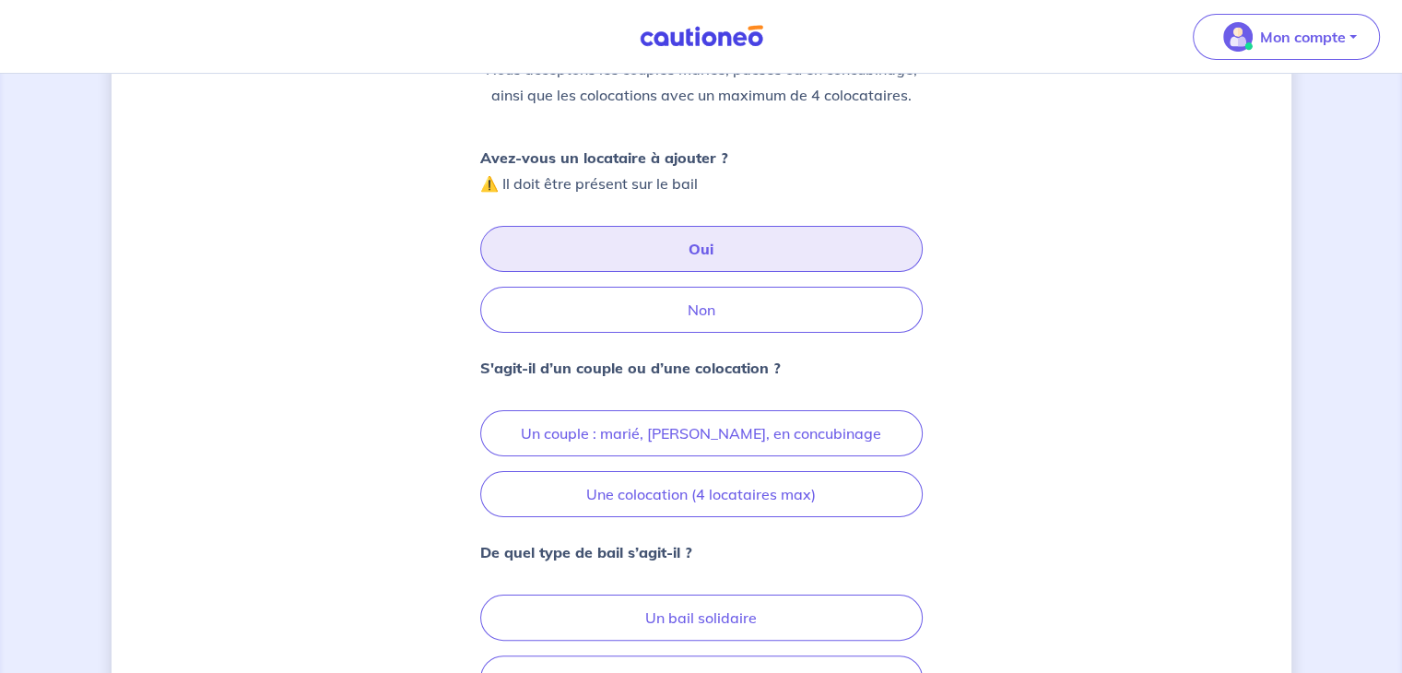
click at [996, 523] on div "D’autres locataires Nous acceptons les couples mariés, pacsés ou en concubinage…" at bounding box center [702, 356] width 1180 height 1035
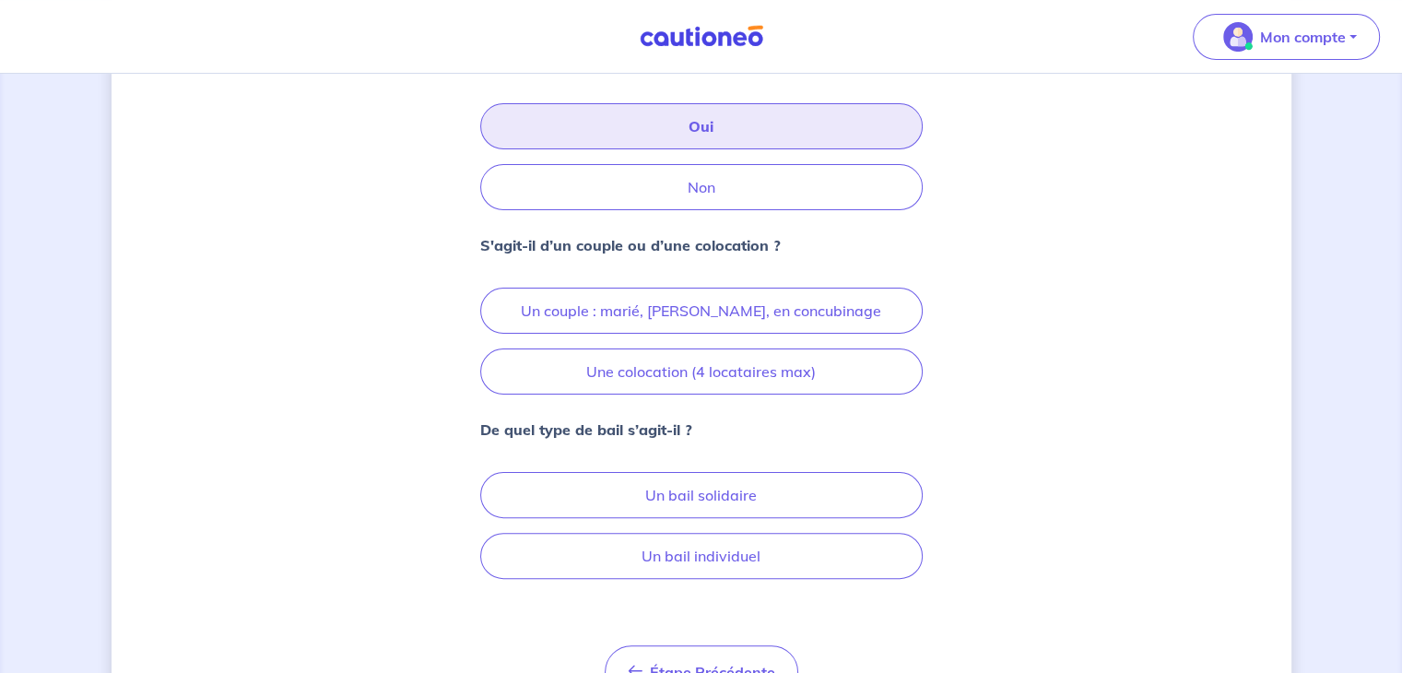
scroll to position [477, 0]
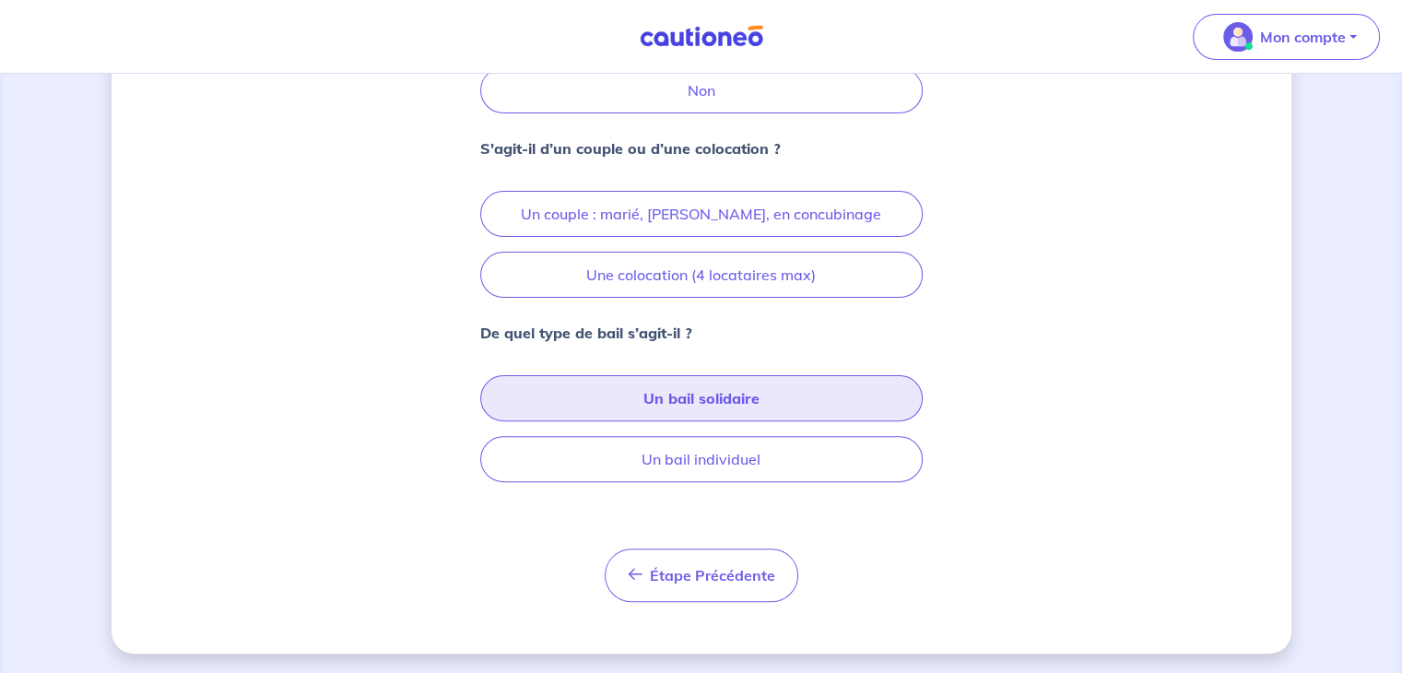
click at [727, 399] on button "Un bail solidaire" at bounding box center [701, 398] width 443 height 46
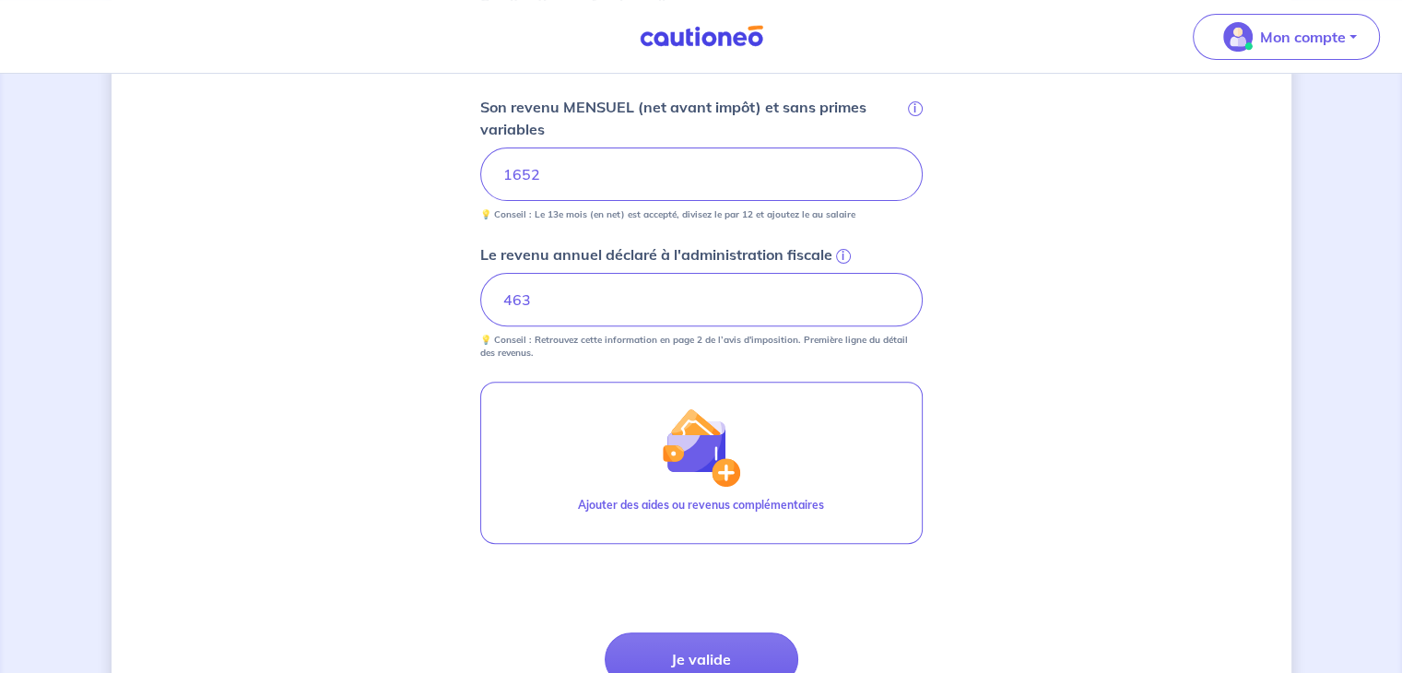
scroll to position [764, 0]
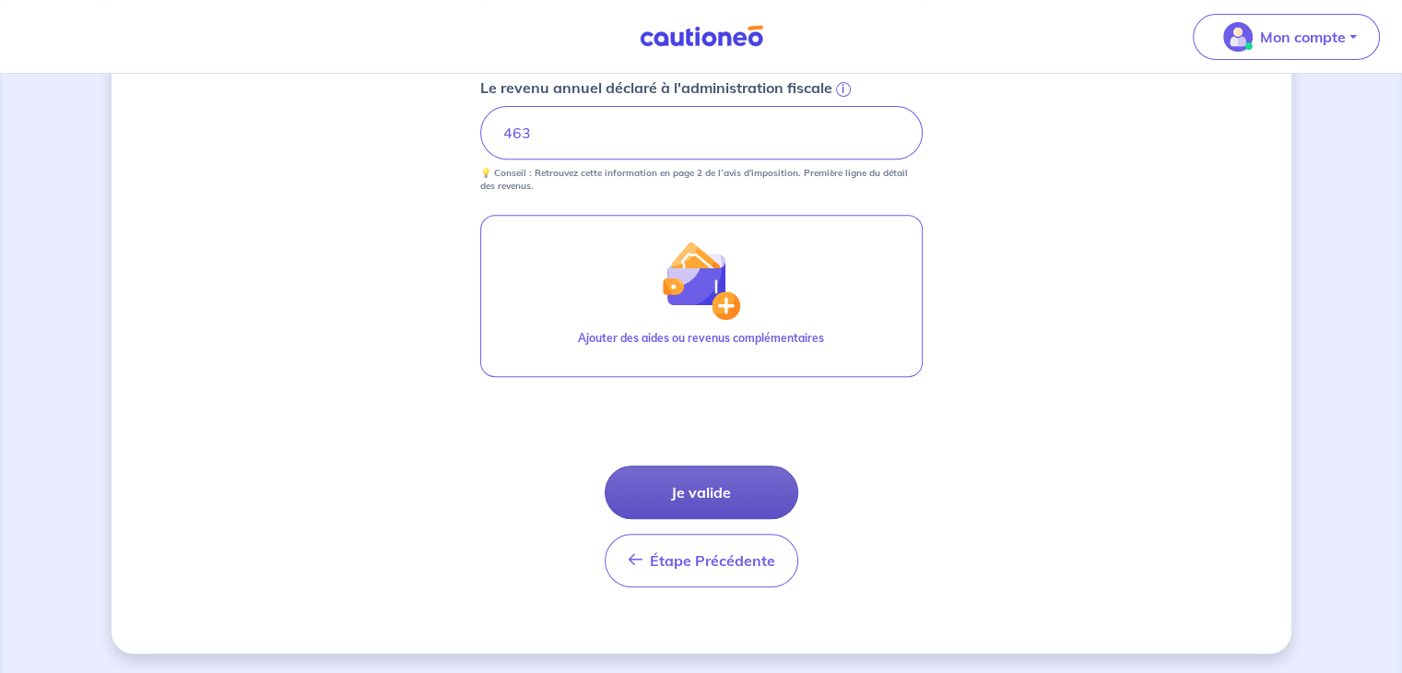
click at [719, 489] on button "Je valide" at bounding box center [702, 492] width 194 height 53
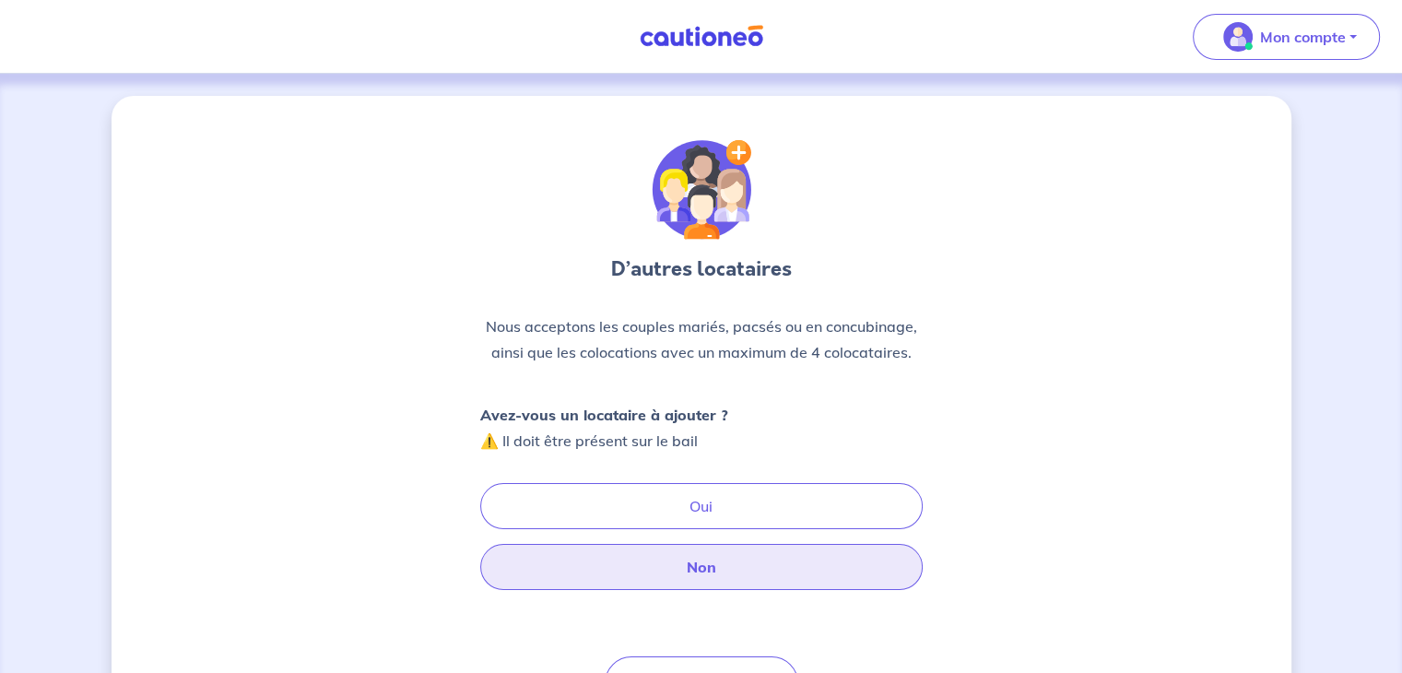
click at [737, 558] on button "Non" at bounding box center [701, 567] width 443 height 46
